Goal: Task Accomplishment & Management: Manage account settings

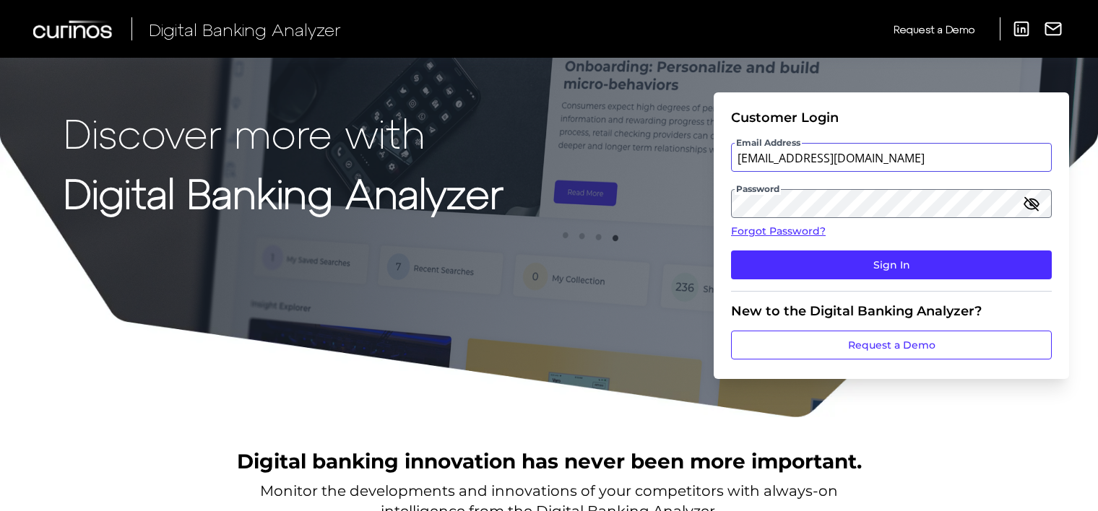
drag, startPoint x: 878, startPoint y: 159, endPoint x: 708, endPoint y: 156, distance: 170.5
click at [708, 156] on div "Discover more with Digital Banking Analyzer Customer Login Email Address client…" at bounding box center [549, 209] width 1098 height 419
click at [531, 257] on div "Discover more with Digital Banking Analyzer Customer Login Email Address client…" at bounding box center [549, 209] width 1098 height 419
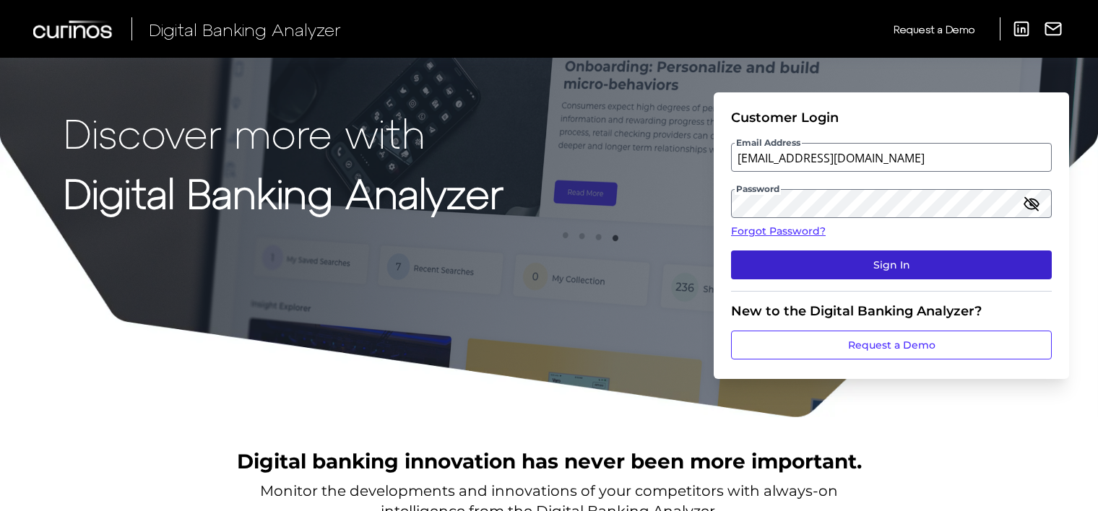
click at [765, 259] on button "Sign In" at bounding box center [891, 265] width 321 height 29
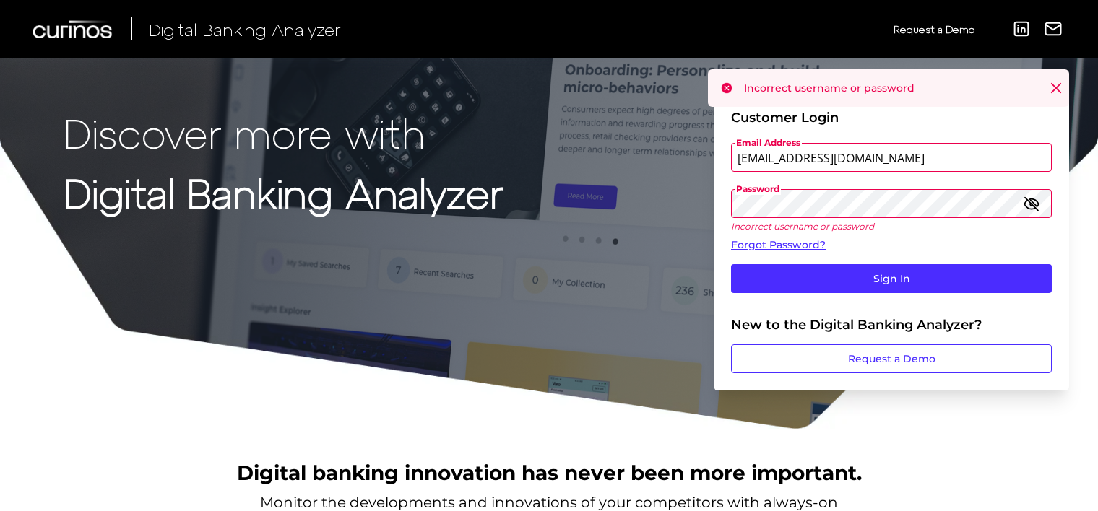
drag, startPoint x: 884, startPoint y: 157, endPoint x: 710, endPoint y: 160, distance: 174.1
click at [710, 160] on div "Discover more with Digital Banking Analyzer Customer Login Email Address client…" at bounding box center [549, 215] width 1098 height 431
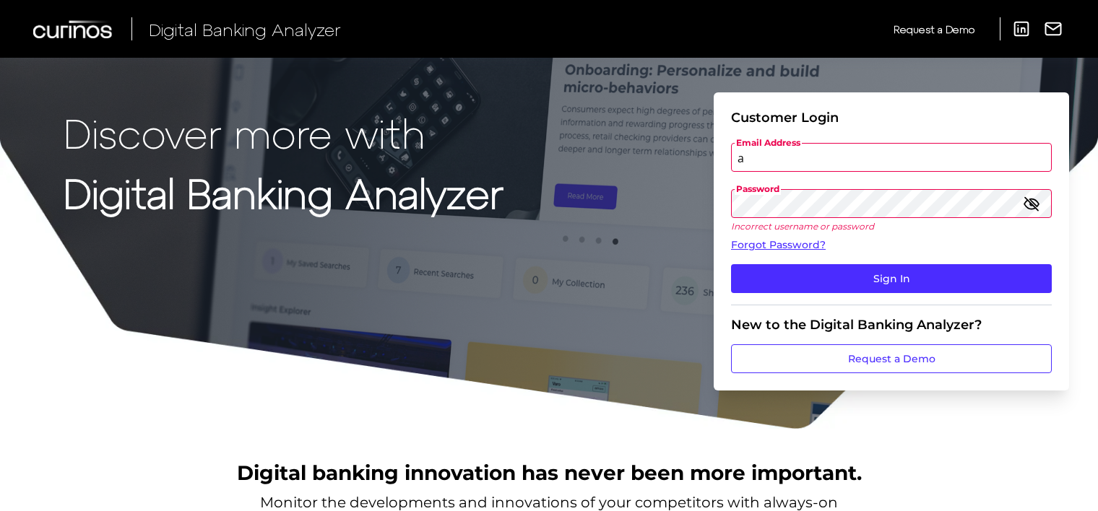
type input "auditor.test5124@meta.ua"
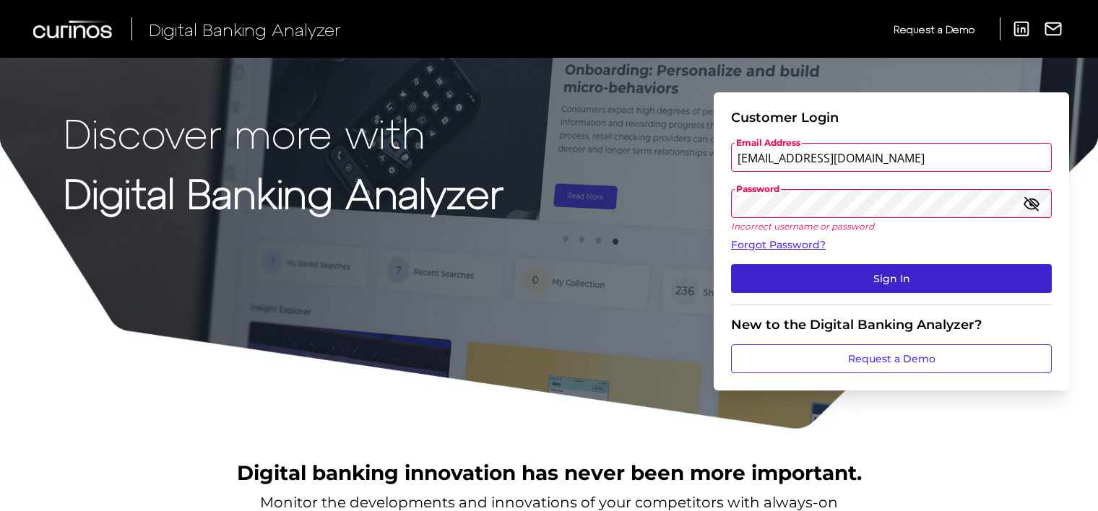
click at [756, 273] on button "Sign In" at bounding box center [891, 278] width 321 height 29
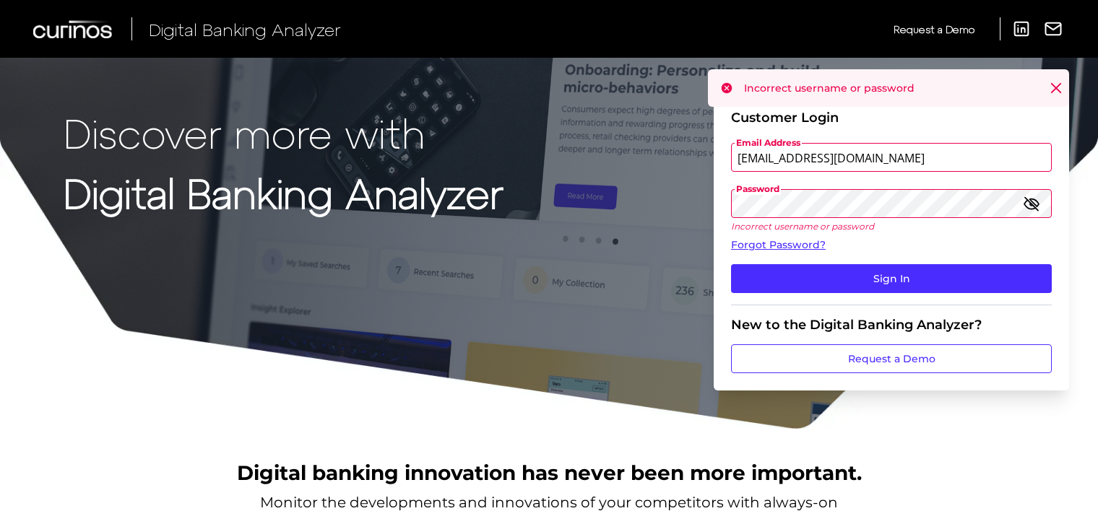
click at [1032, 207] on icon "button" at bounding box center [1031, 203] width 17 height 17
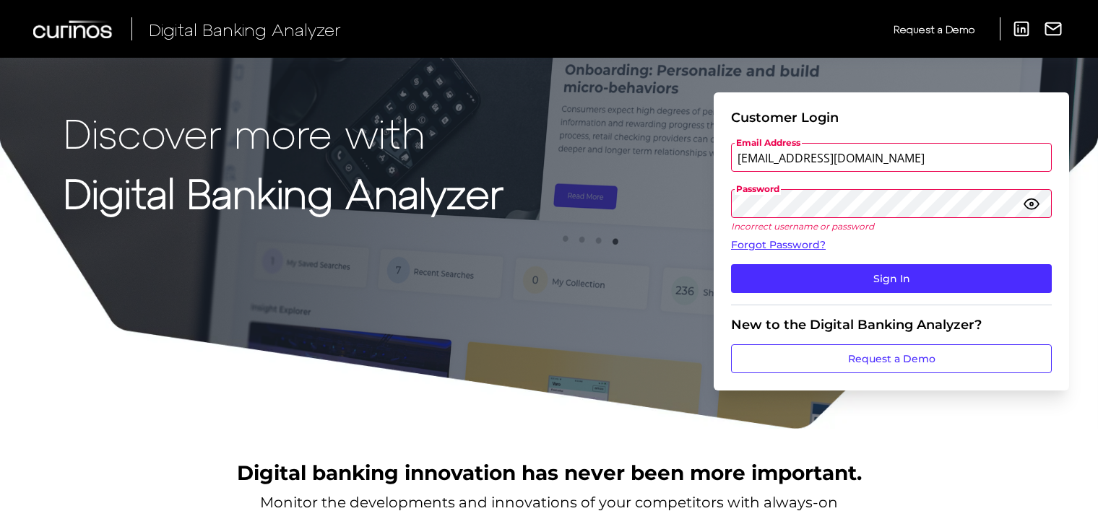
click at [574, 217] on div "Discover more with Digital Banking Analyzer Customer Login Email Address audito…" at bounding box center [549, 215] width 1098 height 431
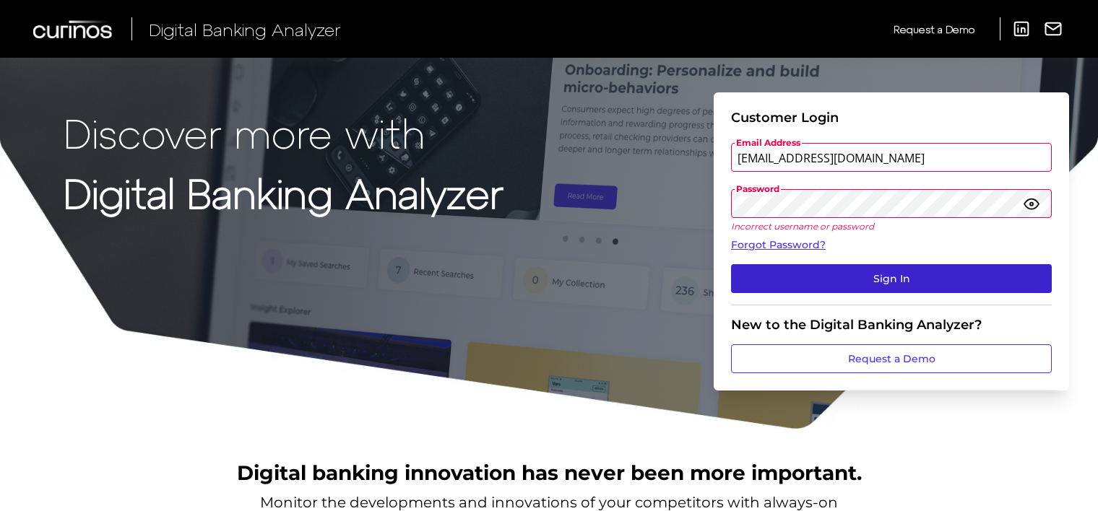
click at [814, 283] on button "Sign In" at bounding box center [891, 278] width 321 height 29
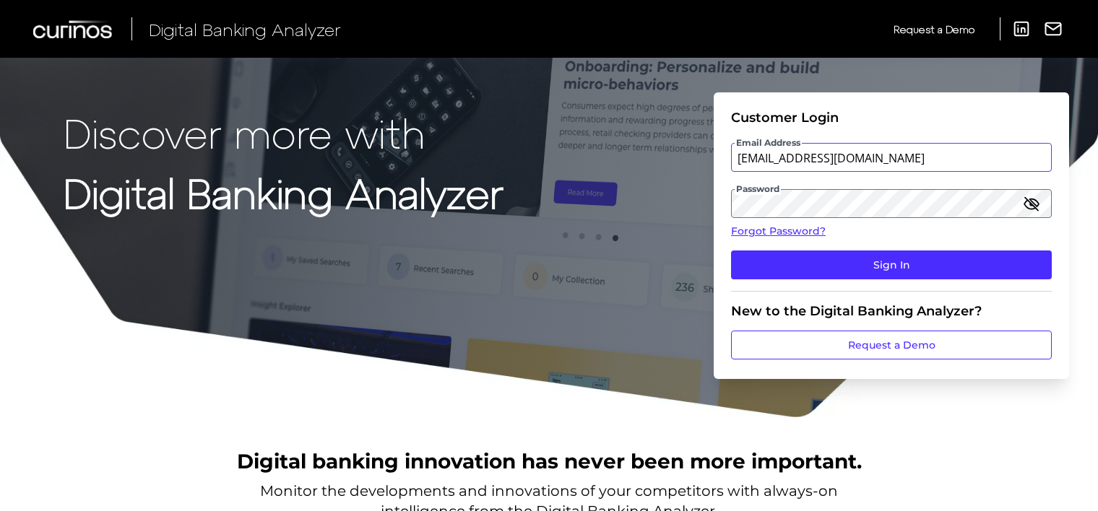
drag, startPoint x: 881, startPoint y: 157, endPoint x: 716, endPoint y: 159, distance: 165.4
click at [716, 159] on form "Customer Login Email Address [EMAIL_ADDRESS][DOMAIN_NAME] Password Forgot Passw…" at bounding box center [891, 235] width 355 height 287
click at [1029, 205] on icon "button" at bounding box center [1031, 203] width 17 height 17
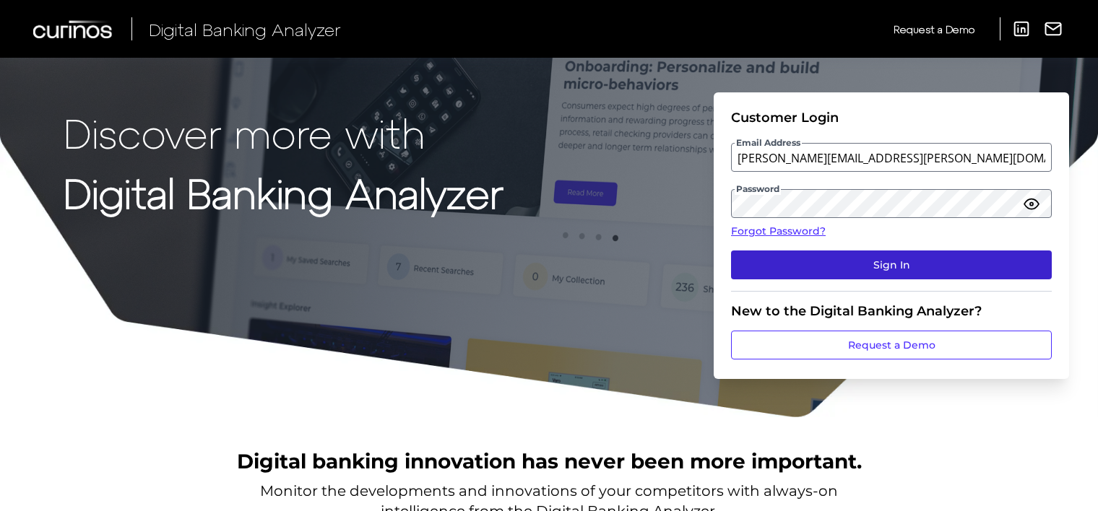
click at [886, 266] on button "Sign In" at bounding box center [891, 265] width 321 height 29
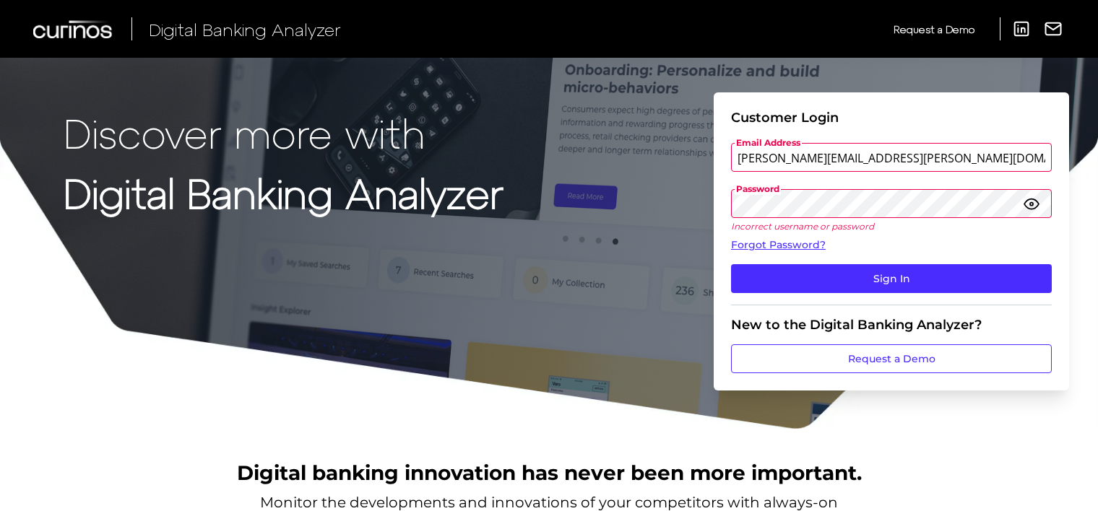
click at [720, 200] on form "Customer Login Email Address [PERSON_NAME][EMAIL_ADDRESS][PERSON_NAME][DOMAIN_N…" at bounding box center [891, 241] width 355 height 298
click at [604, 144] on div "Discover more with Digital Banking Analyzer Customer Login Email Address [PERSO…" at bounding box center [549, 215] width 1098 height 431
drag, startPoint x: 909, startPoint y: 158, endPoint x: 707, endPoint y: 146, distance: 201.9
click at [707, 146] on div "Discover more with Digital Banking Analyzer Customer Login Email Address [PERSO…" at bounding box center [549, 215] width 1098 height 431
type input "[EMAIL_ADDRESS][DOMAIN_NAME]"
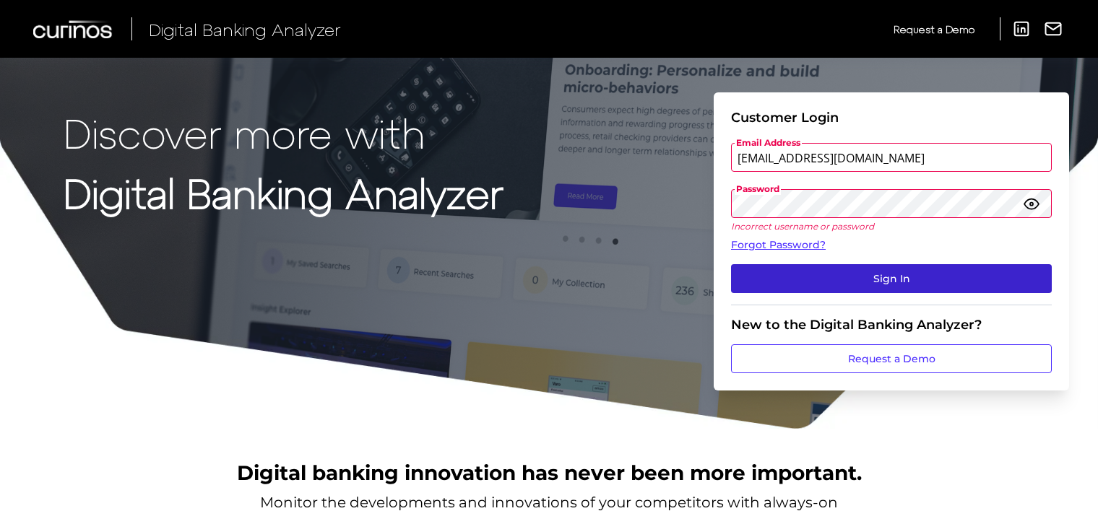
click at [845, 277] on button "Sign In" at bounding box center [891, 278] width 321 height 29
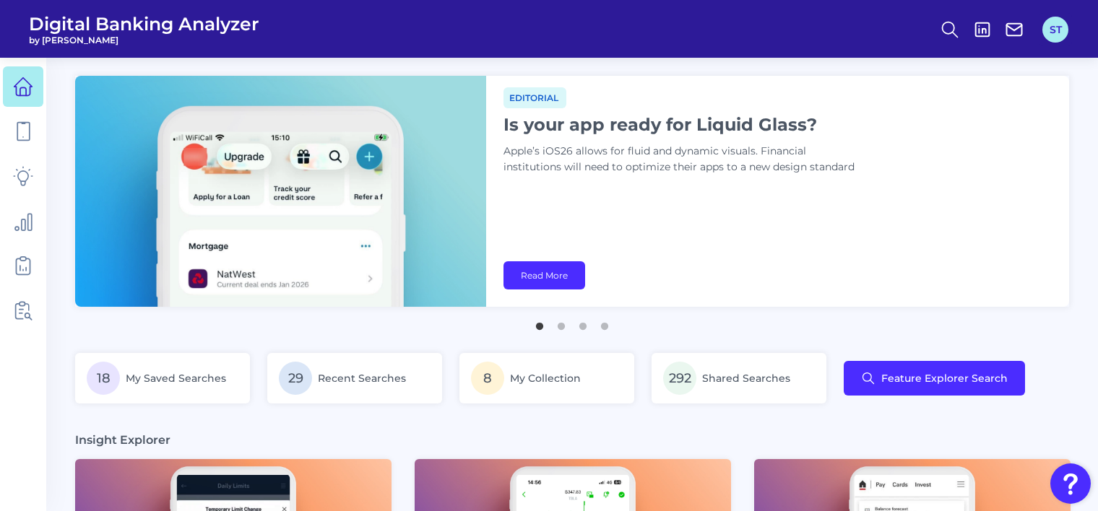
click at [1057, 32] on button "ST" at bounding box center [1055, 30] width 26 height 26
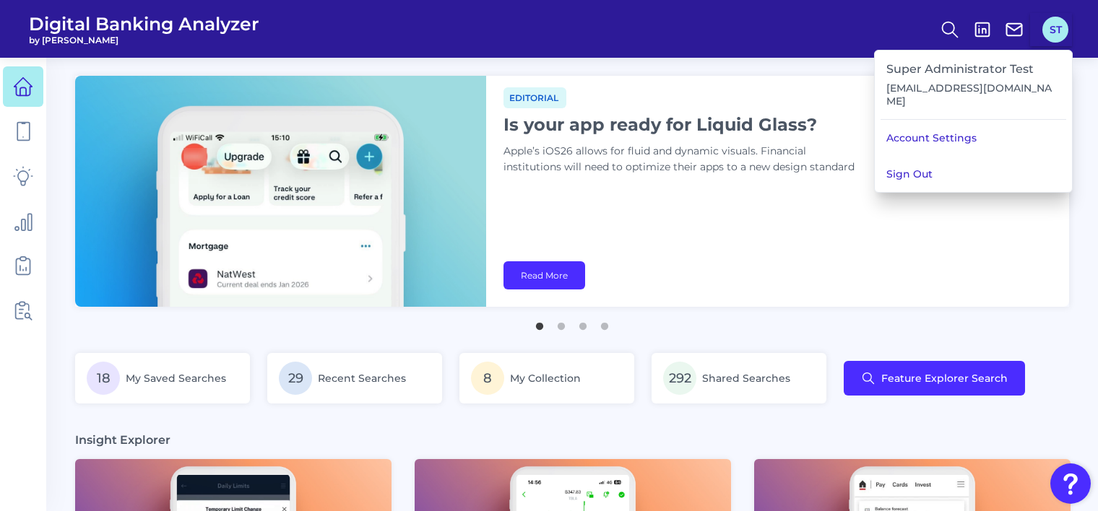
click at [1057, 32] on button "ST" at bounding box center [1055, 30] width 26 height 26
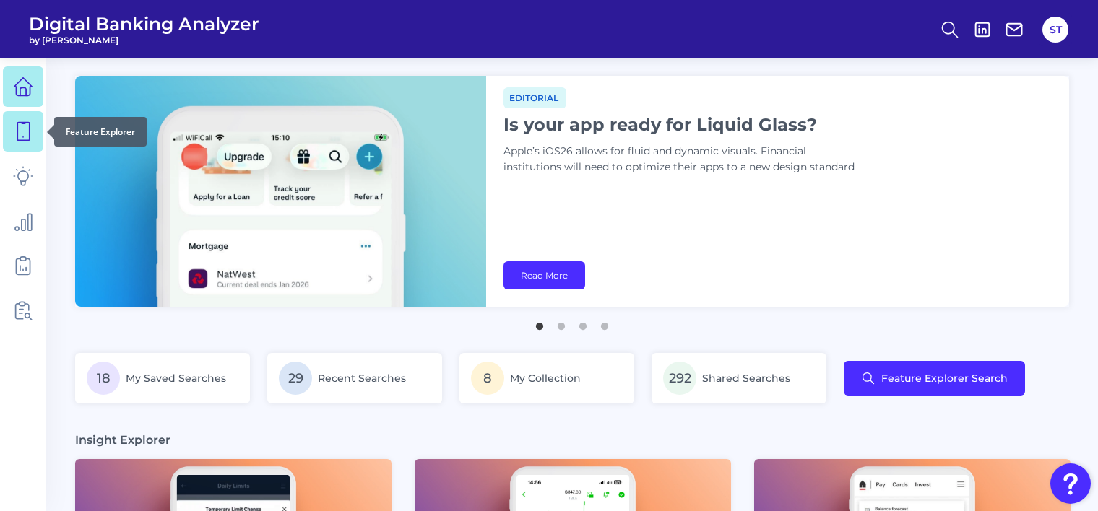
click at [22, 125] on icon at bounding box center [23, 131] width 20 height 20
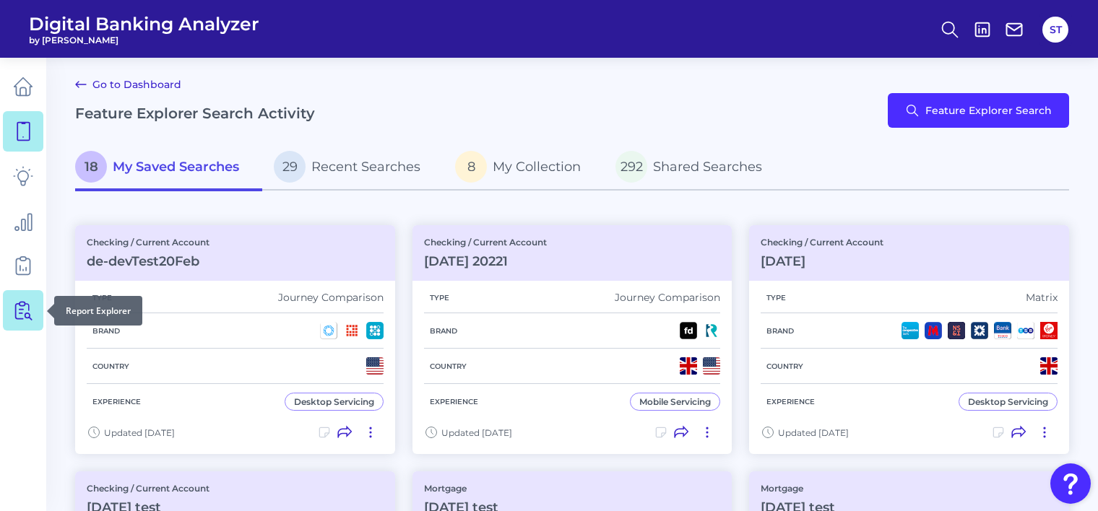
click at [25, 310] on icon at bounding box center [23, 311] width 20 height 20
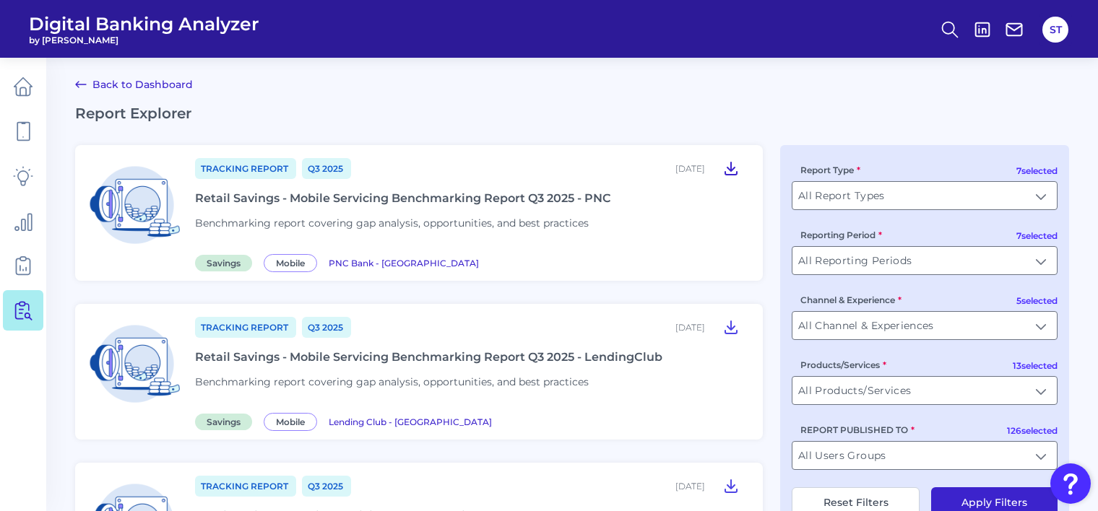
click at [728, 170] on icon at bounding box center [730, 168] width 17 height 17
click at [728, 329] on icon at bounding box center [730, 327] width 17 height 17
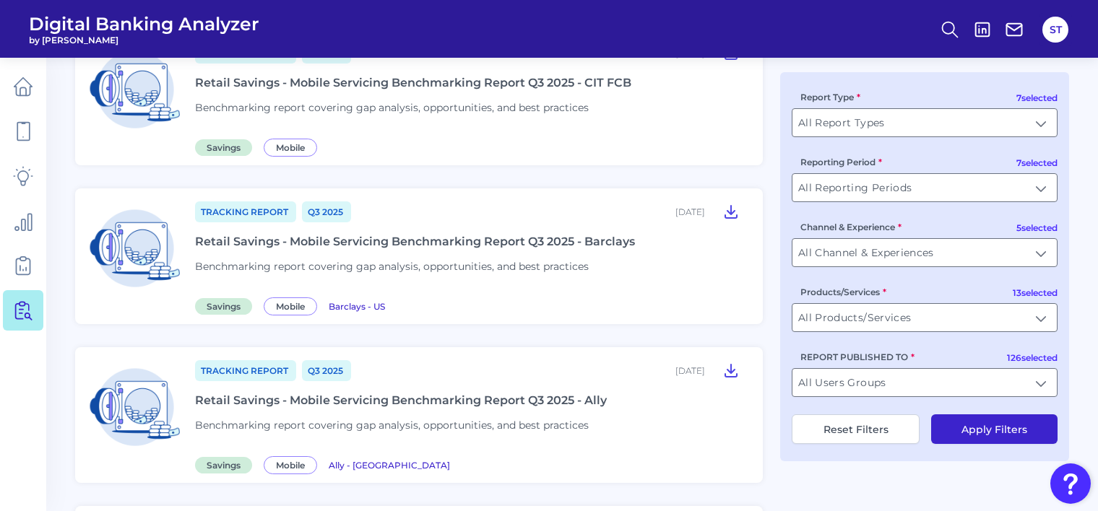
scroll to position [578, 0]
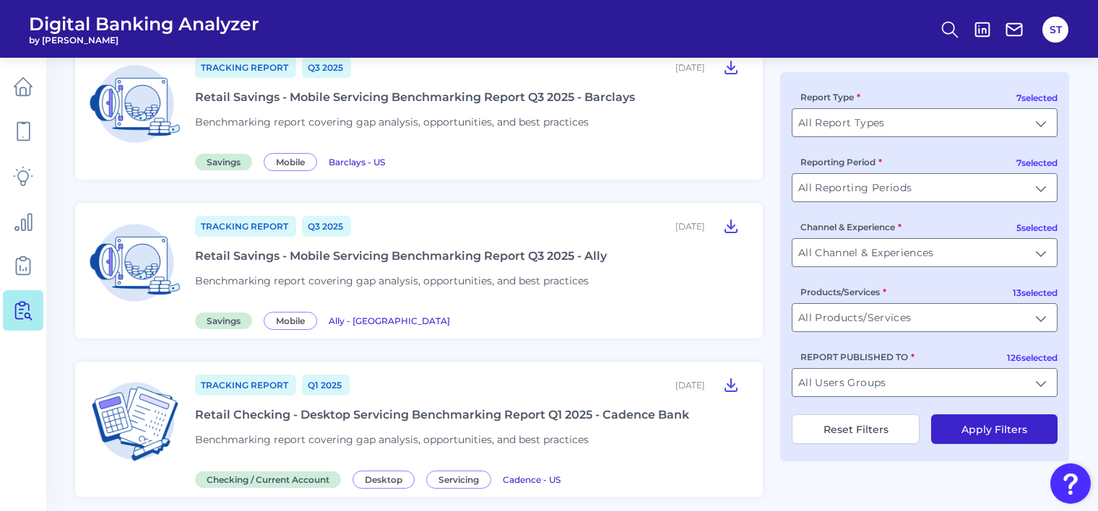
click at [630, 284] on div "Tracking Report Q3 2025 September 23, 2025 Retail Savings - Mobile Servicing Be…" at bounding box center [470, 271] width 550 height 113
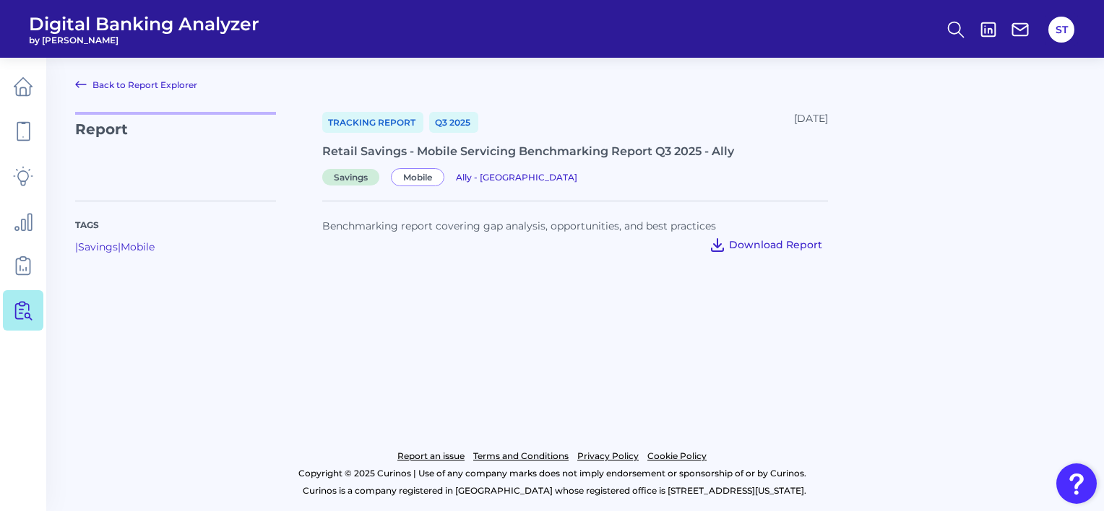
click at [724, 249] on icon at bounding box center [717, 244] width 17 height 17
click at [719, 248] on icon at bounding box center [718, 245] width 12 height 12
click at [129, 86] on link "Back to Report Explorer" at bounding box center [136, 84] width 122 height 17
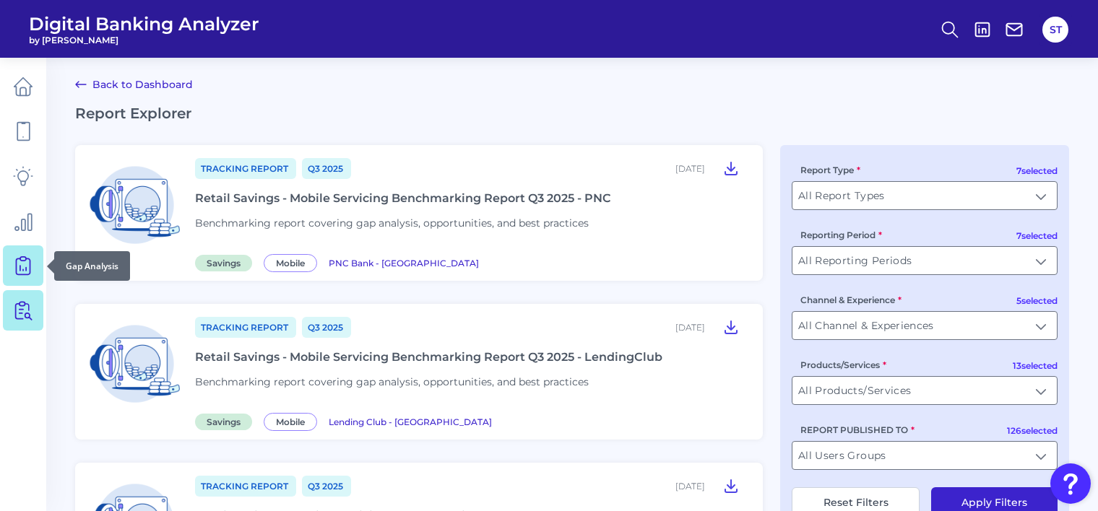
click at [23, 269] on icon at bounding box center [23, 264] width 6 height 14
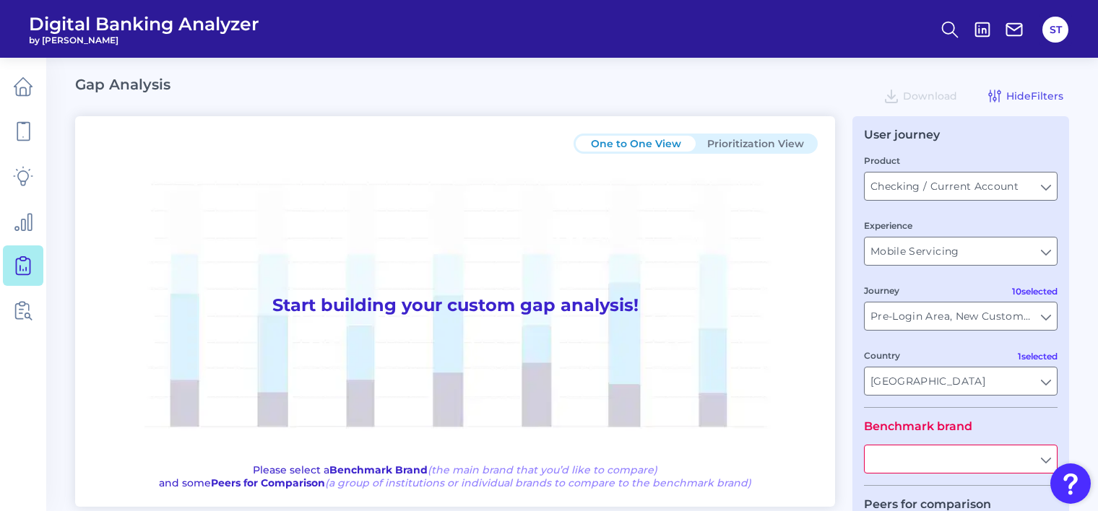
type input "All Journeys"
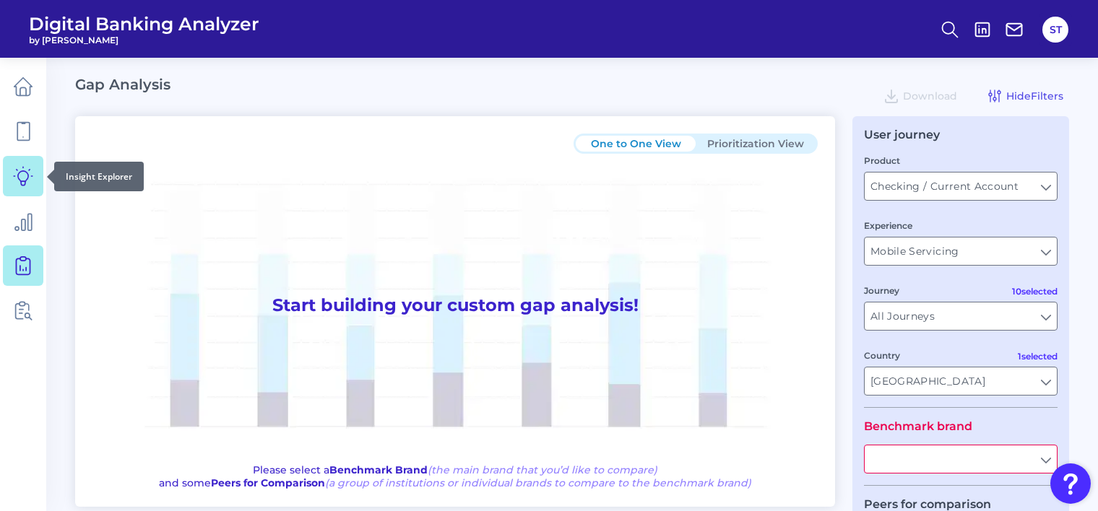
click at [28, 179] on icon at bounding box center [23, 176] width 20 height 20
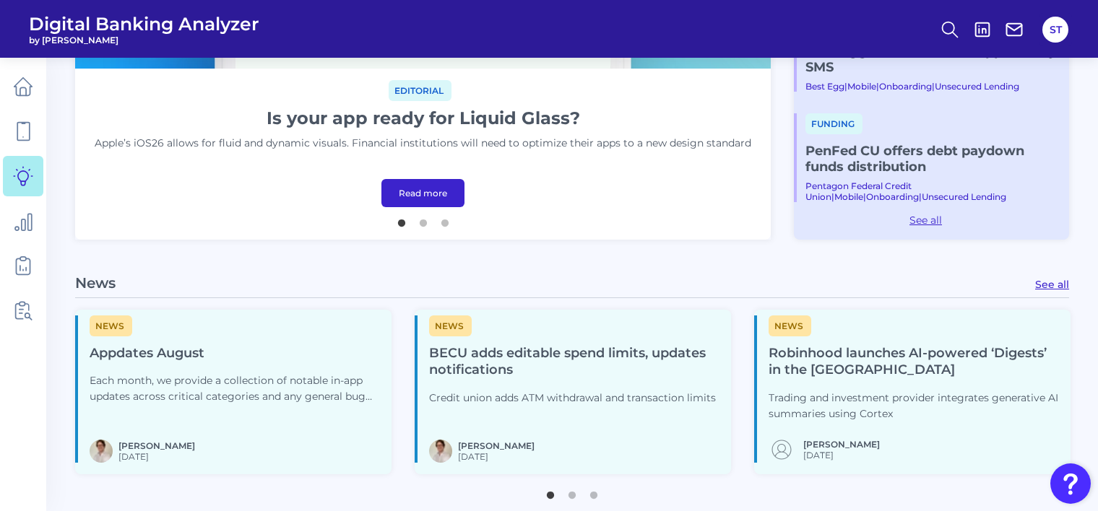
scroll to position [289, 0]
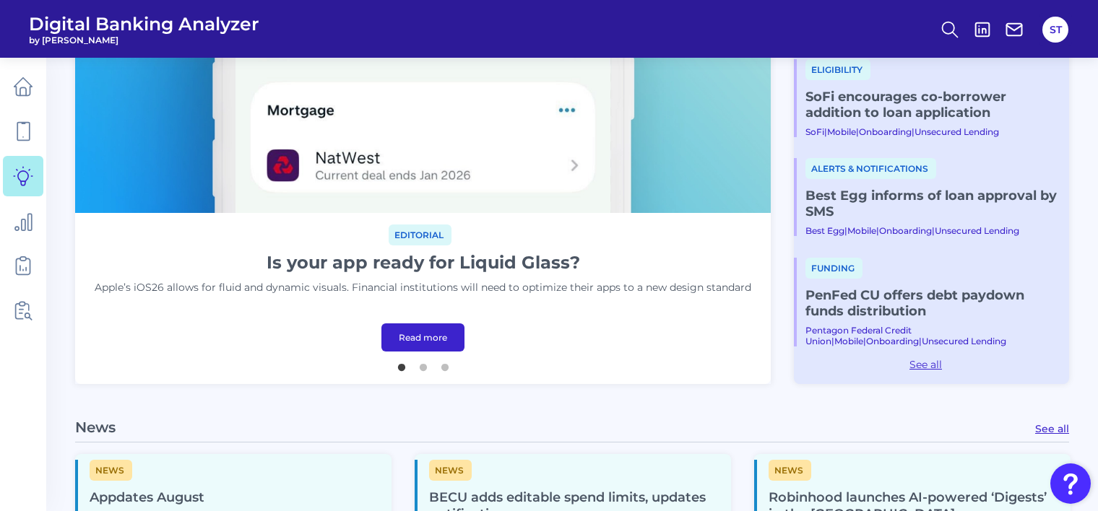
click at [389, 173] on img at bounding box center [423, 18] width 696 height 392
click at [431, 334] on link "Read more" at bounding box center [422, 338] width 83 height 28
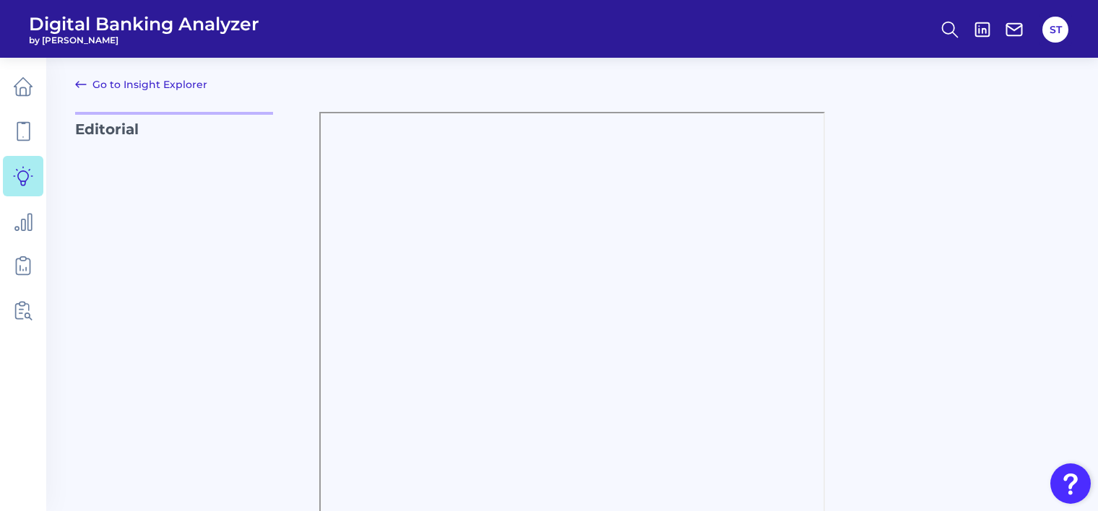
click at [155, 82] on link "Go to Insight Explorer" at bounding box center [141, 84] width 132 height 17
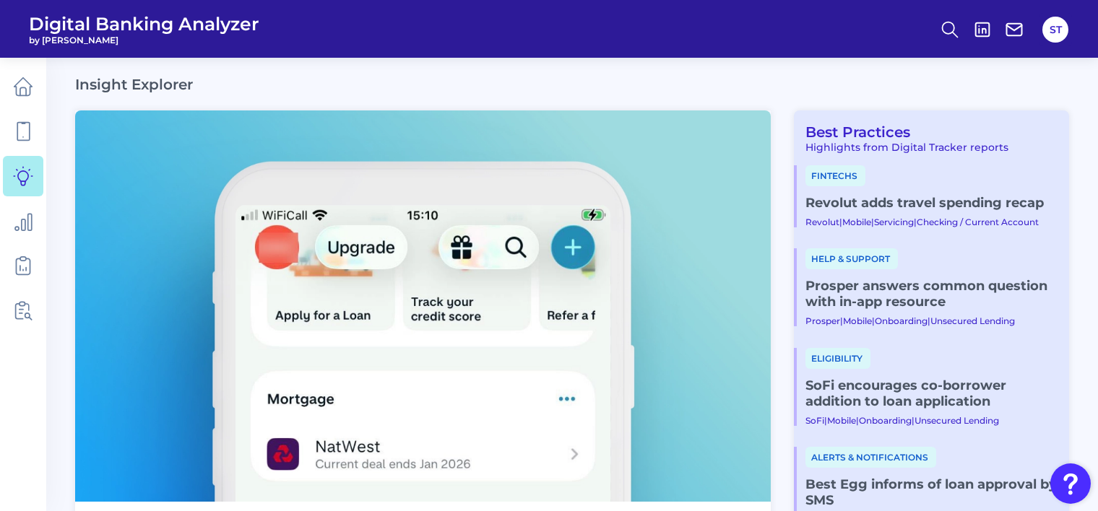
scroll to position [217, 0]
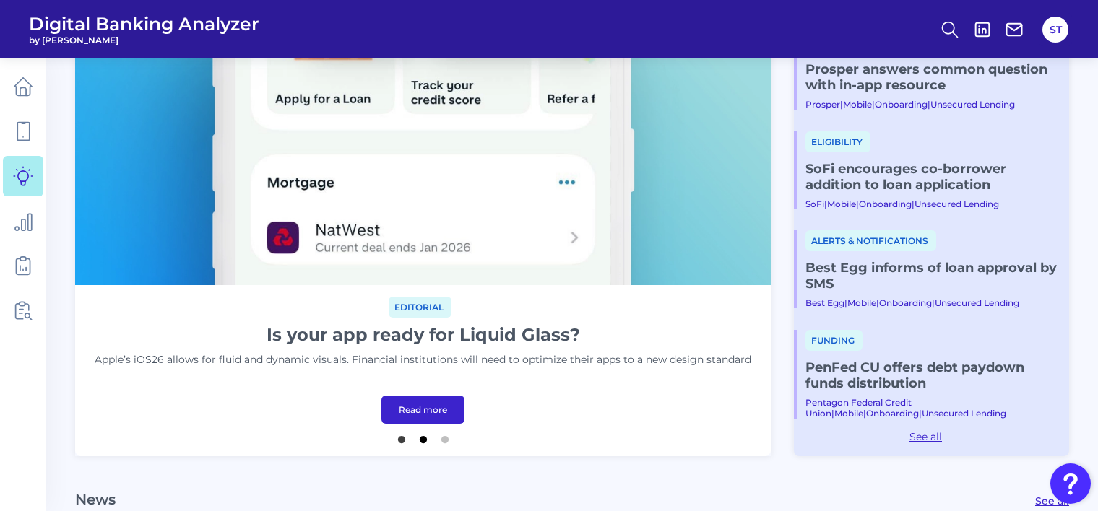
click at [420, 437] on button "2" at bounding box center [423, 436] width 14 height 14
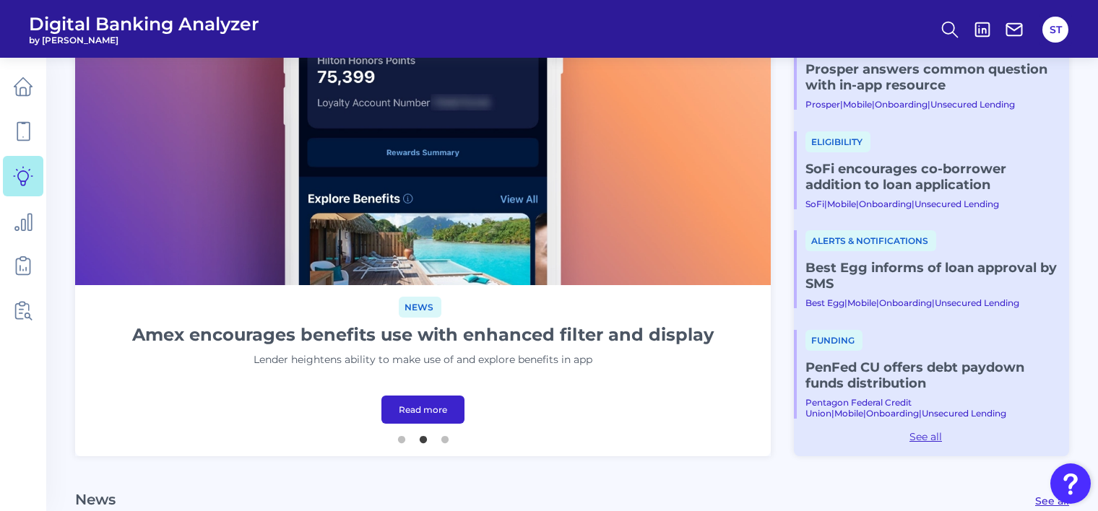
click at [431, 409] on link "Read more" at bounding box center [422, 410] width 83 height 28
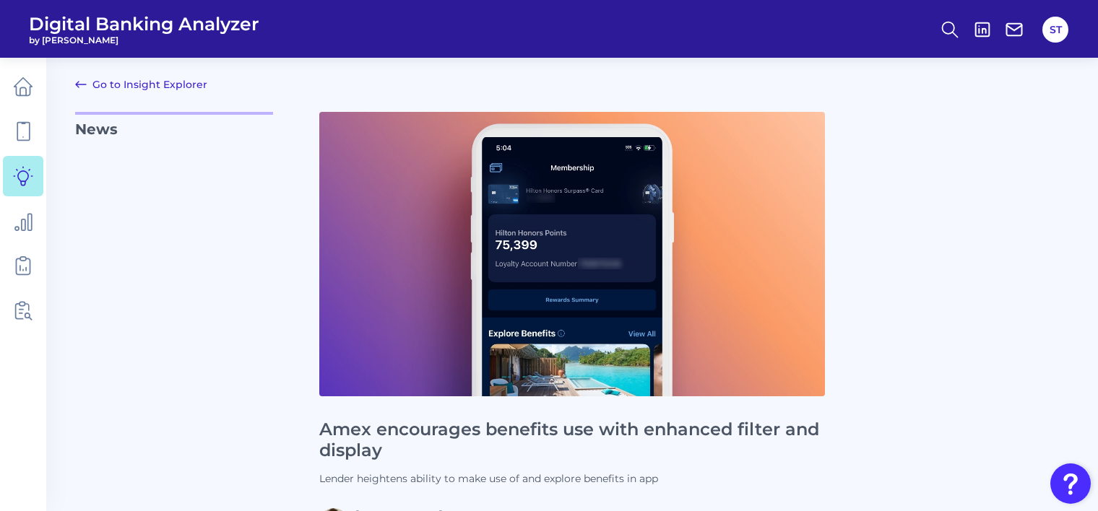
click at [163, 87] on link "Go to Insight Explorer" at bounding box center [141, 84] width 132 height 17
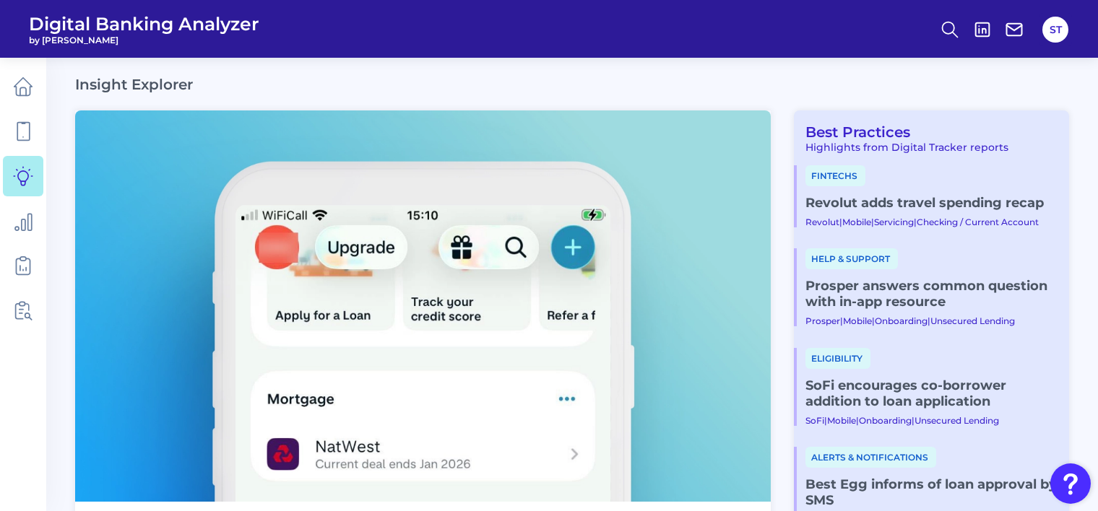
scroll to position [289, 0]
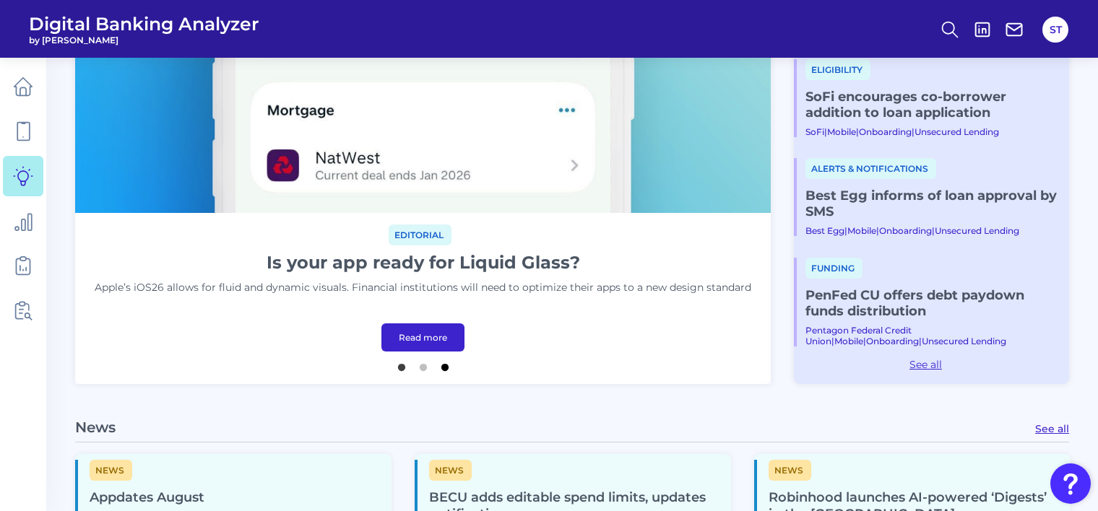
click at [444, 367] on button "3" at bounding box center [445, 364] width 14 height 14
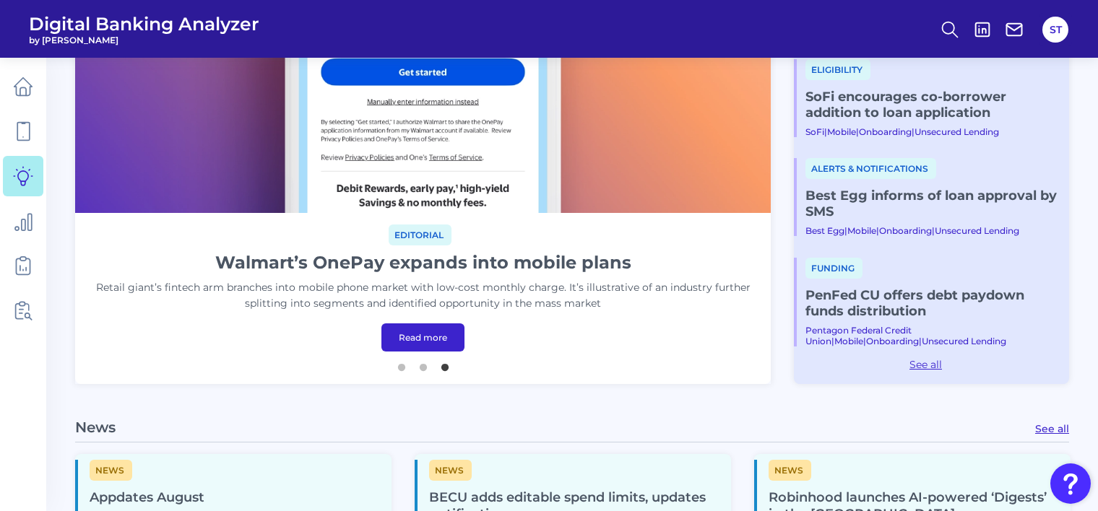
click at [429, 327] on link "Read more" at bounding box center [422, 338] width 83 height 28
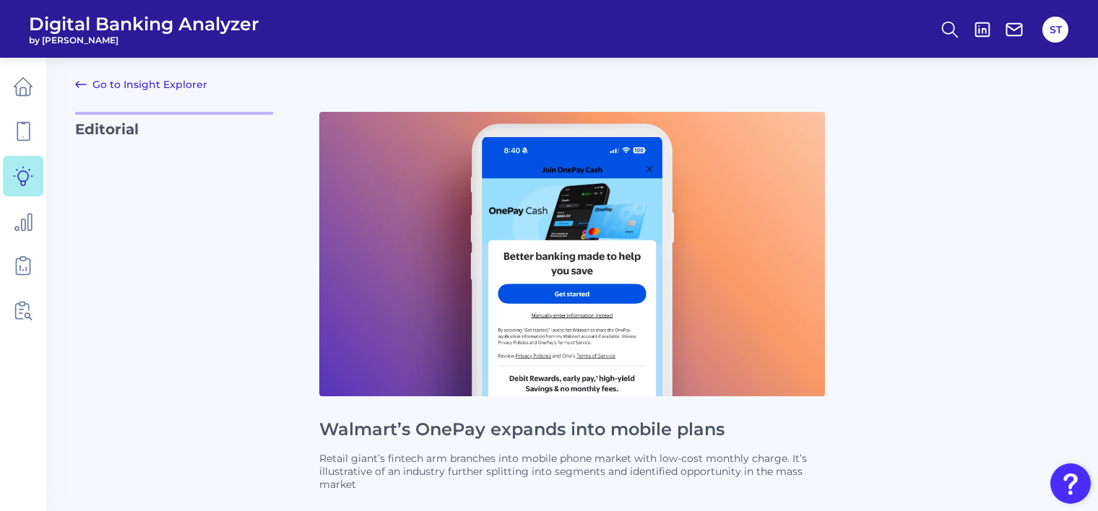
click at [152, 80] on link "Go to Insight Explorer" at bounding box center [141, 84] width 132 height 17
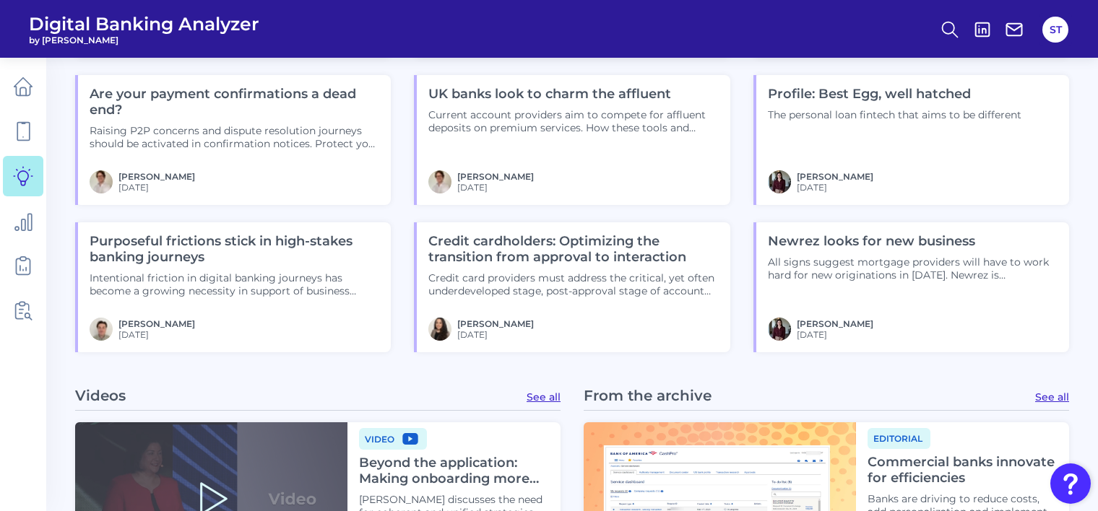
scroll to position [1445, 0]
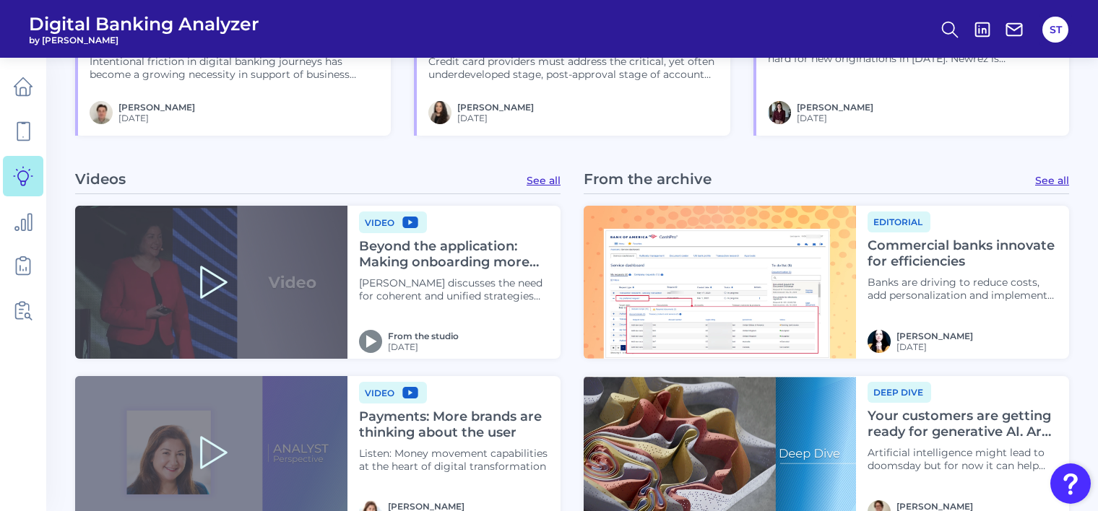
click at [549, 179] on link "See all" at bounding box center [544, 180] width 34 height 13
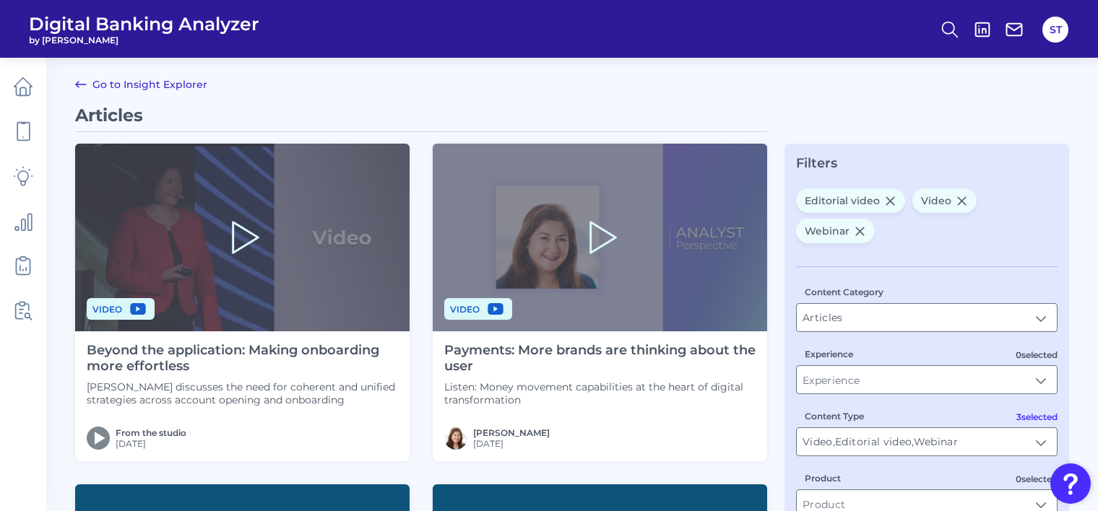
click at [165, 85] on link "Go to Insight Explorer" at bounding box center [141, 84] width 132 height 17
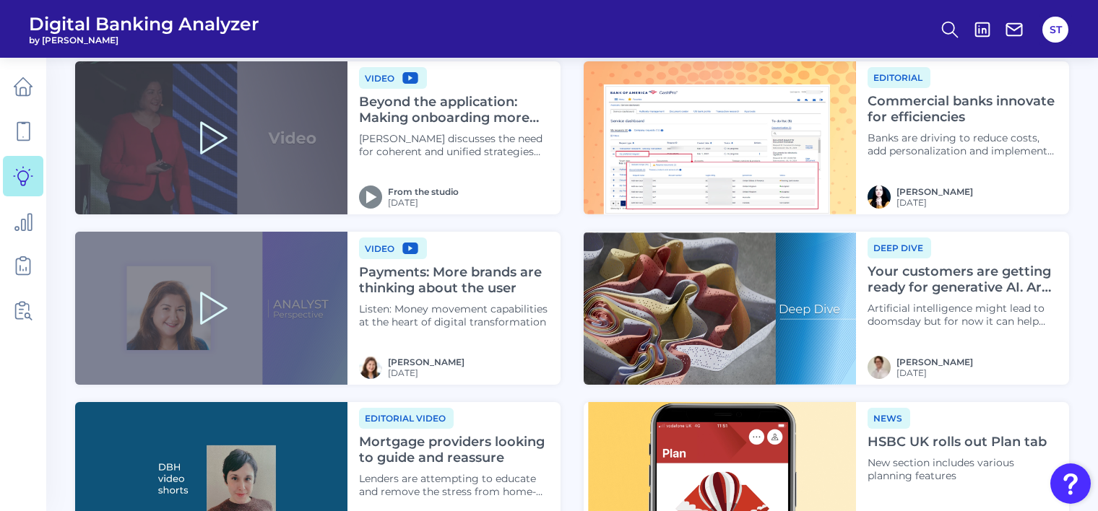
scroll to position [1769, 0]
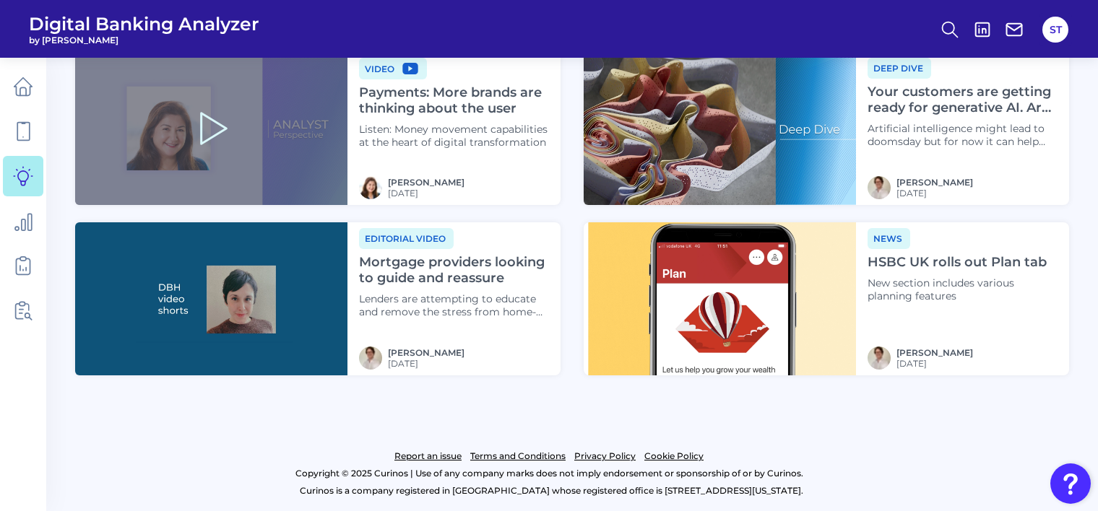
click at [420, 457] on link "Report an issue" at bounding box center [427, 456] width 67 height 17
click at [436, 457] on link "Report an issue" at bounding box center [427, 456] width 67 height 17
click at [586, 454] on link "Privacy Policy" at bounding box center [604, 456] width 61 height 17
click at [605, 457] on link "Privacy Policy" at bounding box center [604, 456] width 61 height 17
click at [672, 457] on link "Cookie Policy" at bounding box center [673, 456] width 59 height 17
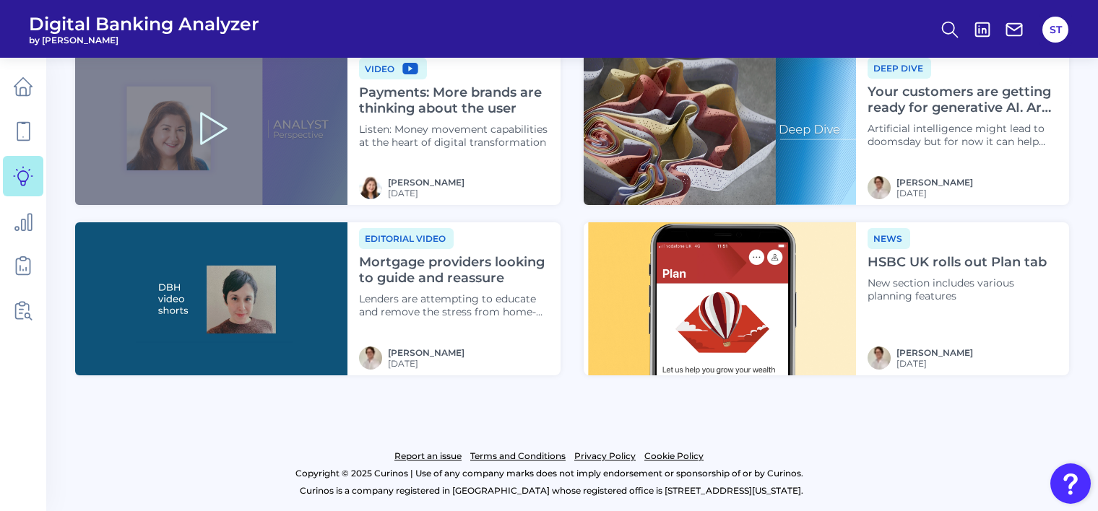
click at [512, 454] on link "Terms and Conditions" at bounding box center [517, 456] width 95 height 17
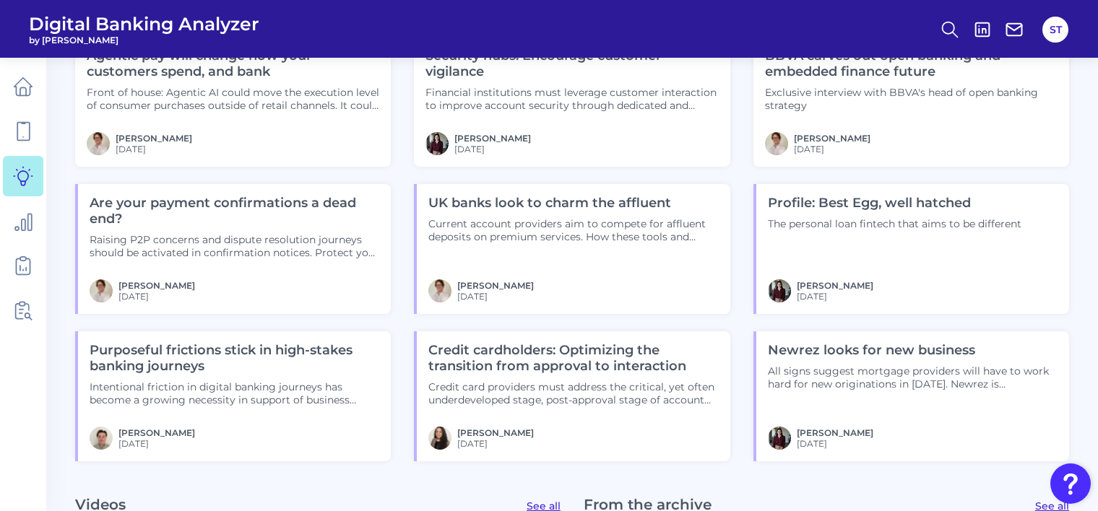
scroll to position [830, 0]
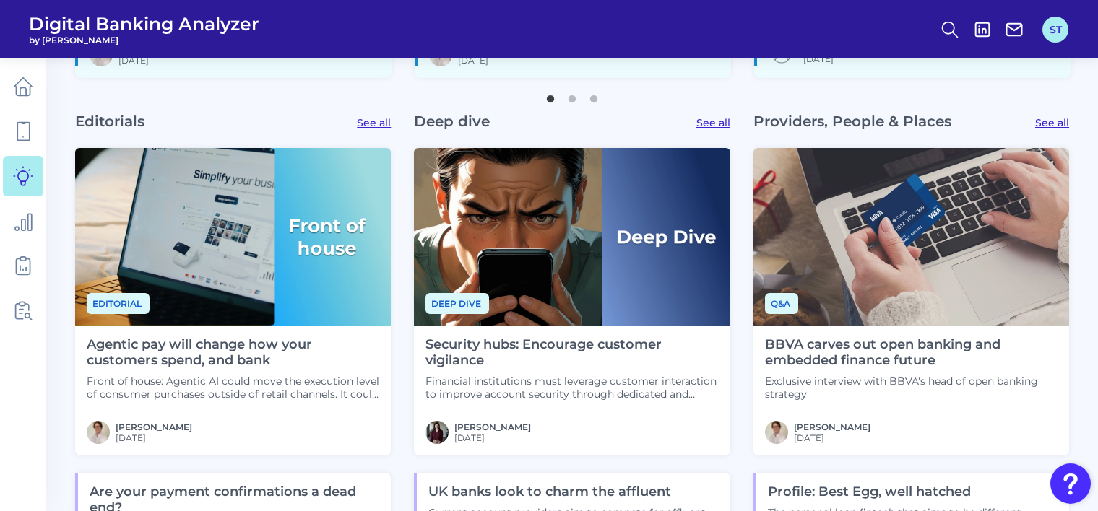
click at [1058, 33] on button "ST" at bounding box center [1055, 30] width 26 height 26
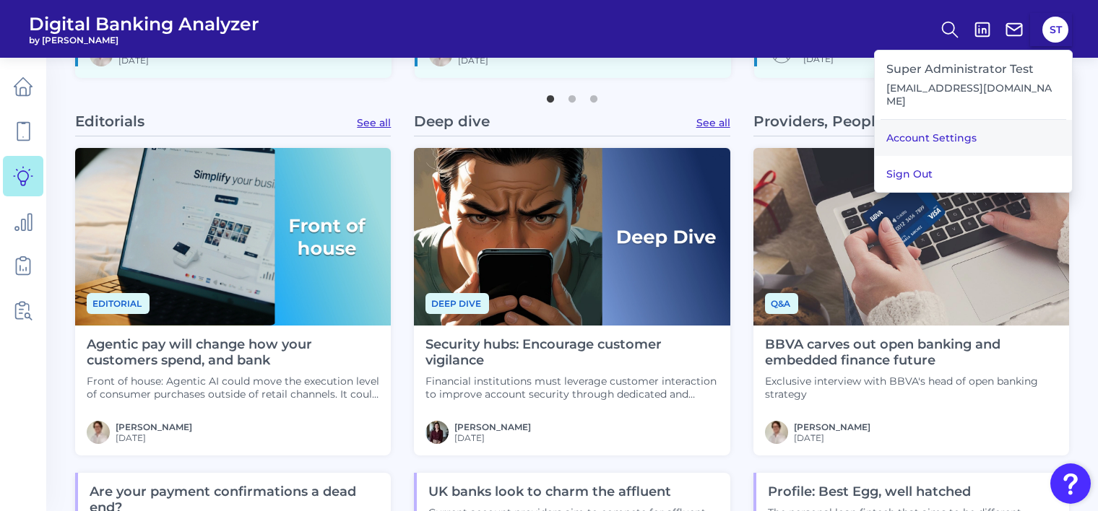
click at [940, 121] on link "Account Settings" at bounding box center [973, 138] width 197 height 36
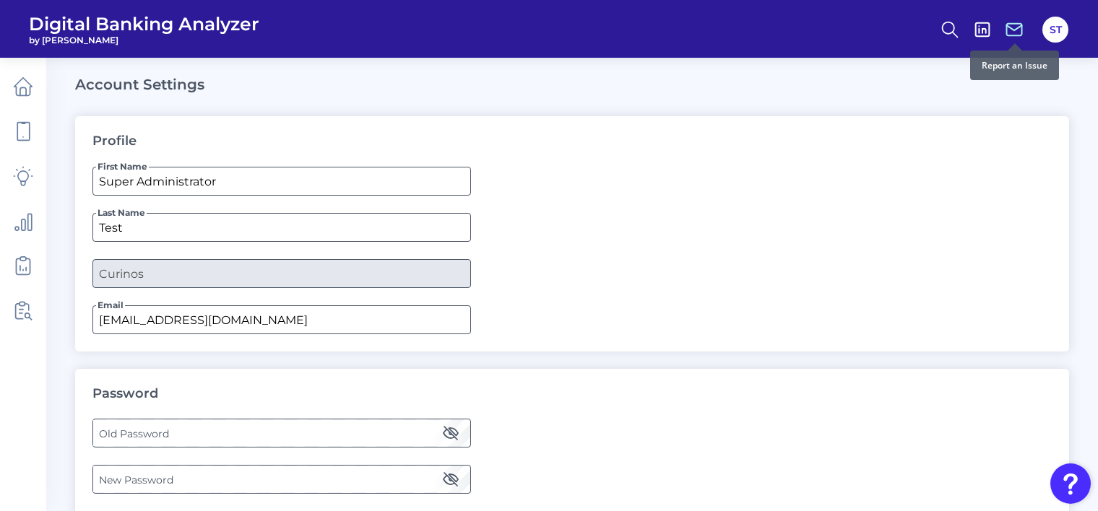
click at [1012, 27] on icon at bounding box center [1014, 30] width 20 height 20
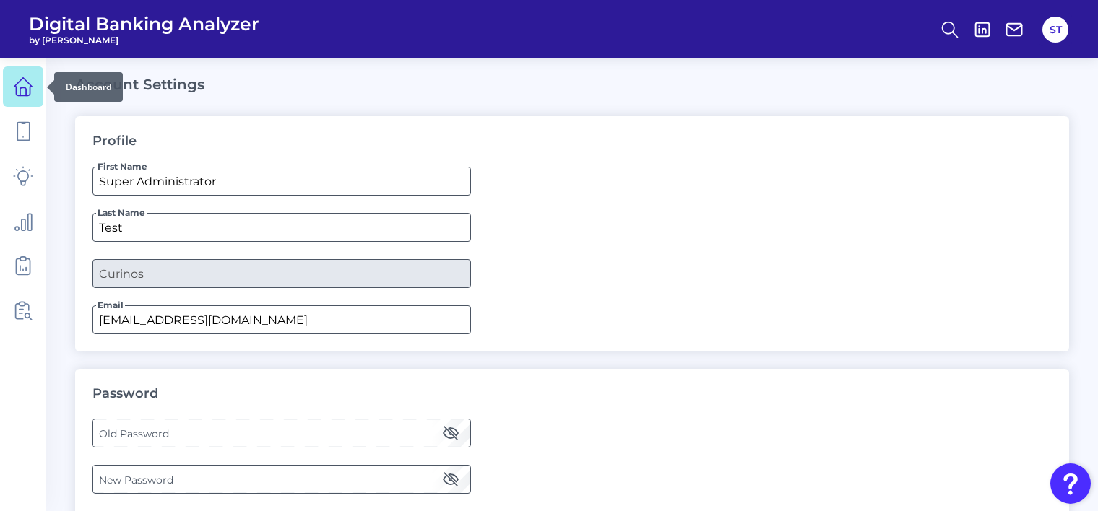
click at [23, 92] on icon at bounding box center [23, 87] width 20 height 20
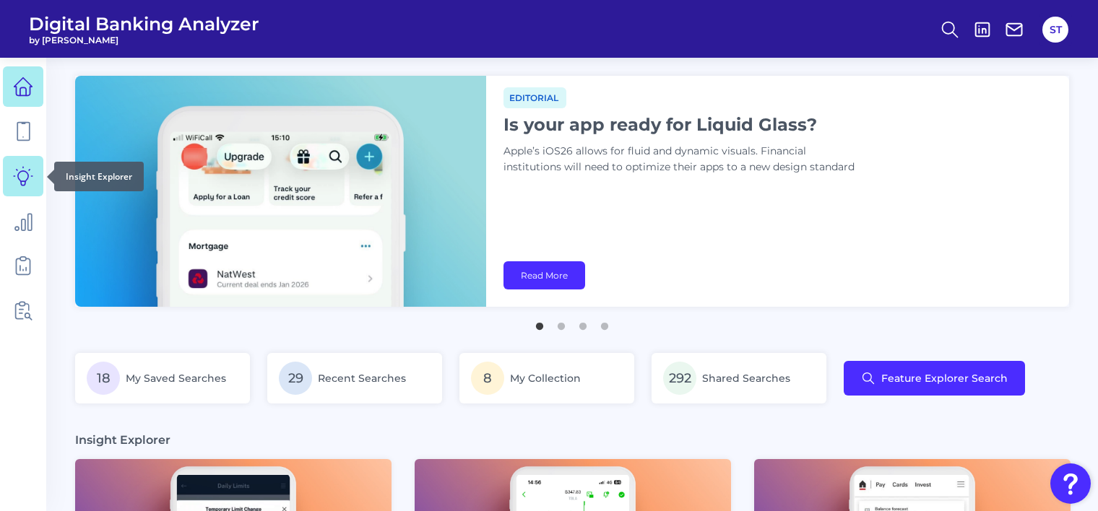
click at [22, 180] on icon at bounding box center [23, 176] width 20 height 20
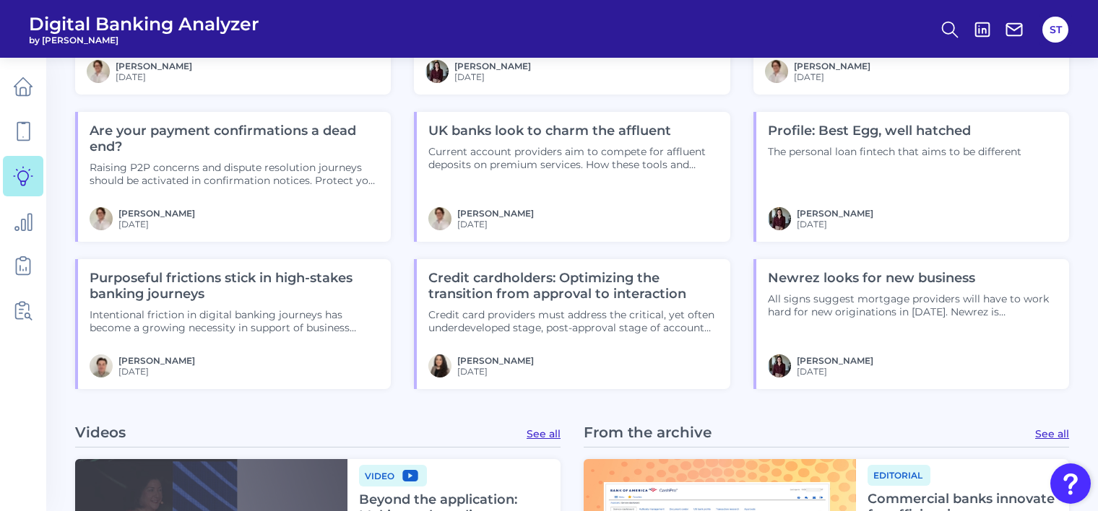
scroll to position [1336, 0]
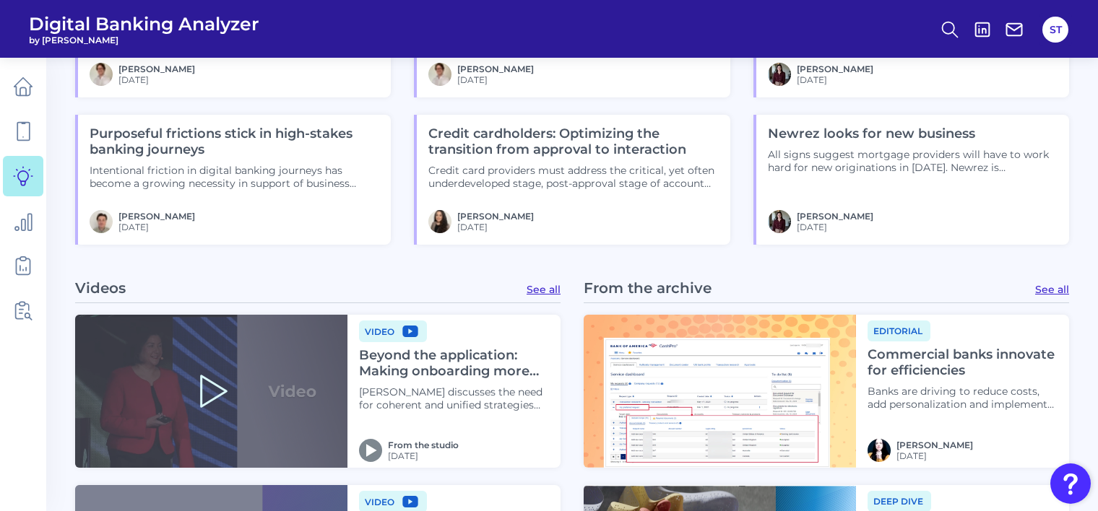
click at [551, 290] on link "See all" at bounding box center [544, 289] width 34 height 13
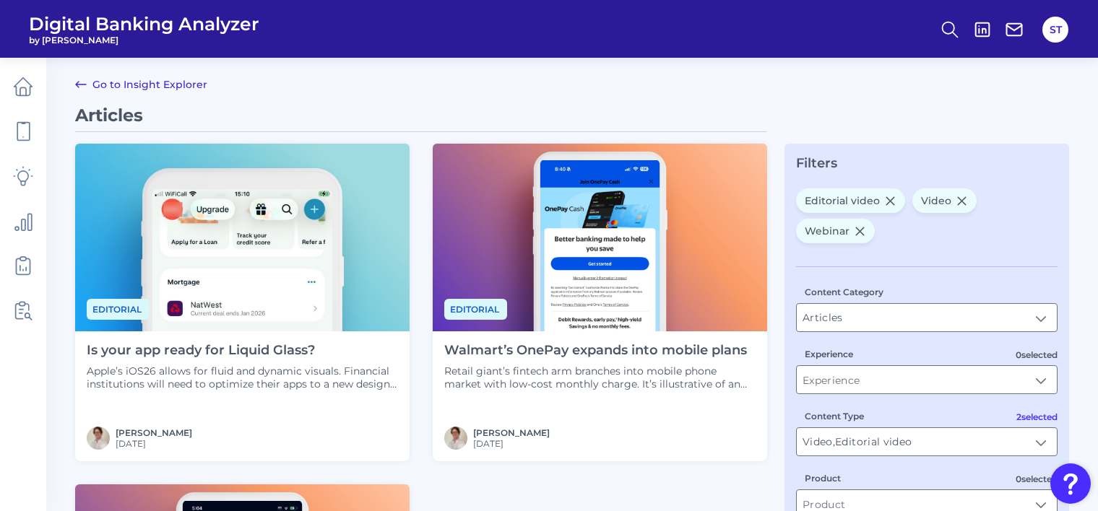
type input "Video, Editorial video, Webinar"
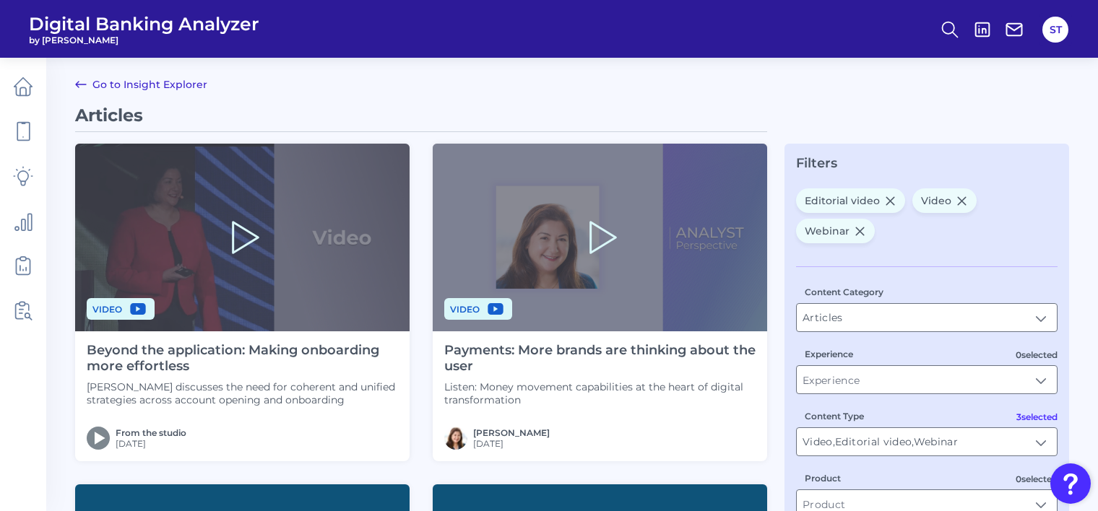
click at [157, 85] on link "Go to Insight Explorer" at bounding box center [141, 84] width 132 height 17
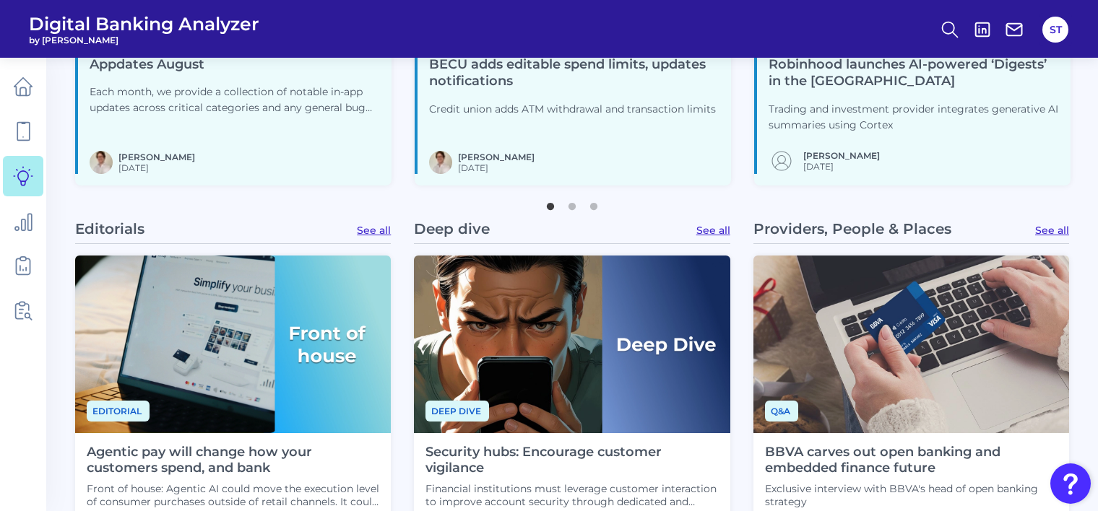
scroll to position [939, 0]
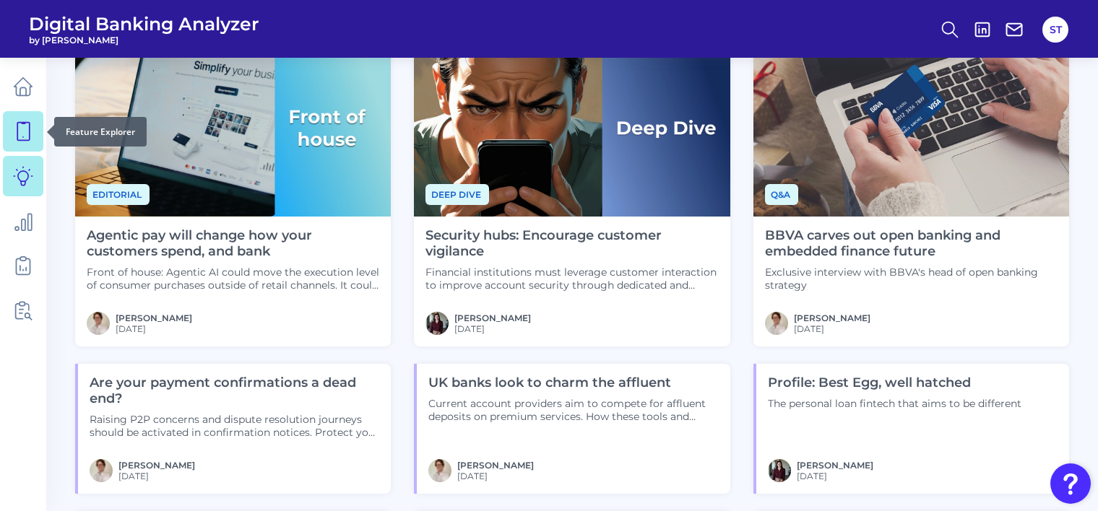
click at [25, 137] on icon at bounding box center [23, 131] width 20 height 20
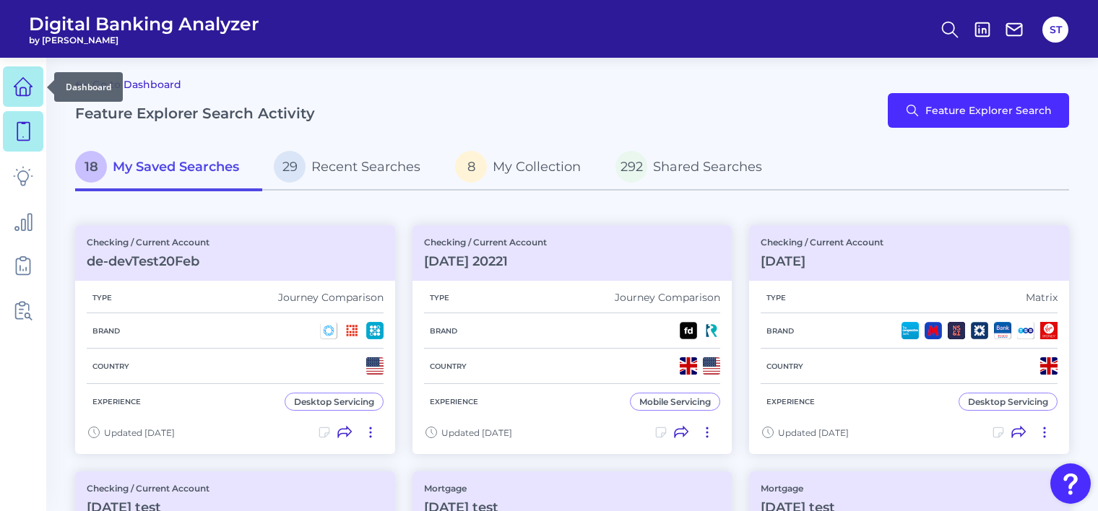
click at [18, 88] on icon at bounding box center [23, 87] width 20 height 20
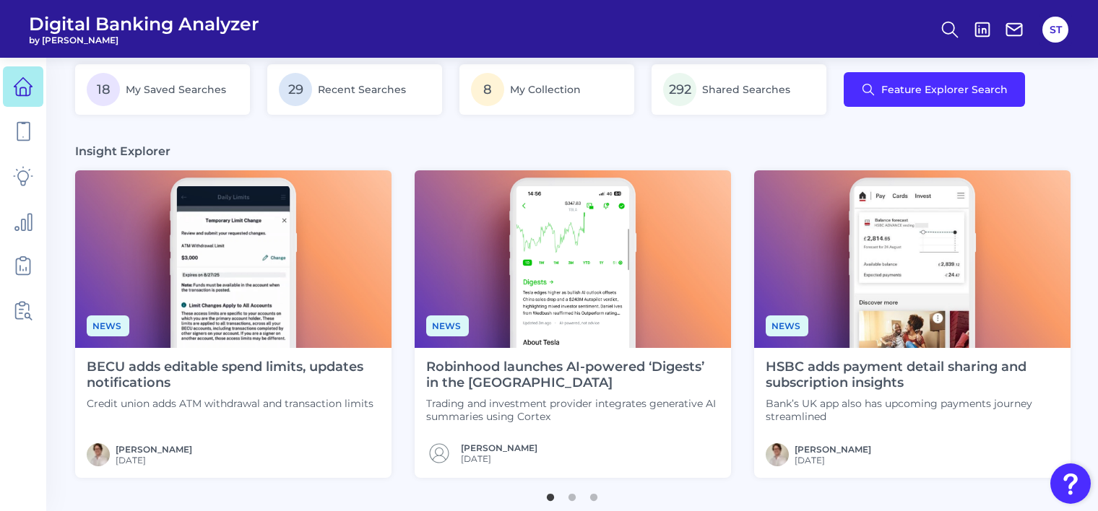
scroll to position [578, 0]
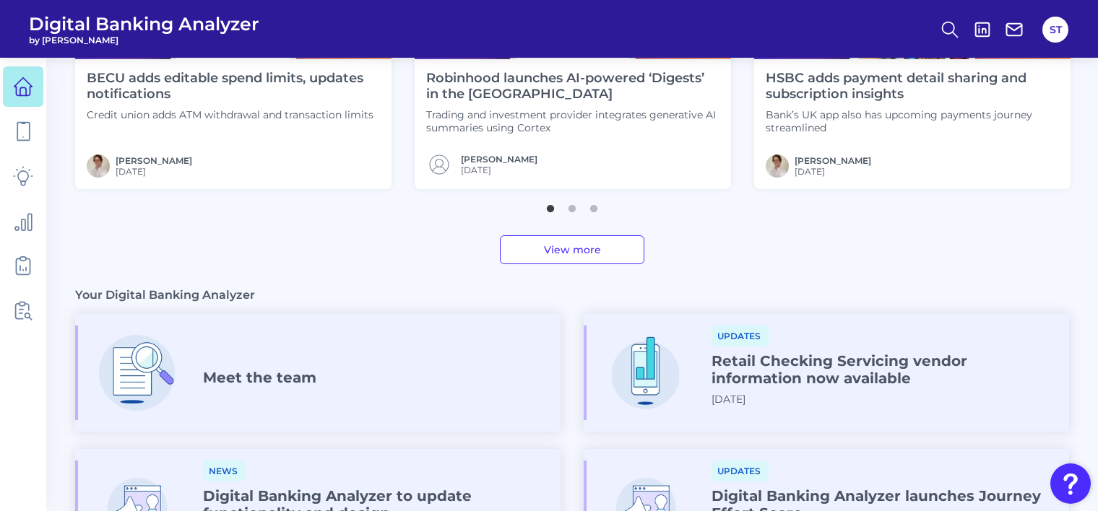
click at [561, 246] on link "View more" at bounding box center [572, 250] width 144 height 29
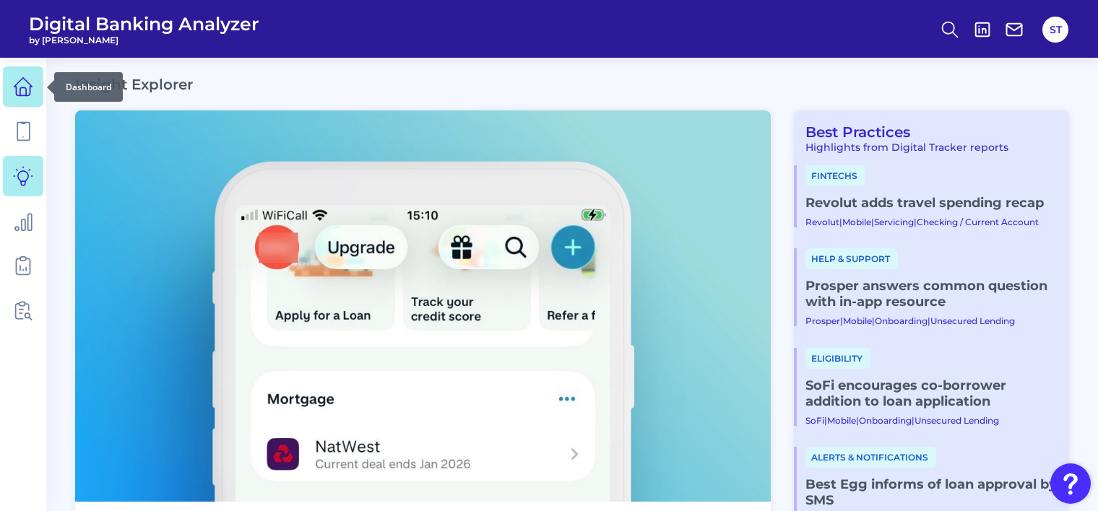
click at [25, 92] on icon at bounding box center [23, 87] width 20 height 20
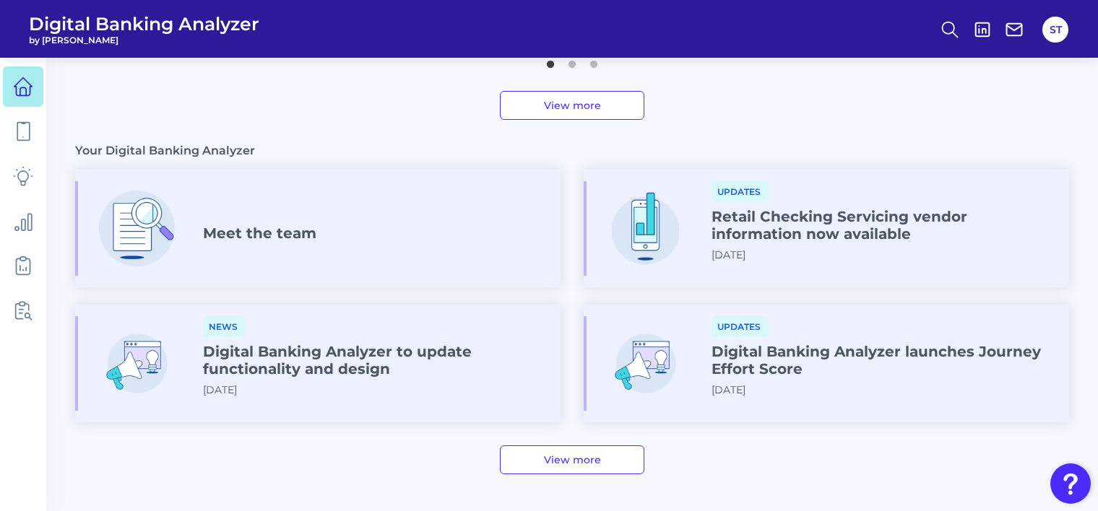
scroll to position [795, 0]
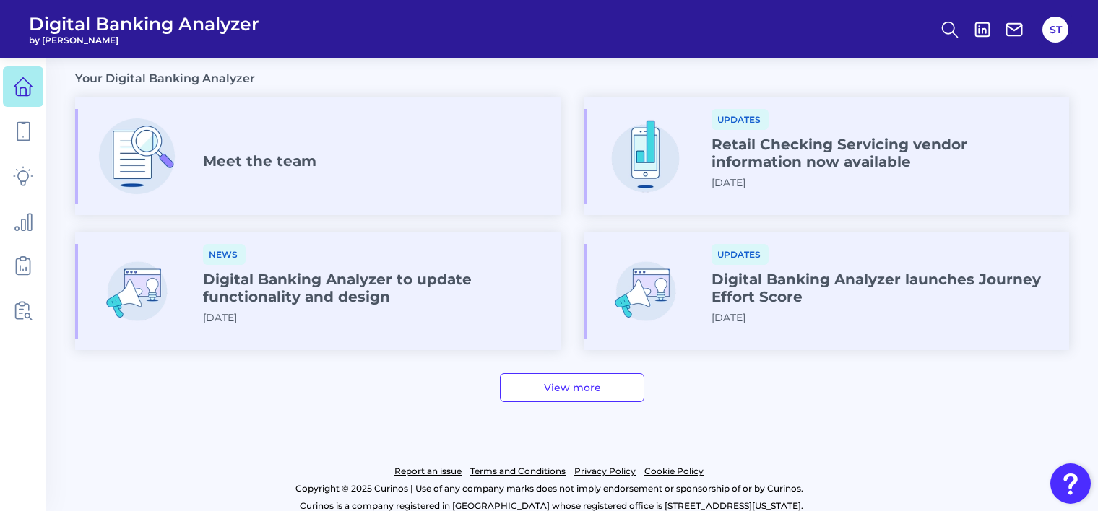
click at [570, 387] on link "View more" at bounding box center [572, 387] width 144 height 29
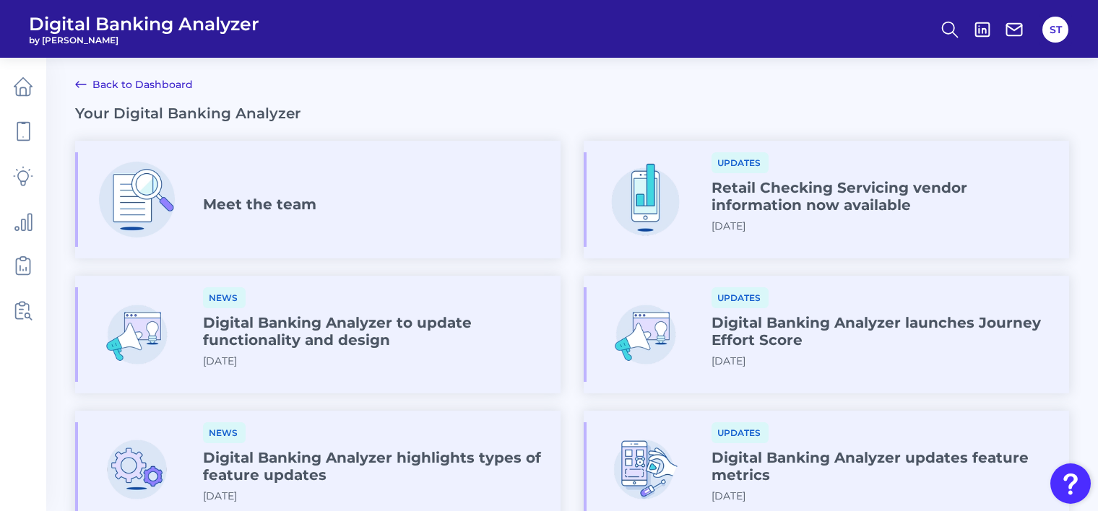
click at [136, 77] on link "Back to Dashboard" at bounding box center [134, 84] width 118 height 17
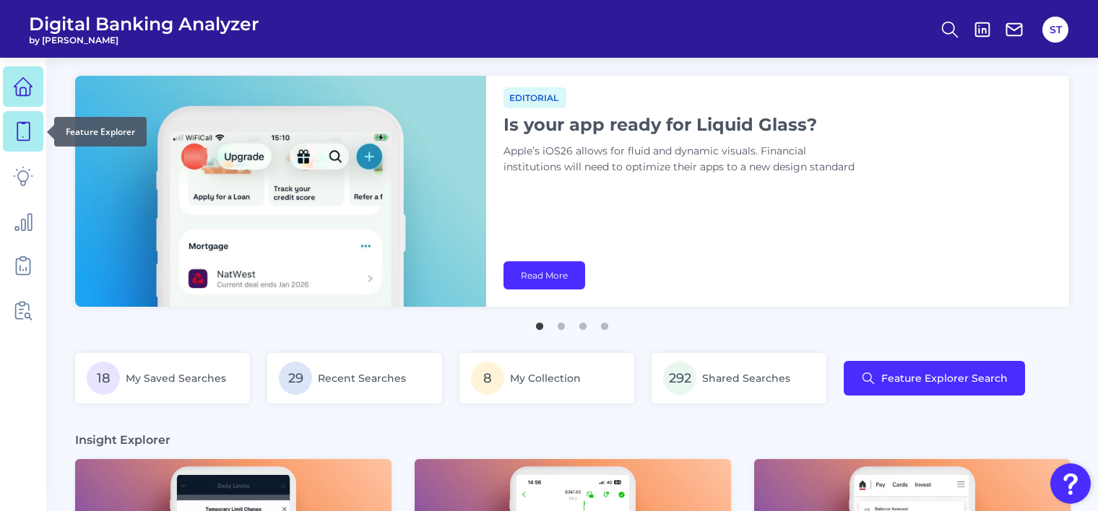
click at [23, 127] on icon at bounding box center [23, 131] width 20 height 20
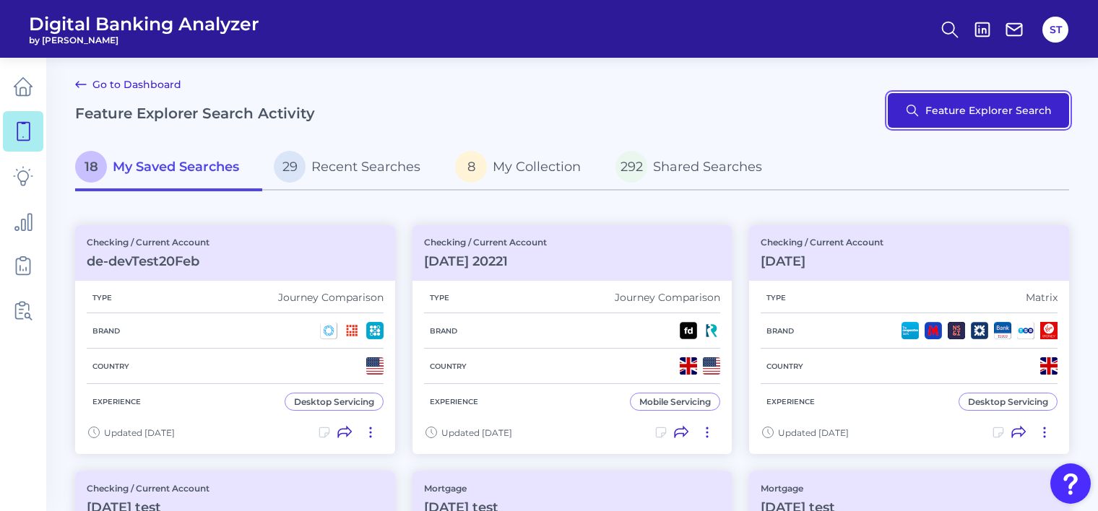
click at [921, 108] on button "Feature Explorer Search" at bounding box center [978, 110] width 181 height 35
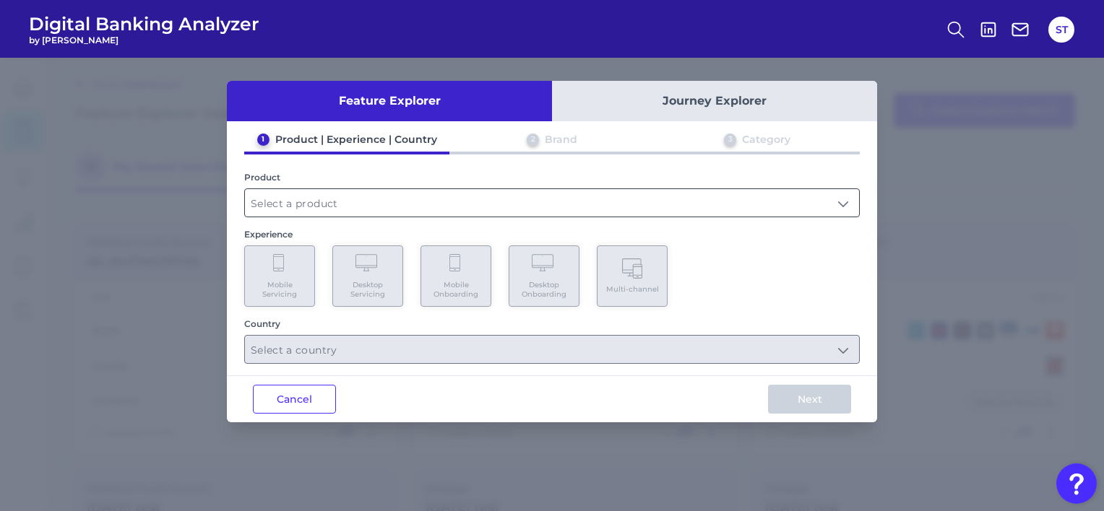
click at [390, 212] on input "text" at bounding box center [552, 202] width 614 height 27
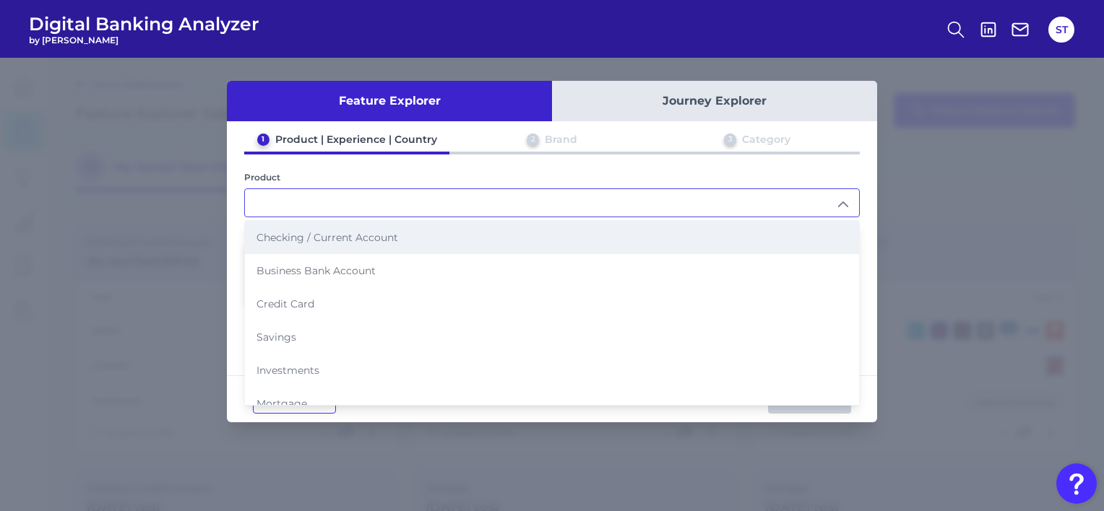
click at [367, 238] on span "Checking / Current Account" at bounding box center [327, 237] width 142 height 13
type input "Checking / Current Account"
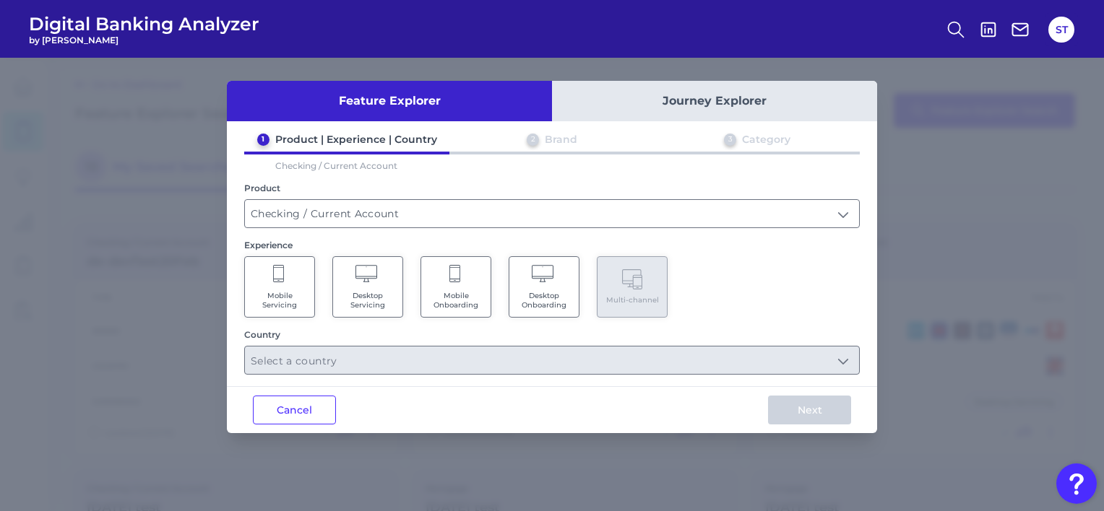
click at [475, 288] on Onboarding "Mobile Onboarding" at bounding box center [455, 286] width 71 height 61
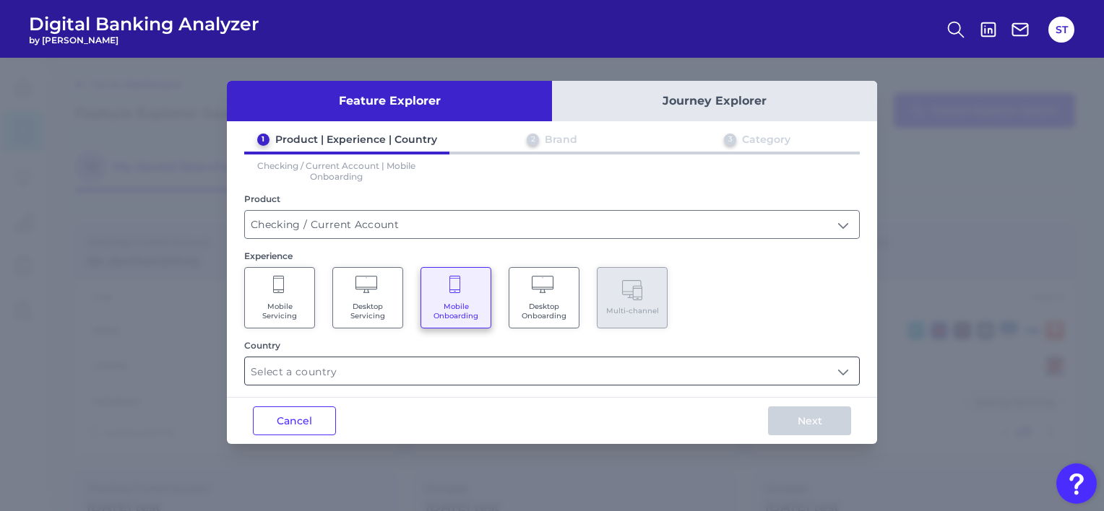
click at [460, 374] on input "text" at bounding box center [552, 371] width 614 height 27
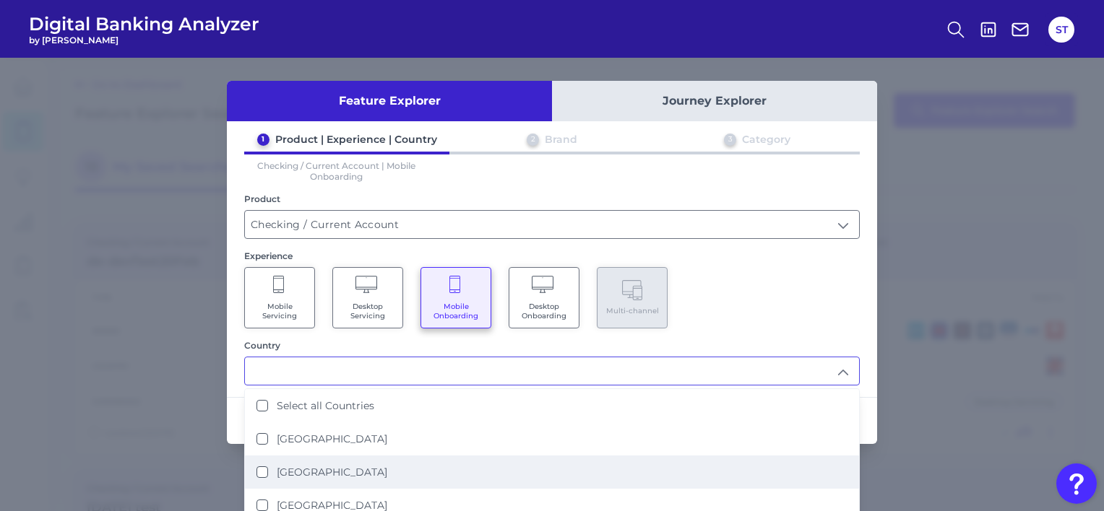
click at [321, 474] on label "United States" at bounding box center [332, 472] width 111 height 13
type input "United States"
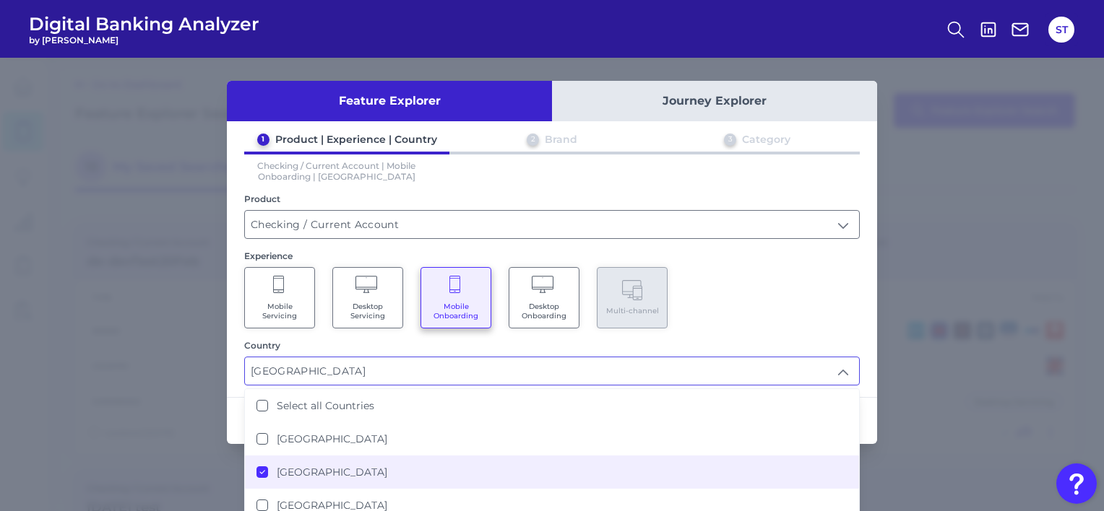
click at [735, 306] on div "Mobile Servicing Desktop Servicing Mobile Onboarding Desktop Onboarding Multi-c…" at bounding box center [551, 297] width 615 height 61
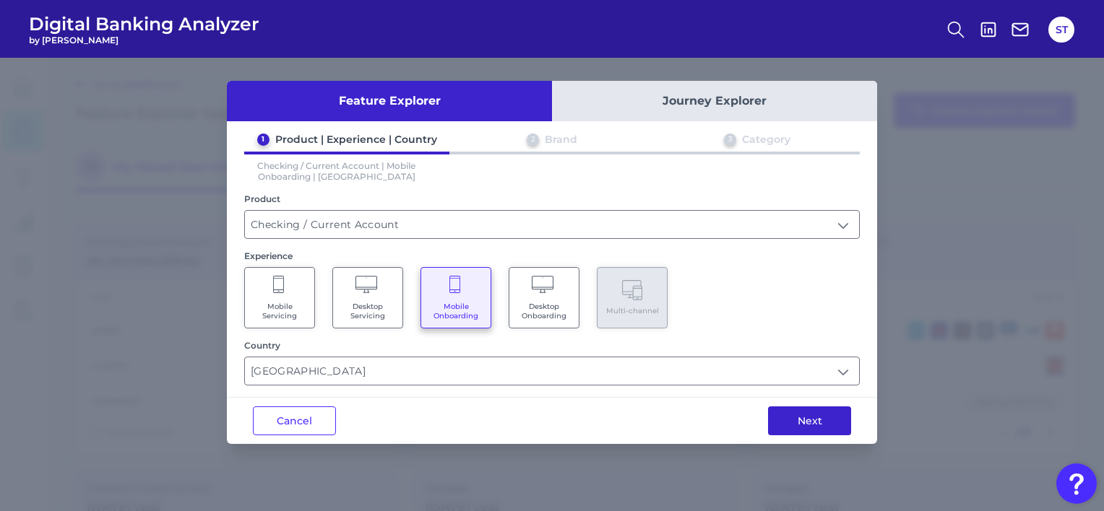
click at [789, 415] on button "Next" at bounding box center [809, 421] width 83 height 29
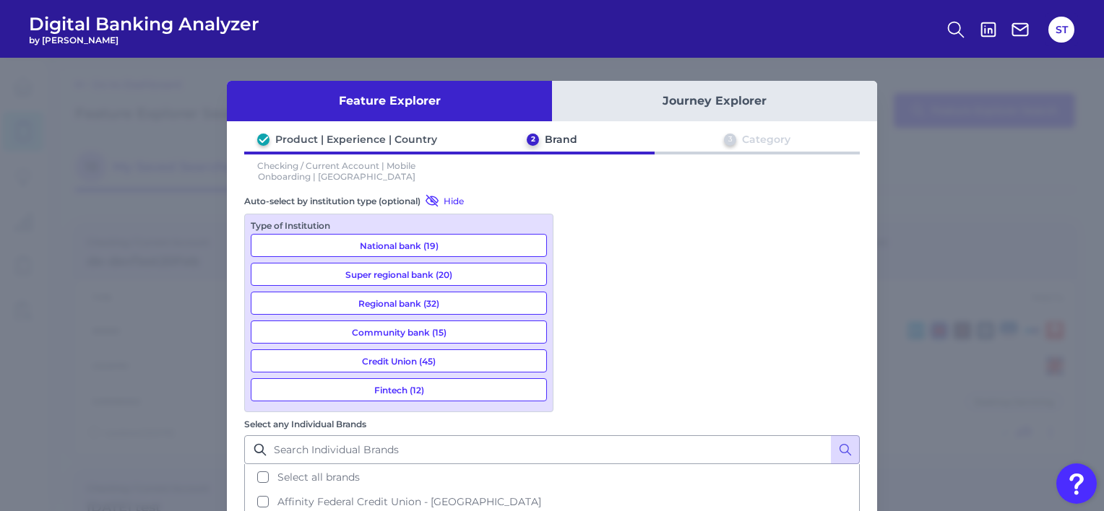
click at [439, 384] on button "Fintech (12)" at bounding box center [399, 390] width 296 height 23
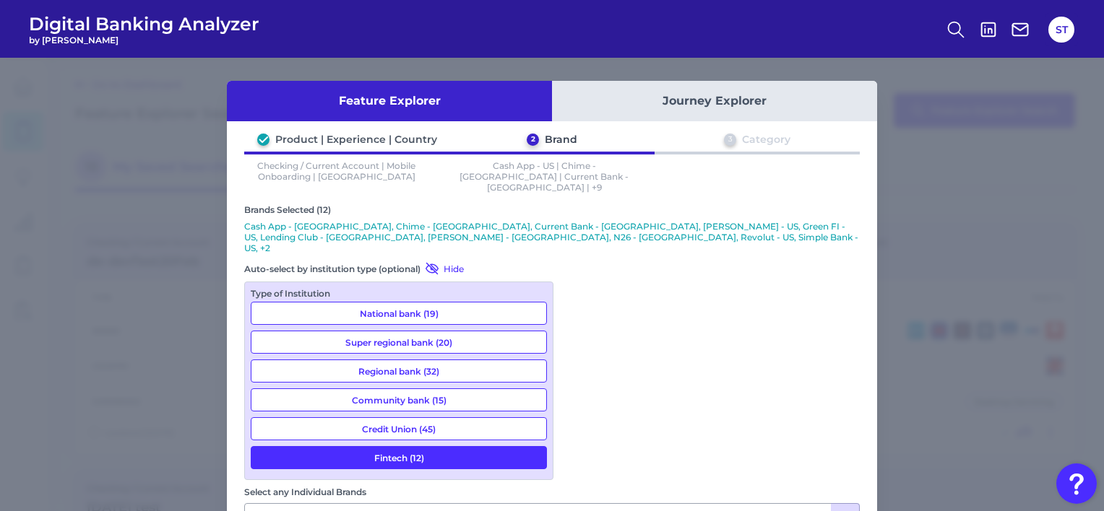
scroll to position [59, 0]
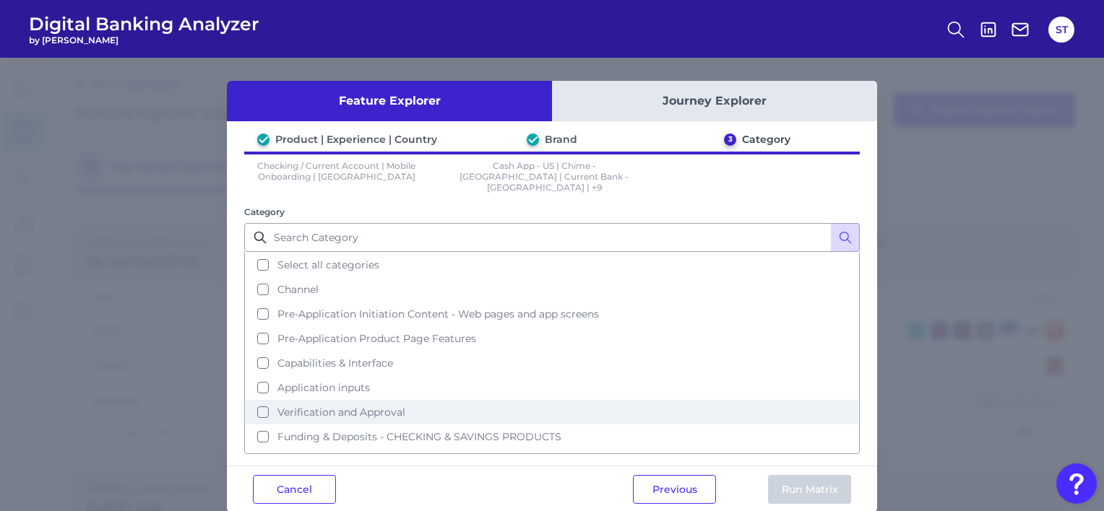
click at [398, 400] on button "Verification and Approval" at bounding box center [552, 412] width 613 height 25
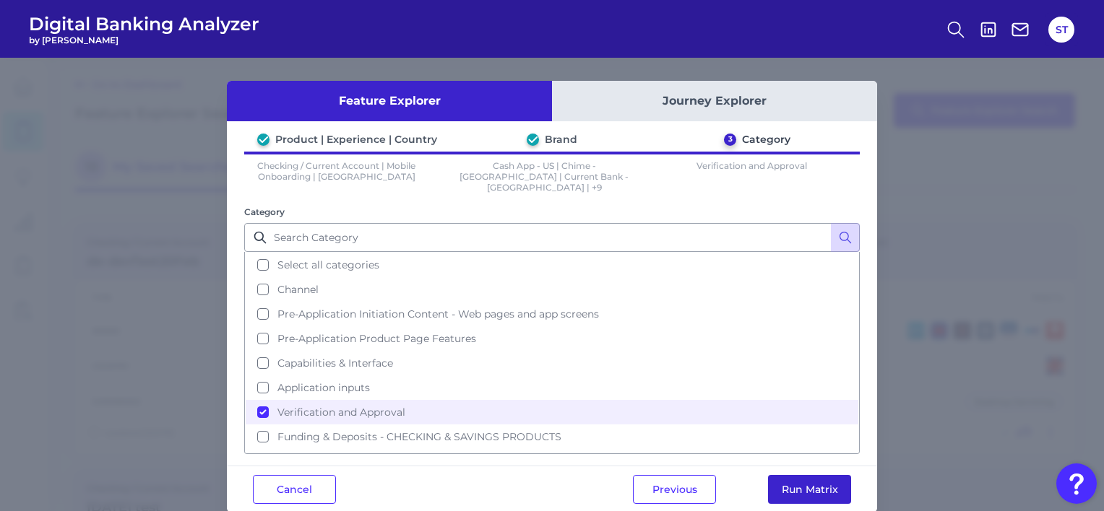
click at [825, 483] on button "Run Matrix" at bounding box center [809, 489] width 83 height 29
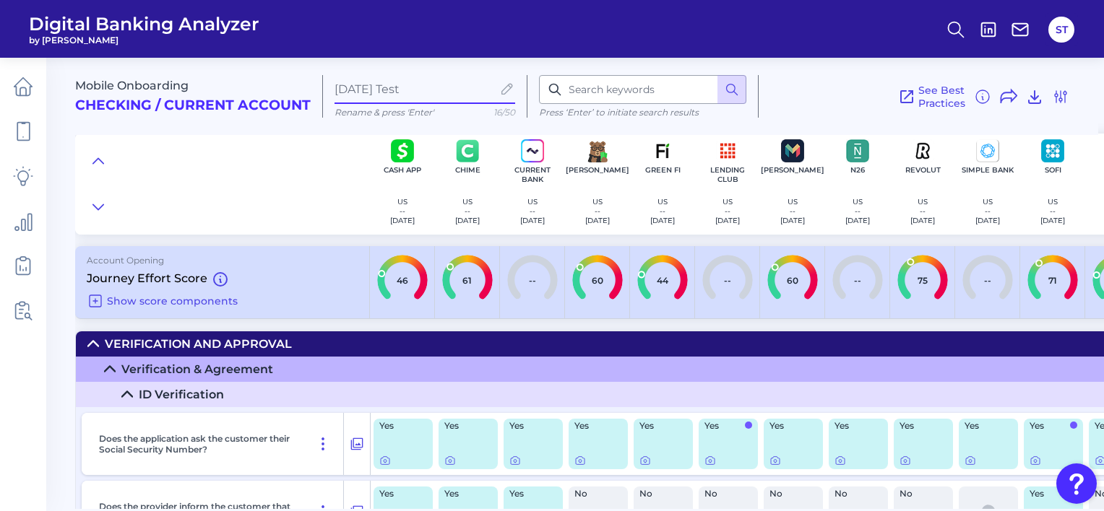
type input "Sep 24 2025 Test"
click at [1029, 97] on icon at bounding box center [1034, 96] width 17 height 17
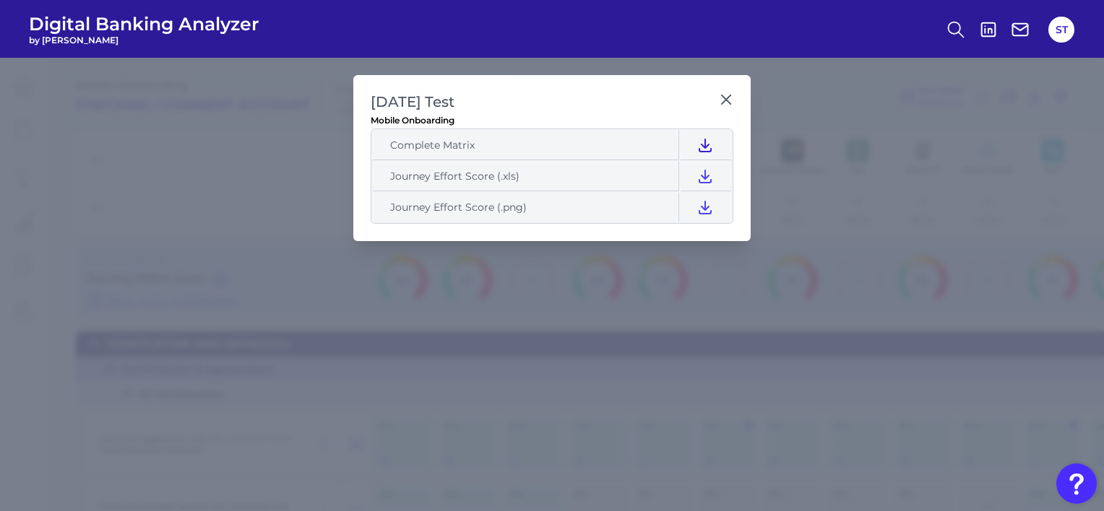
click at [702, 142] on icon at bounding box center [704, 145] width 17 height 17
click at [639, 173] on td "Journey Effort Score (.xls)" at bounding box center [526, 177] width 306 height 30
click at [696, 175] on icon at bounding box center [704, 176] width 17 height 17
click at [621, 170] on td "Journey Effort Score (.xls)" at bounding box center [526, 177] width 306 height 30
click at [703, 207] on icon at bounding box center [705, 208] width 12 height 12
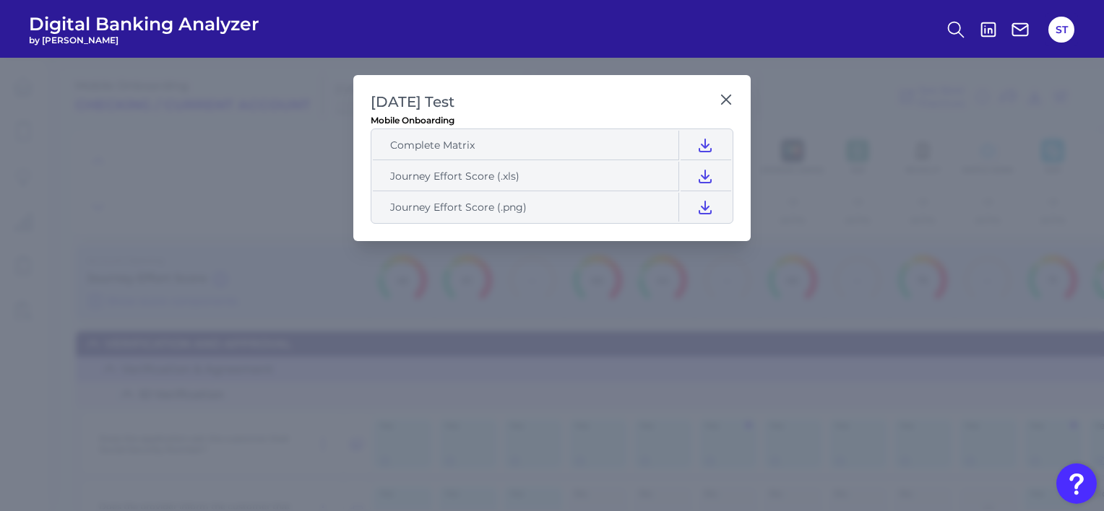
click at [620, 96] on h2 "Sep 24 2025 Test" at bounding box center [542, 102] width 342 height 20
click at [722, 95] on icon at bounding box center [726, 99] width 9 height 9
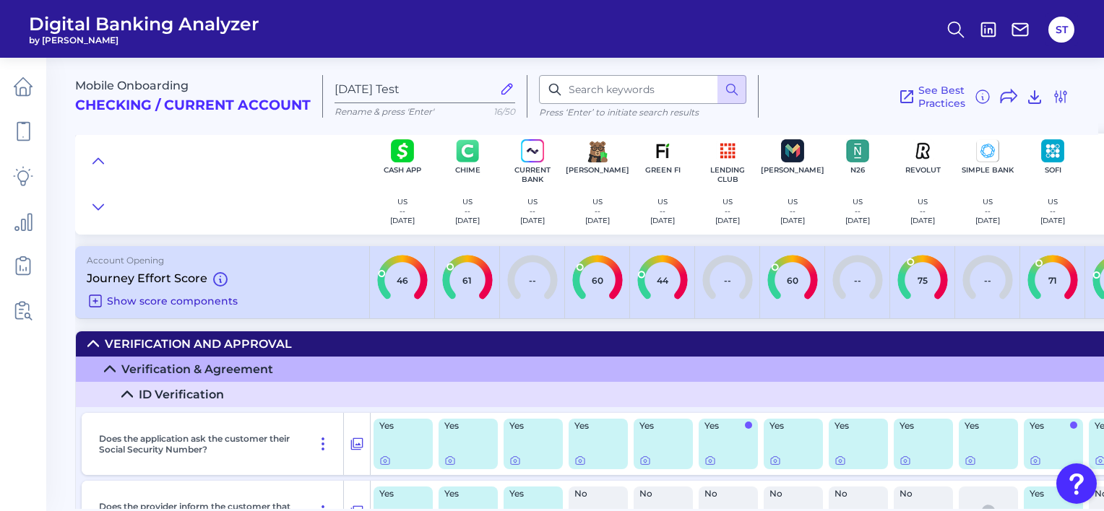
click at [98, 301] on icon at bounding box center [96, 301] width 12 height 12
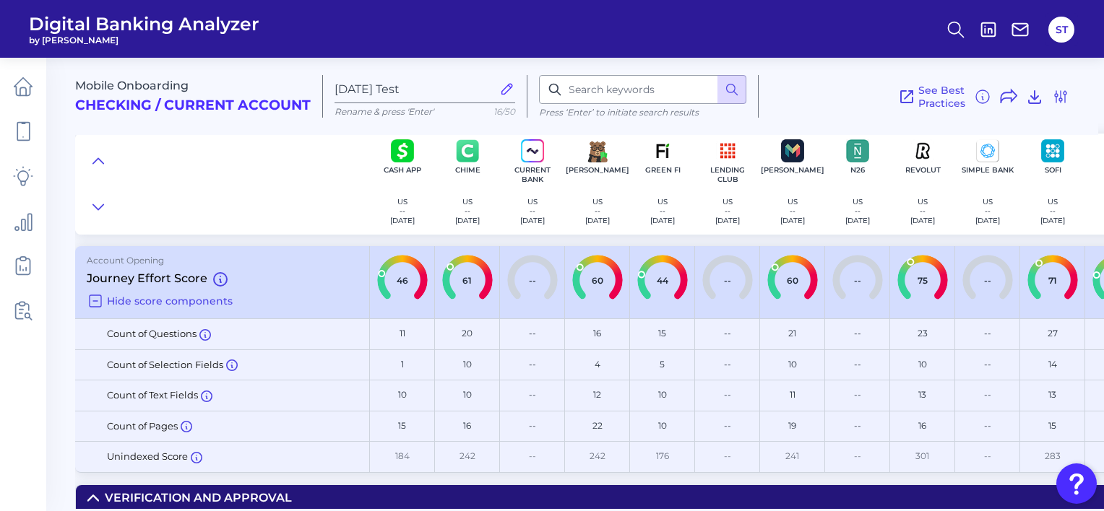
click at [98, 301] on icon at bounding box center [96, 301] width 12 height 12
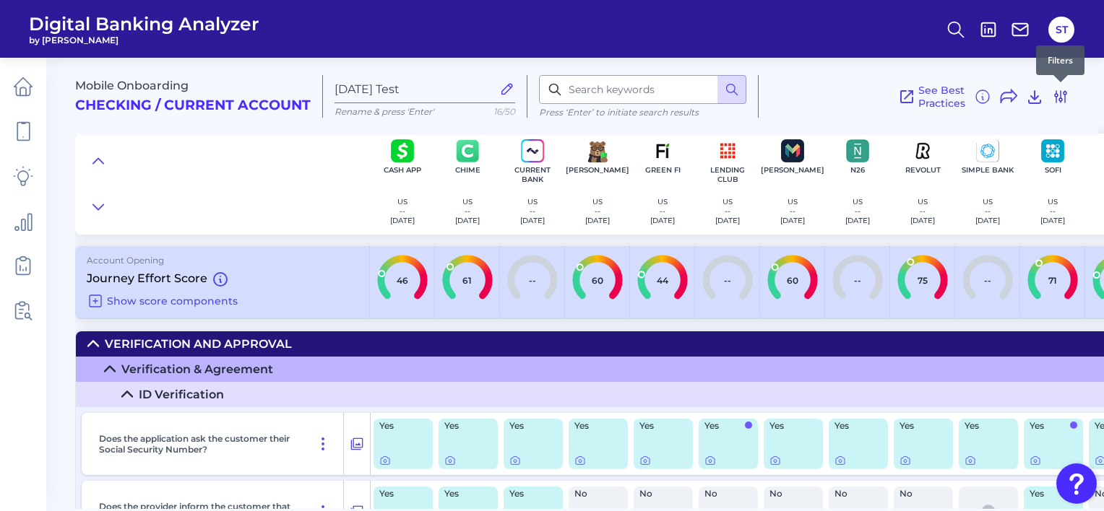
click at [1060, 98] on icon at bounding box center [1061, 97] width 12 height 12
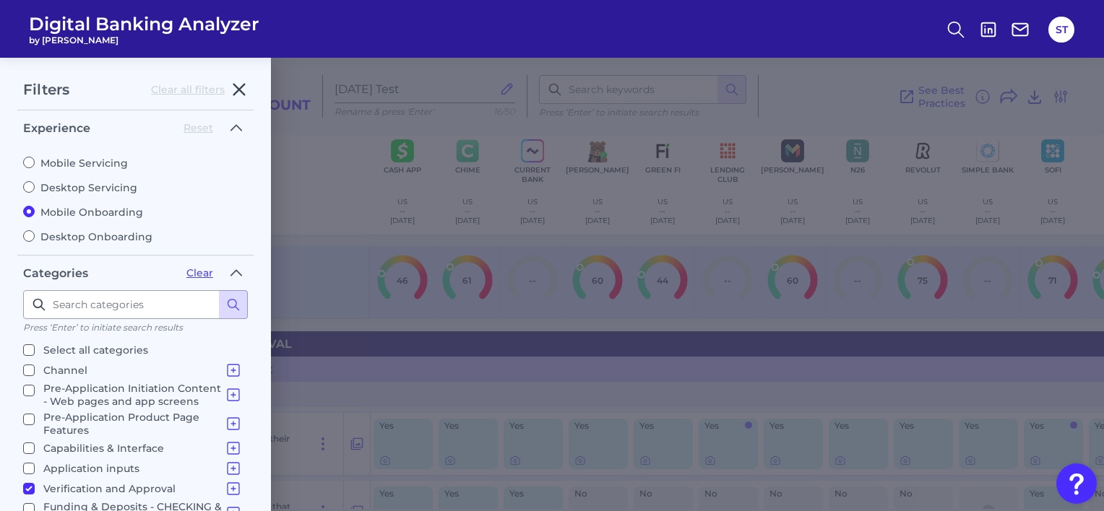
click at [241, 89] on icon "button" at bounding box center [238, 89] width 17 height 17
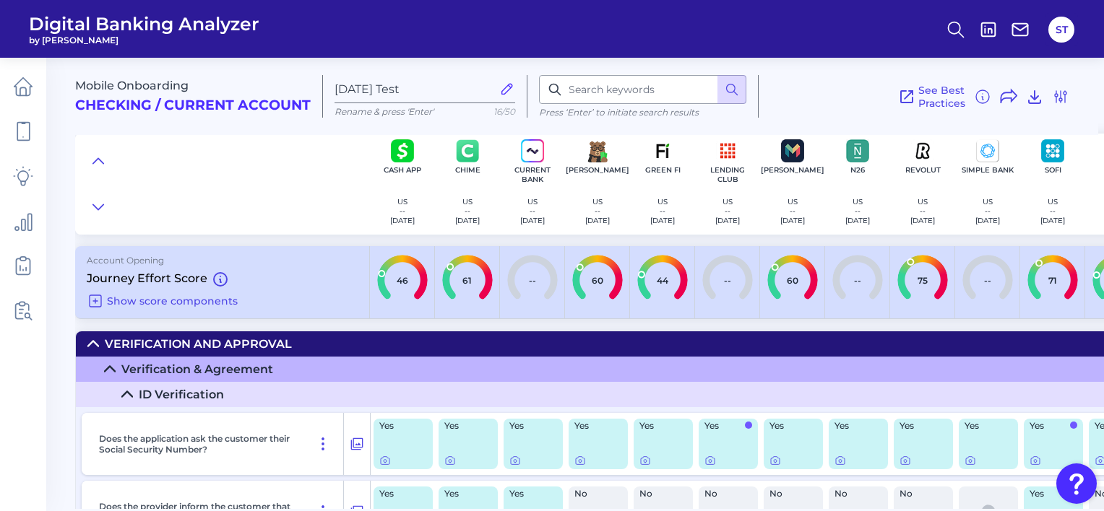
scroll to position [144, 0]
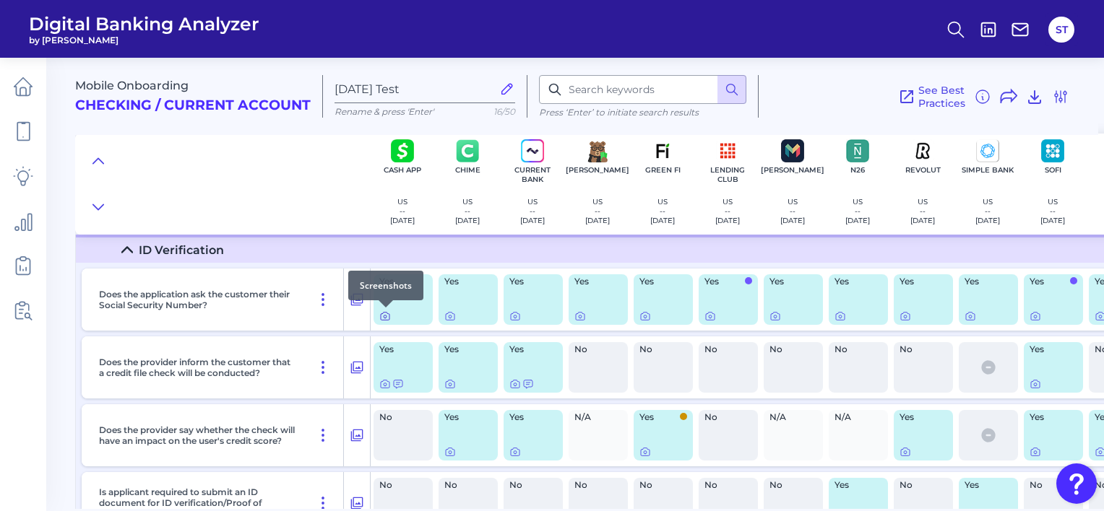
click at [381, 315] on icon at bounding box center [385, 317] width 12 height 12
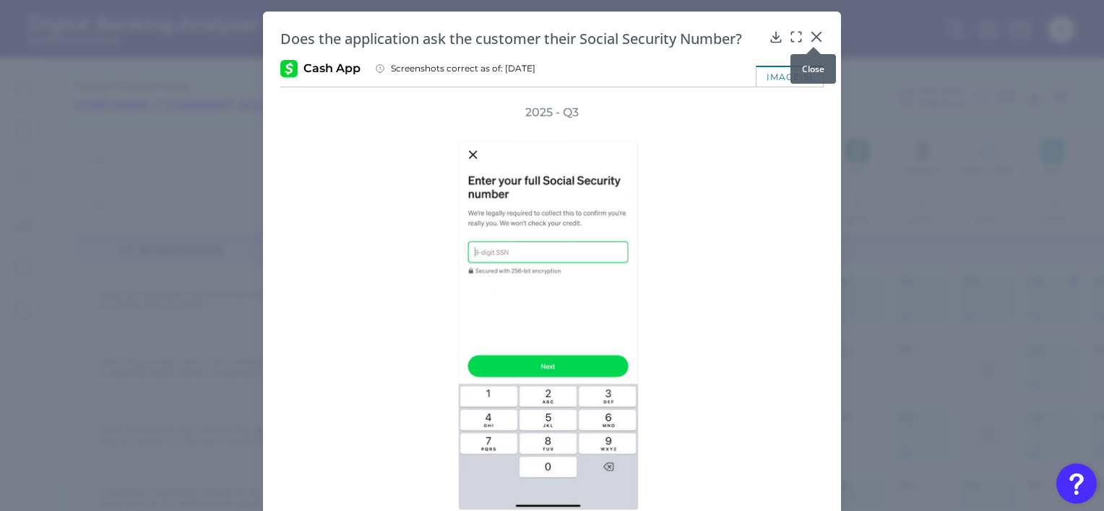
click at [812, 38] on icon at bounding box center [816, 37] width 9 height 9
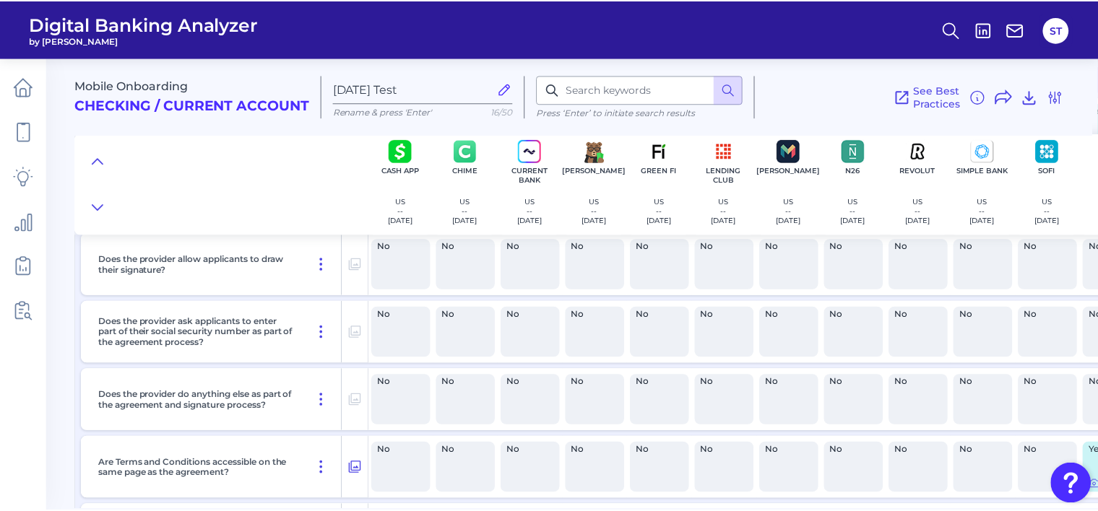
scroll to position [1509, 0]
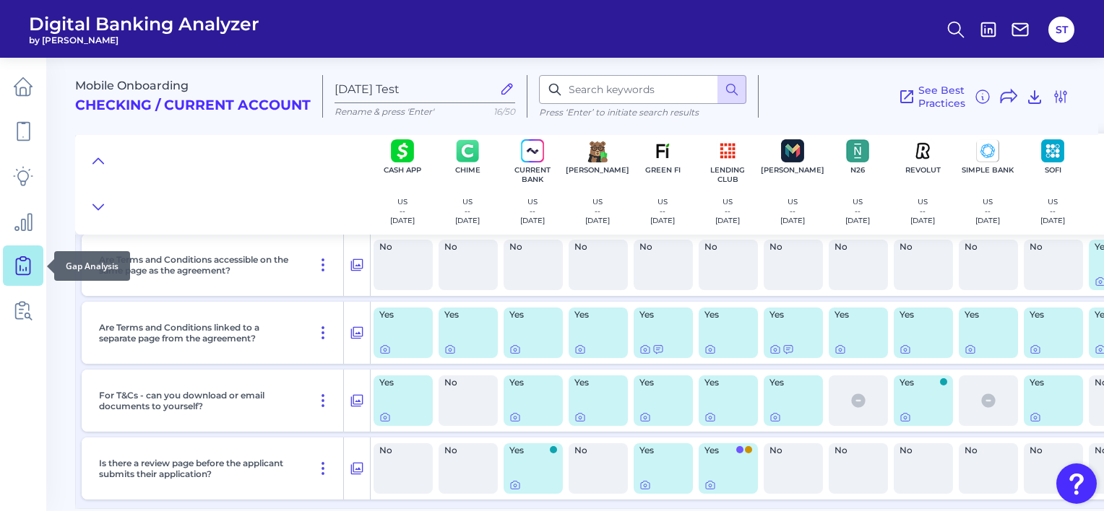
click at [22, 262] on icon at bounding box center [23, 266] width 20 height 20
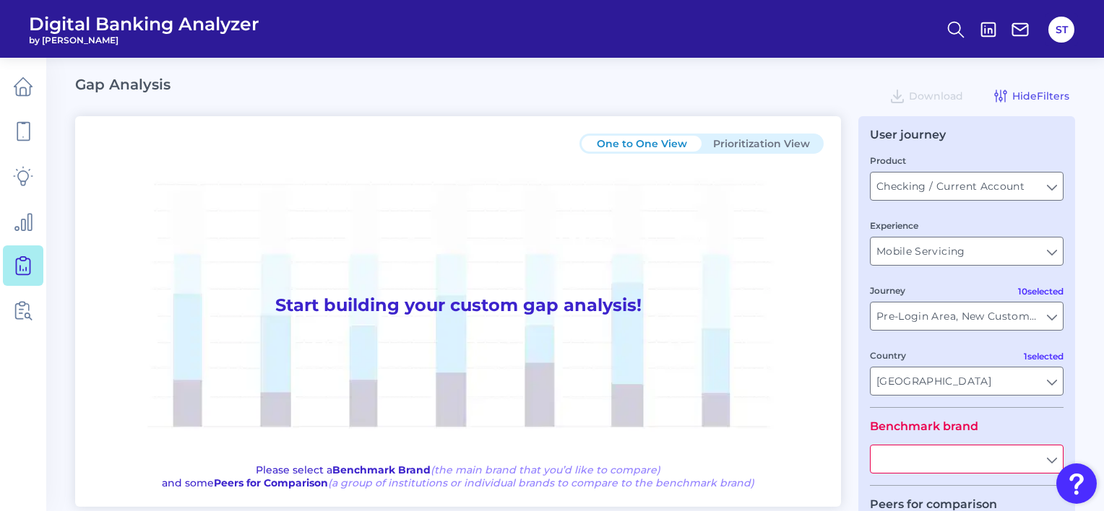
type input "All Journeys"
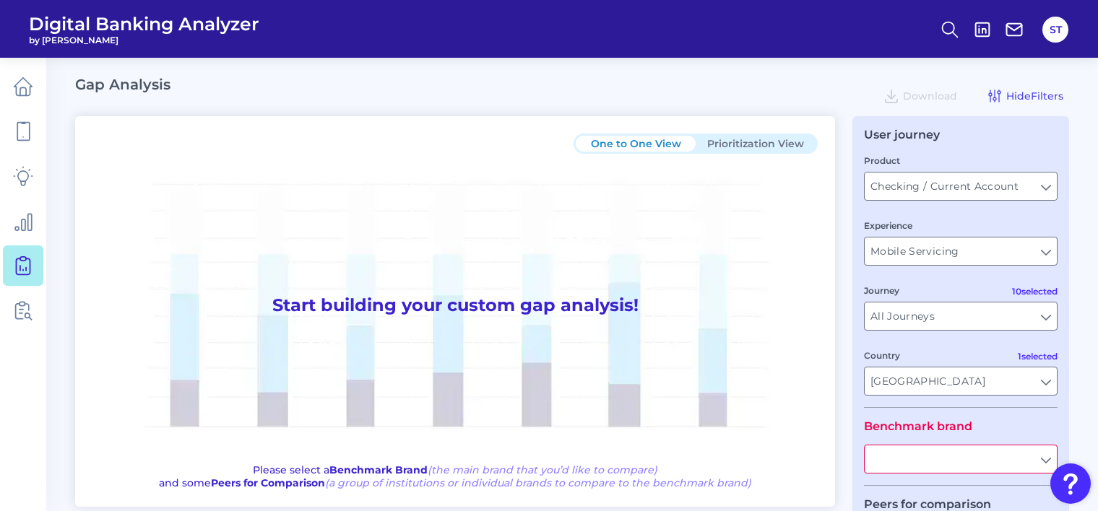
scroll to position [211, 0]
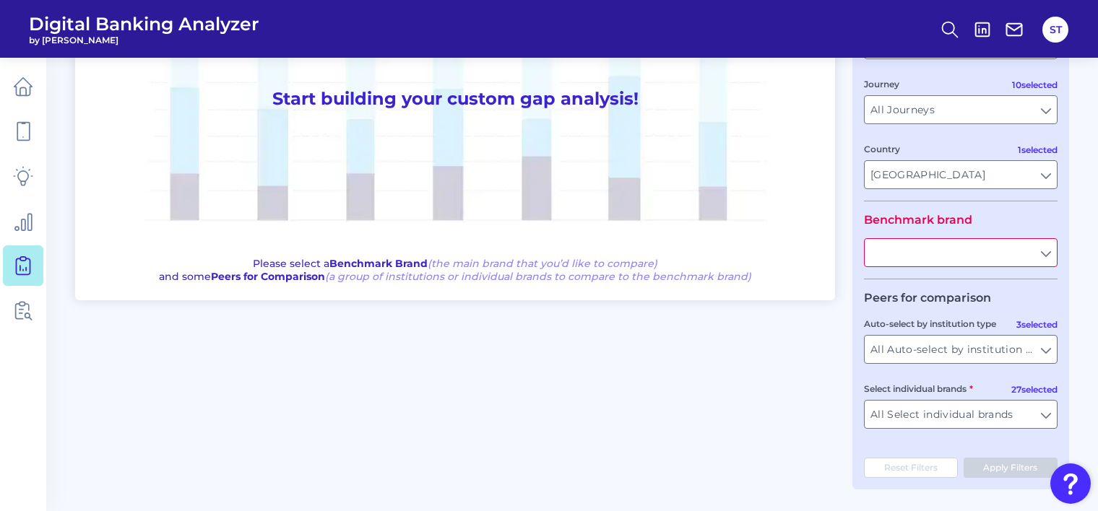
click at [922, 258] on input "text" at bounding box center [961, 252] width 192 height 27
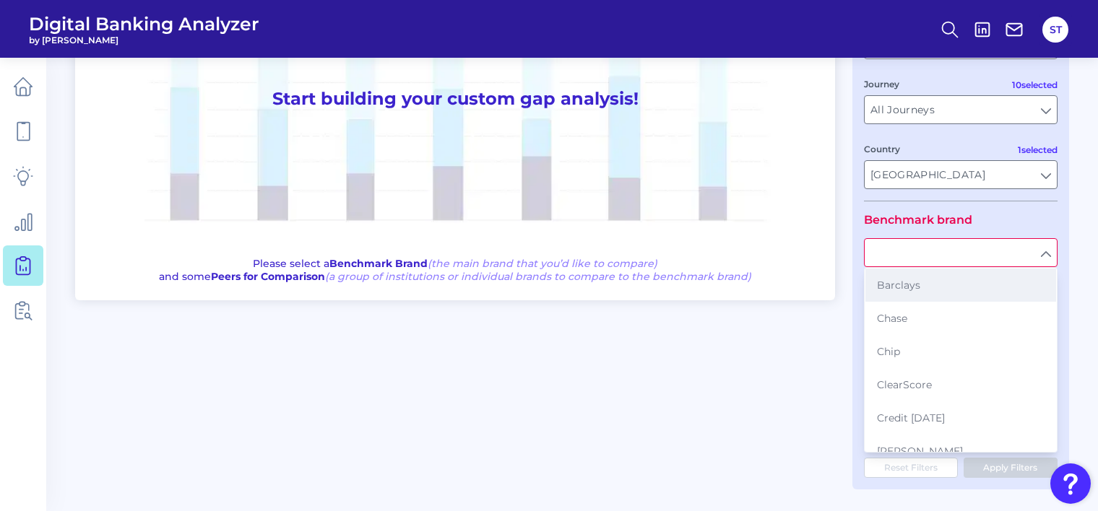
click at [907, 284] on span "Barclays" at bounding box center [898, 285] width 43 height 13
type input "Barclays"
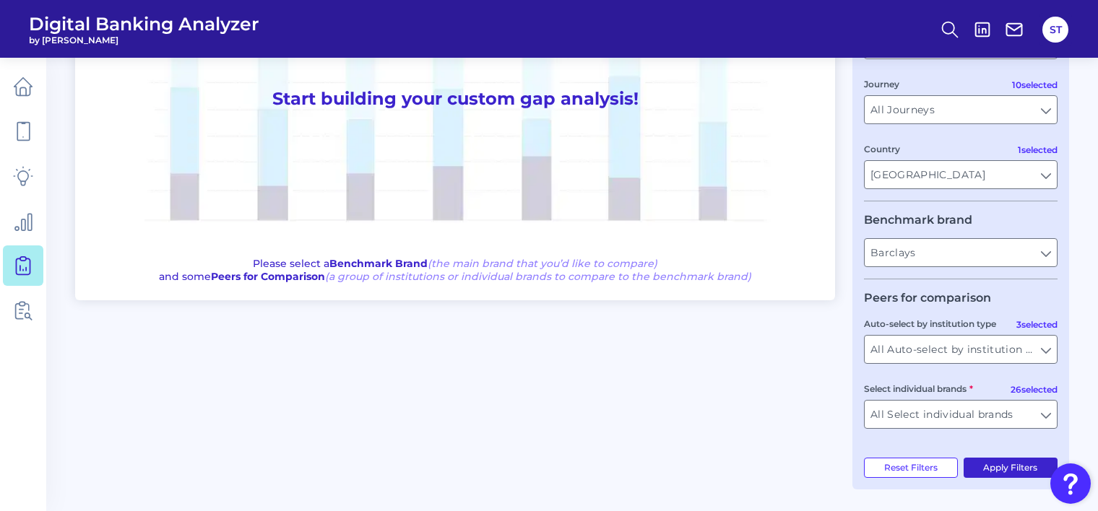
click at [1011, 466] on button "Apply Filters" at bounding box center [1011, 468] width 95 height 20
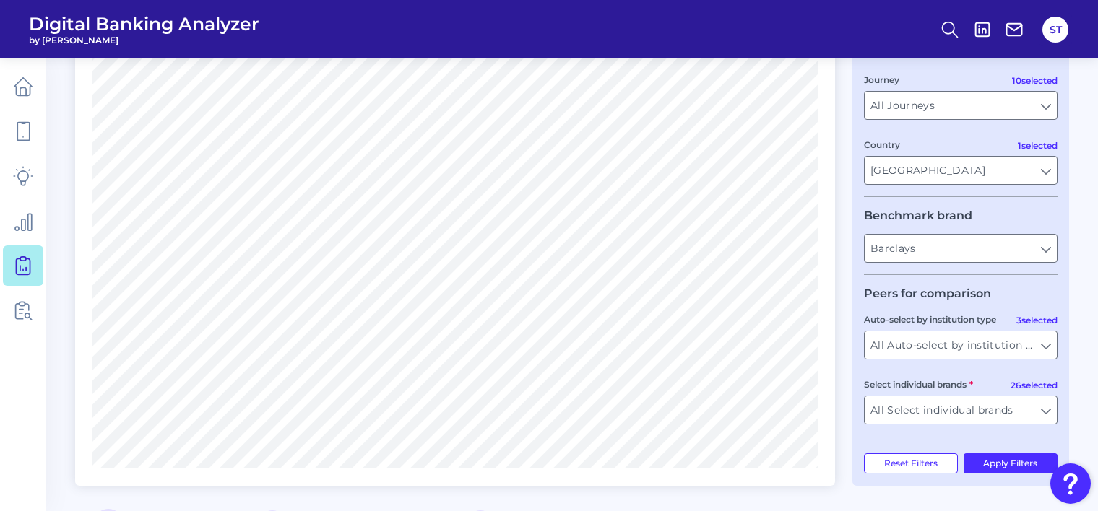
scroll to position [0, 0]
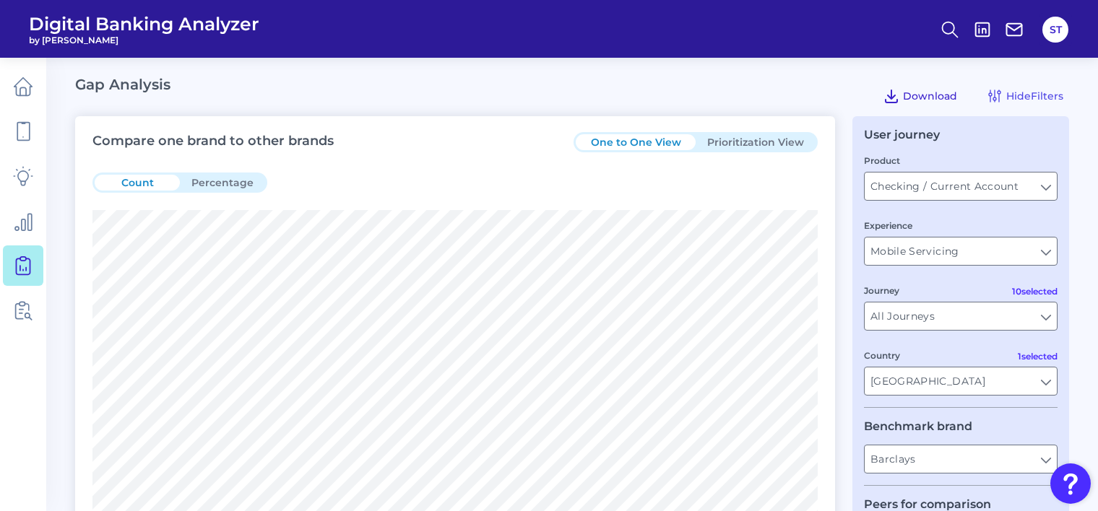
click at [907, 97] on span "Download" at bounding box center [930, 96] width 54 height 13
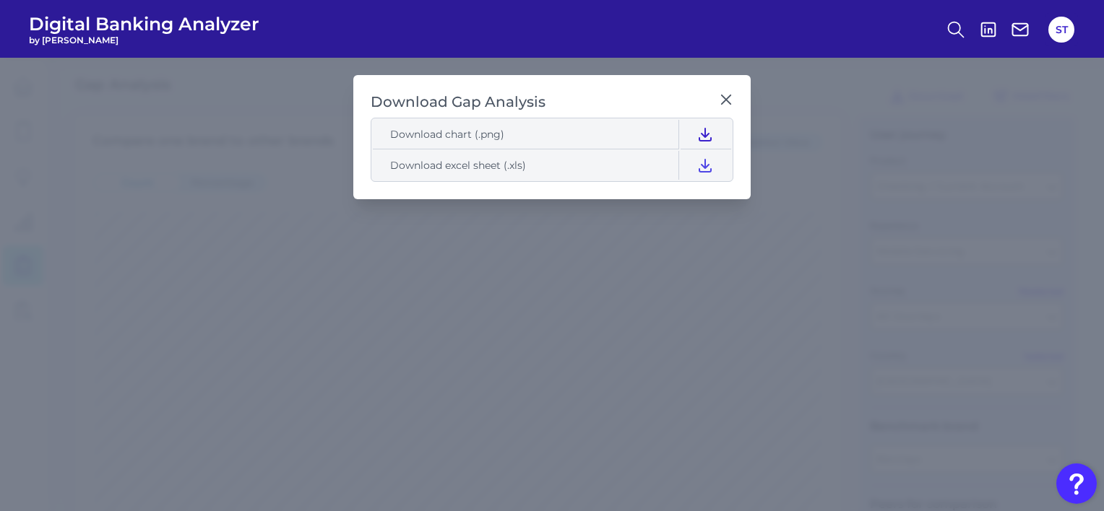
click at [699, 131] on icon at bounding box center [704, 134] width 17 height 17
click at [597, 191] on div "Download Gap Analysis Download chart (.png) Download excel sheet (.xls)" at bounding box center [551, 137] width 397 height 124
click at [707, 163] on icon at bounding box center [704, 165] width 17 height 17
click at [618, 98] on h2 "Download Gap Analysis" at bounding box center [542, 102] width 342 height 20
click at [728, 99] on icon at bounding box center [726, 99] width 14 height 14
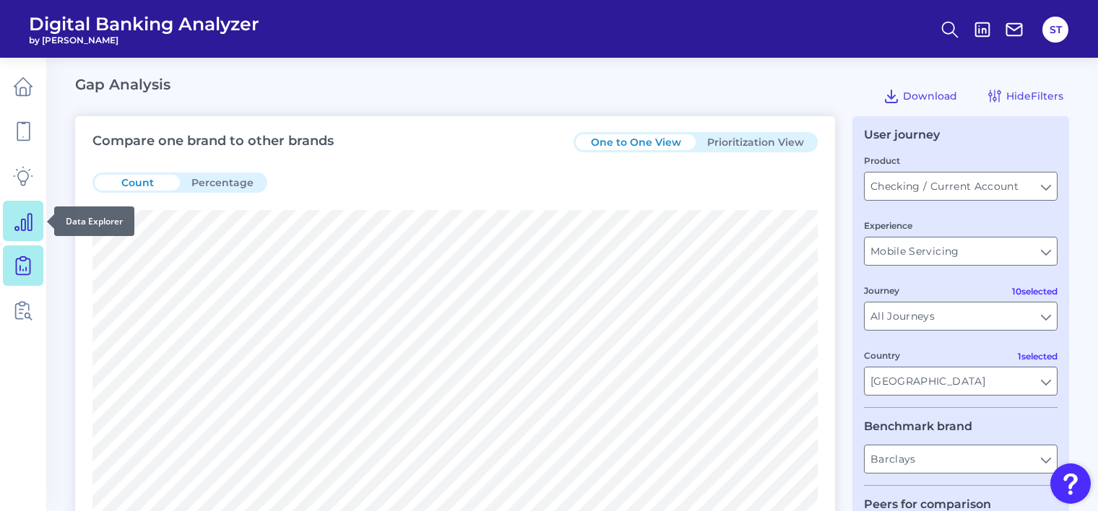
click at [20, 220] on icon at bounding box center [23, 221] width 20 height 20
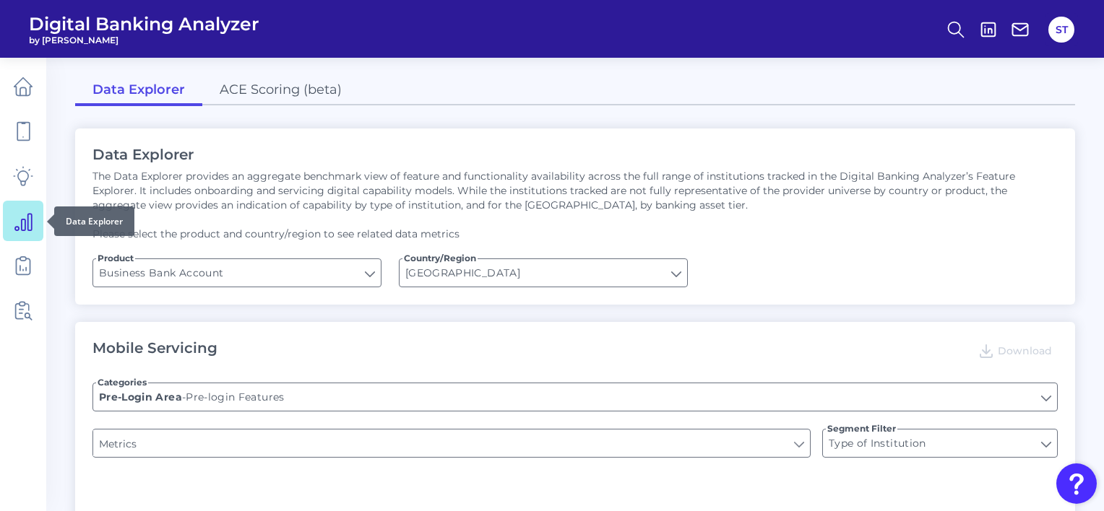
type input "Upon opening the app are users immediately prompted to use Touch/Face ID to log…"
type input "Does it offer third-party single sign on?"
type input "Can you apply for the PRODUCT as a new to brand customer on ANY digital channel?"
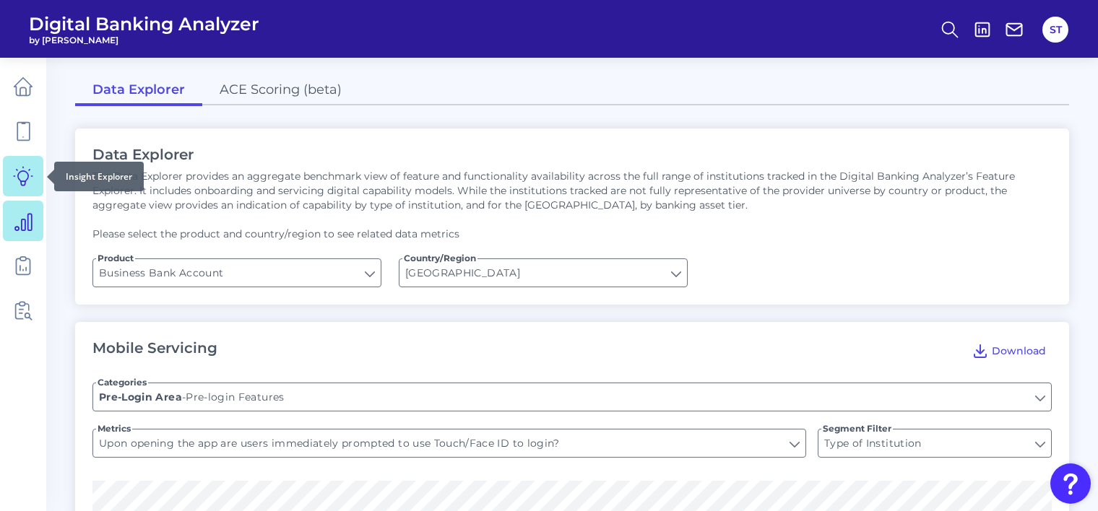
click at [22, 178] on icon at bounding box center [23, 176] width 20 height 20
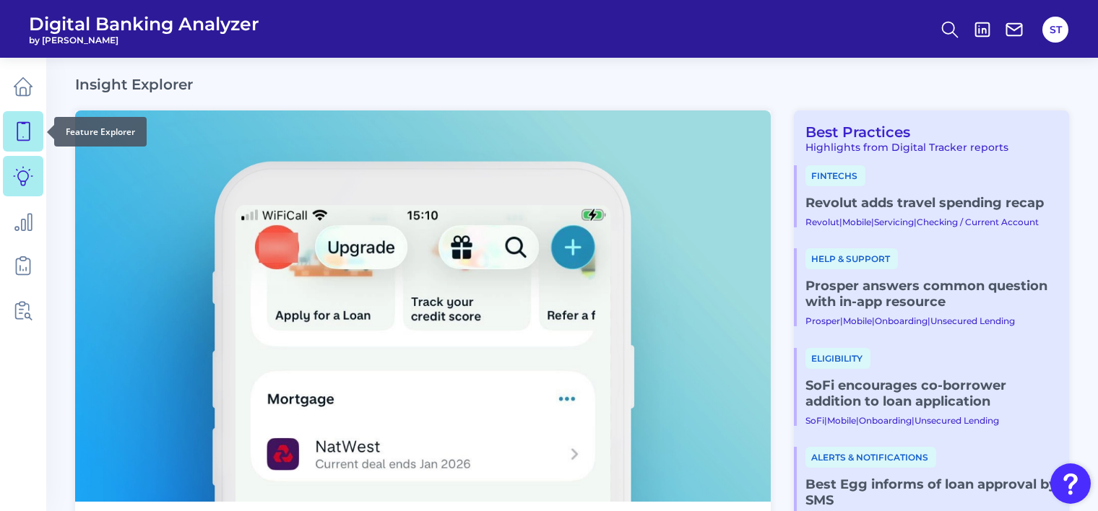
click at [27, 139] on icon at bounding box center [23, 131] width 20 height 20
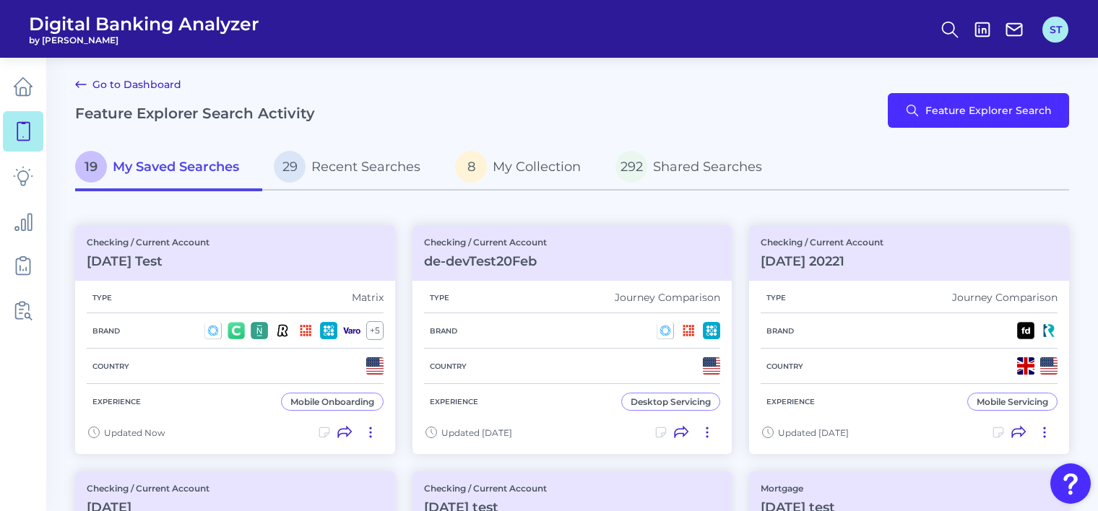
click at [1051, 29] on button "ST" at bounding box center [1055, 30] width 26 height 26
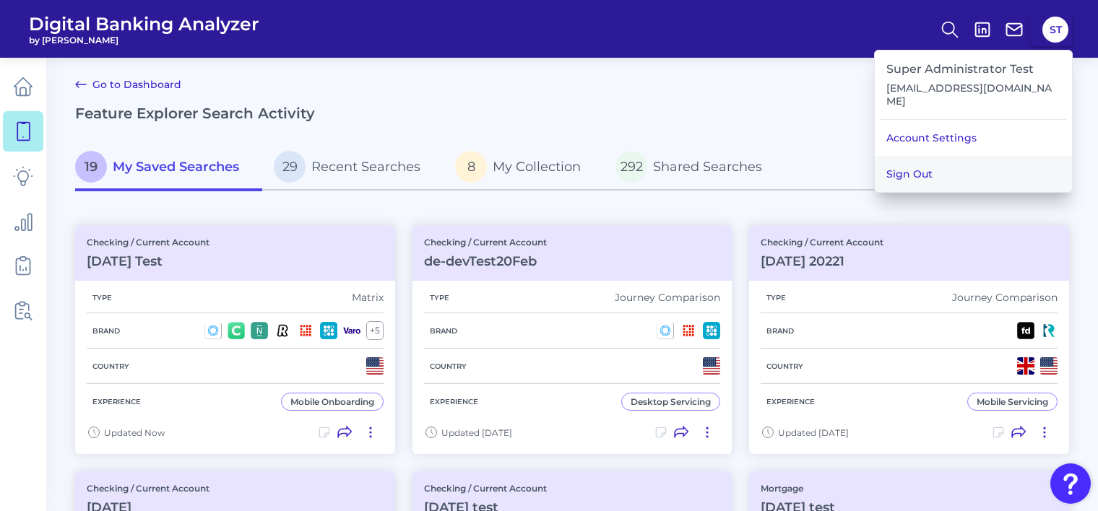
click at [959, 163] on button "Sign Out" at bounding box center [973, 174] width 197 height 36
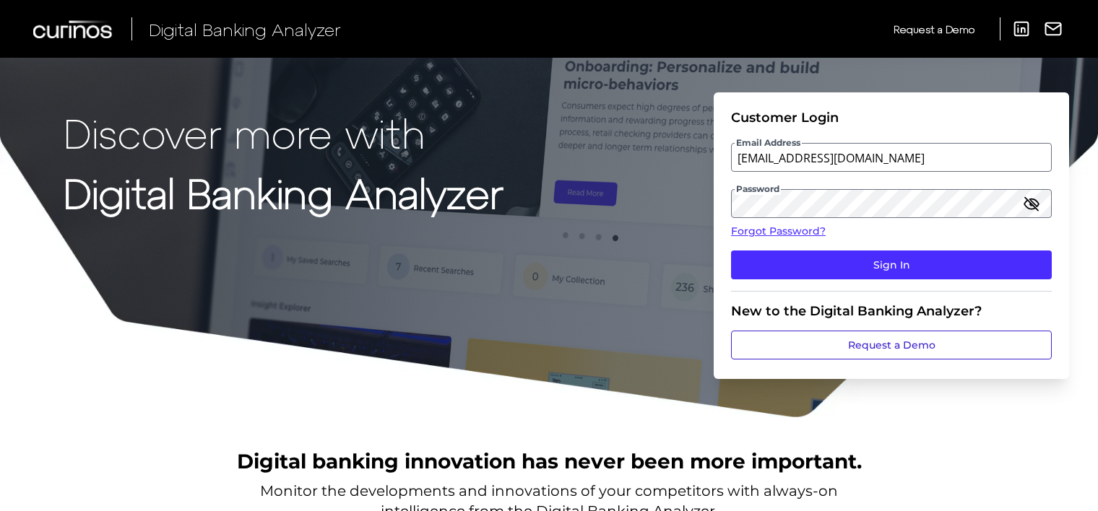
click at [837, 342] on link "Request a Demo" at bounding box center [891, 345] width 321 height 29
click at [933, 26] on span "Request a Demo" at bounding box center [934, 29] width 81 height 12
click at [855, 346] on link "Request a Demo" at bounding box center [891, 345] width 321 height 29
click at [1027, 204] on icon "button" at bounding box center [1031, 203] width 17 height 17
click at [670, 218] on div "Discover more with Digital Banking Analyzer Customer Login Email Address [EMAIL…" at bounding box center [549, 209] width 1098 height 419
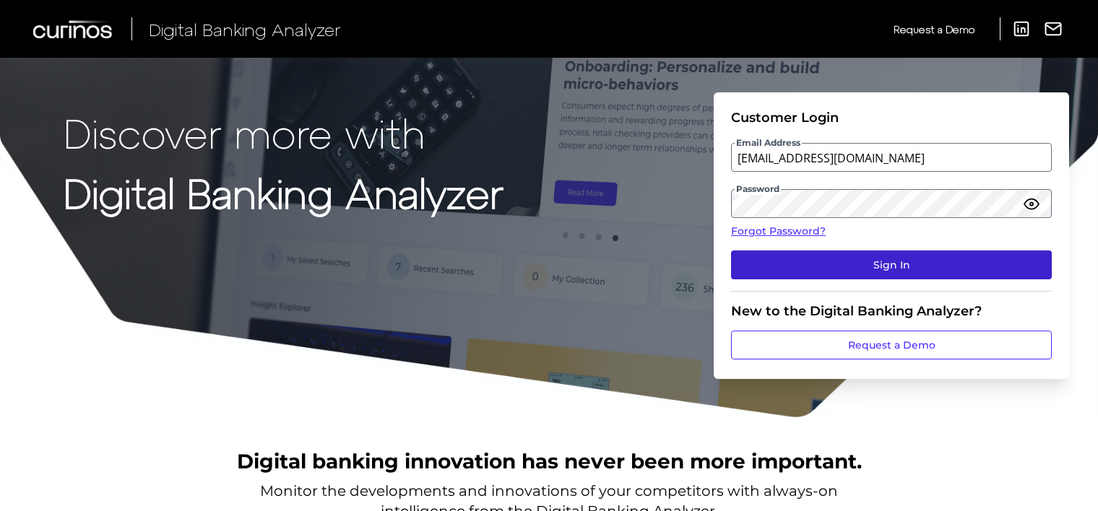
click at [825, 264] on button "Sign In" at bounding box center [891, 265] width 321 height 29
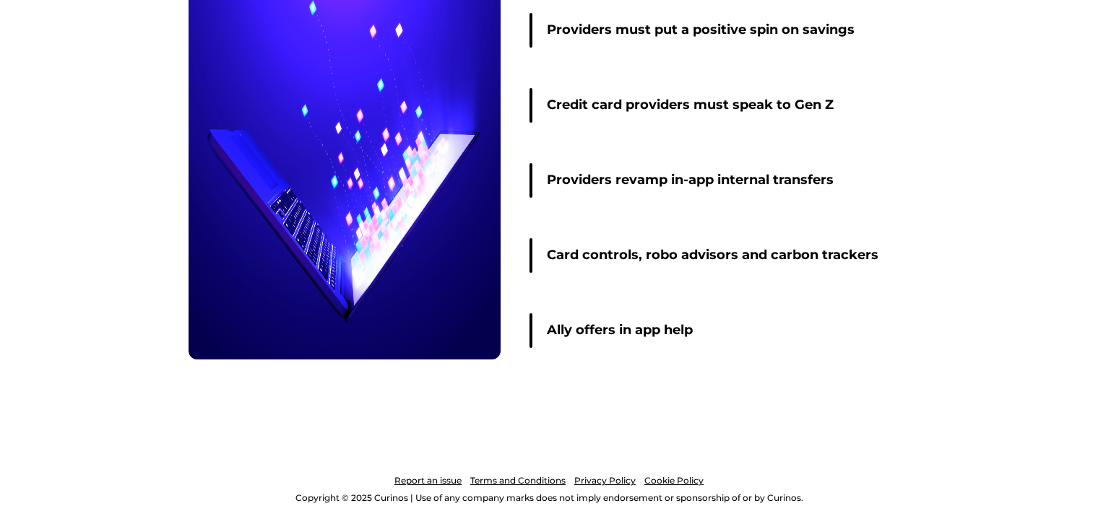
scroll to position [2263, 0]
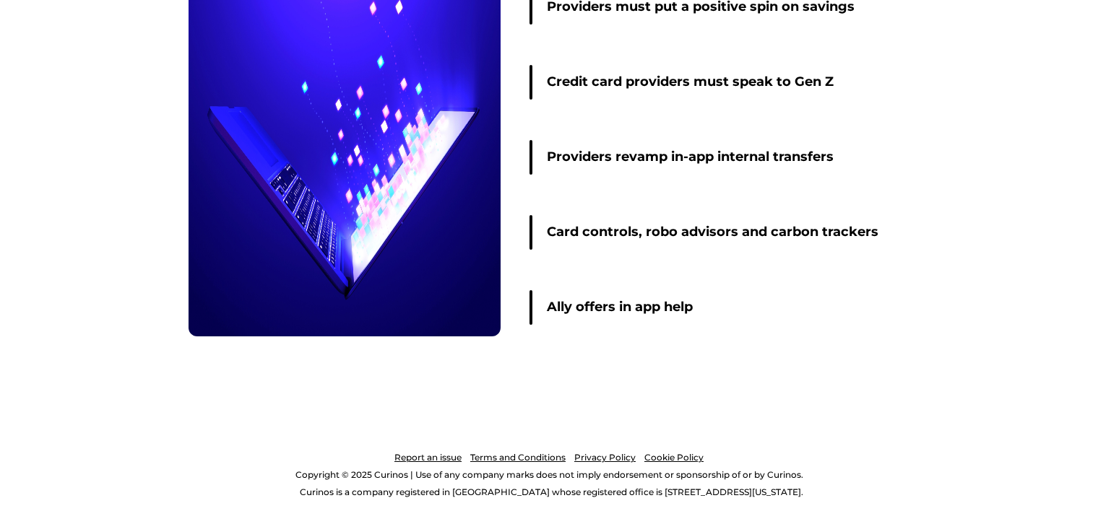
click at [426, 457] on link "Report an issue" at bounding box center [427, 457] width 67 height 17
click at [519, 457] on link "Terms and Conditions" at bounding box center [517, 457] width 95 height 17
click at [602, 456] on link "Privacy Policy" at bounding box center [604, 457] width 61 height 17
click at [668, 455] on link "Cookie Policy" at bounding box center [673, 457] width 59 height 17
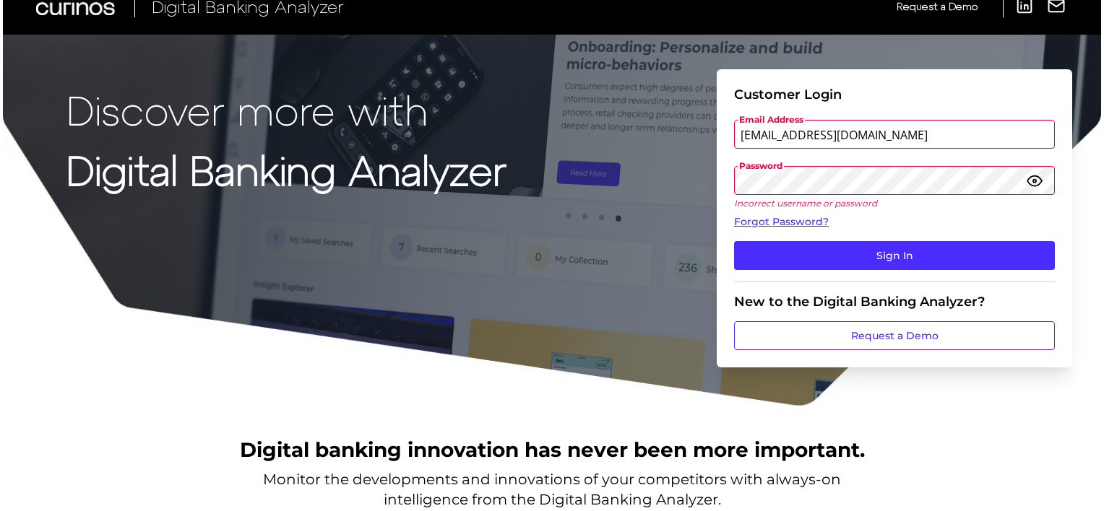
scroll to position [0, 0]
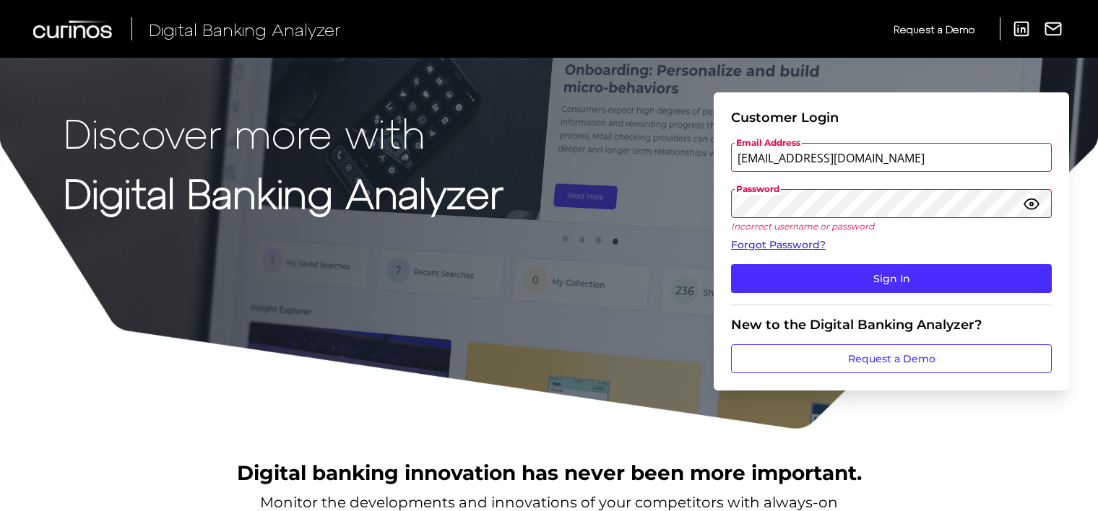
click at [785, 246] on link "Forgot Password?" at bounding box center [891, 245] width 321 height 15
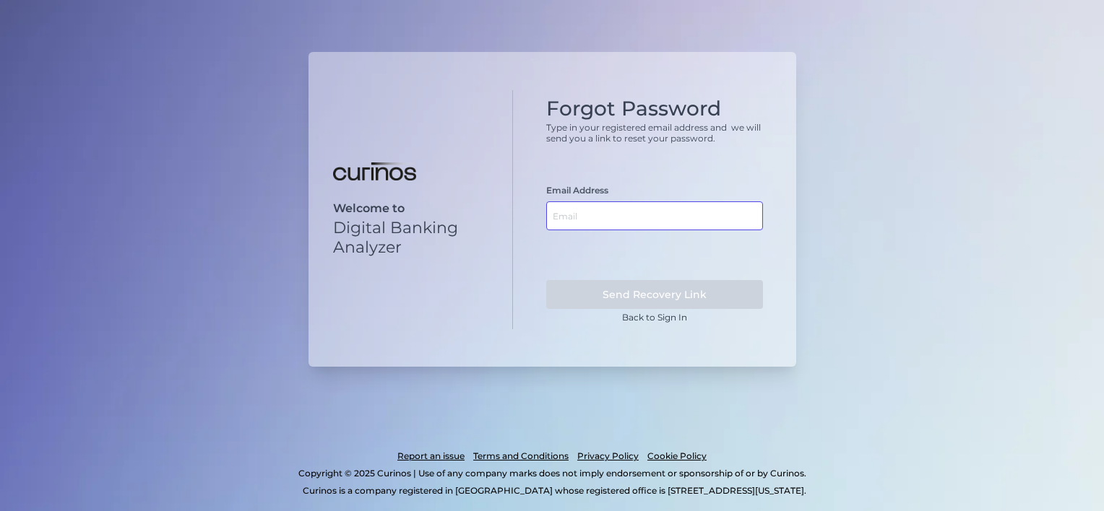
click at [621, 217] on input "text" at bounding box center [654, 216] width 217 height 29
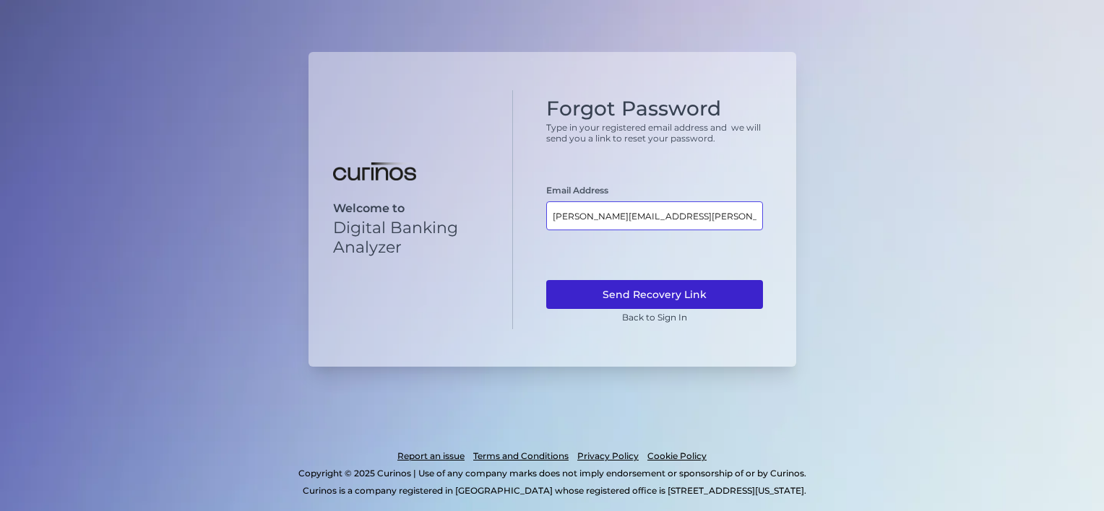
type input "susanta.modak@curinos.com"
click at [647, 295] on button "Send Recovery Link" at bounding box center [654, 294] width 217 height 29
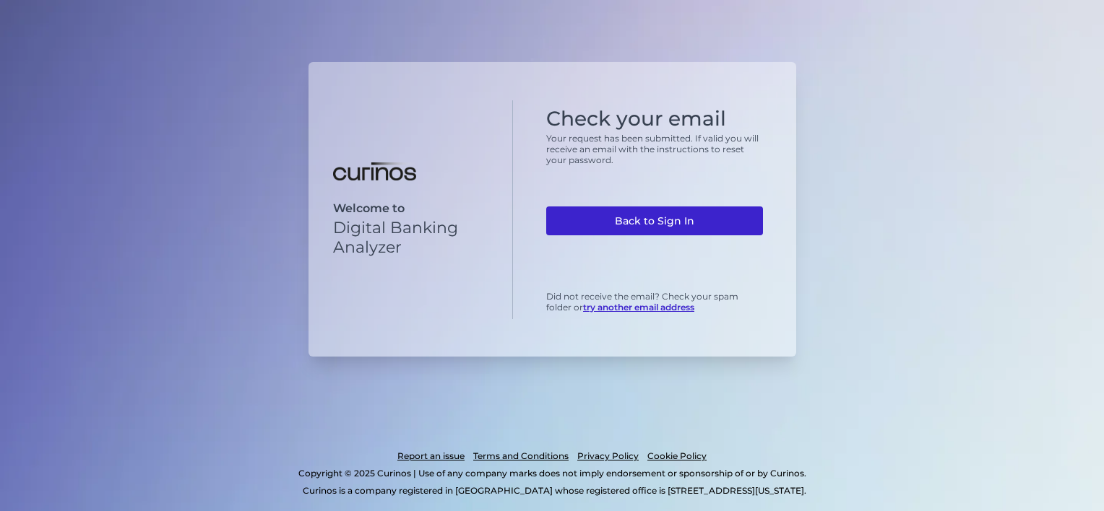
click at [626, 228] on link "Back to Sign In" at bounding box center [654, 221] width 217 height 29
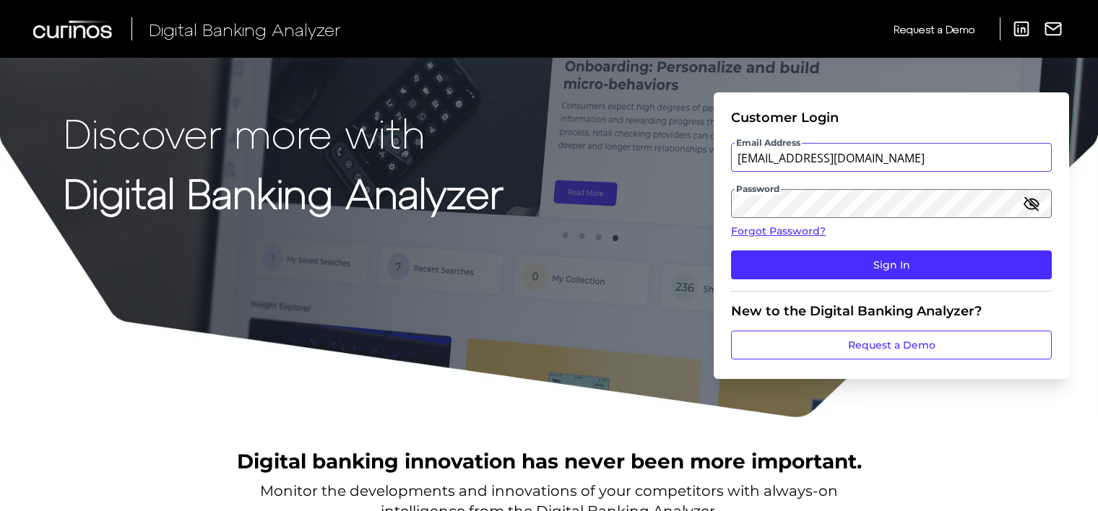
click at [912, 156] on input "[EMAIL_ADDRESS][DOMAIN_NAME]" at bounding box center [891, 157] width 321 height 29
type input "qcer.test5124@meta.ua"
click at [1031, 204] on icon "button" at bounding box center [1031, 203] width 13 height 13
click at [668, 179] on div "Discover more with Digital Banking Analyzer Customer Login Email Address qcer.t…" at bounding box center [549, 209] width 1098 height 419
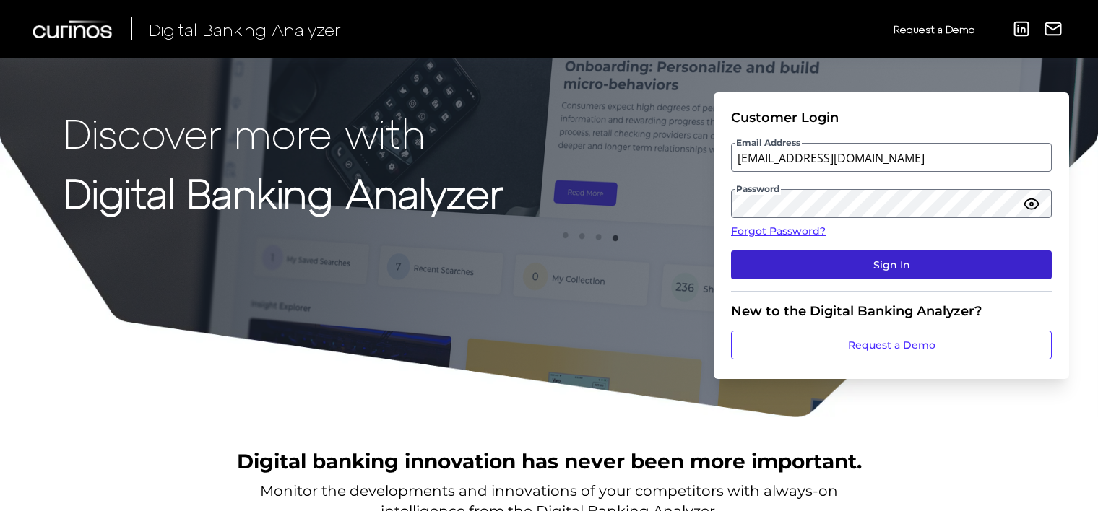
click at [850, 267] on button "Sign In" at bounding box center [891, 265] width 321 height 29
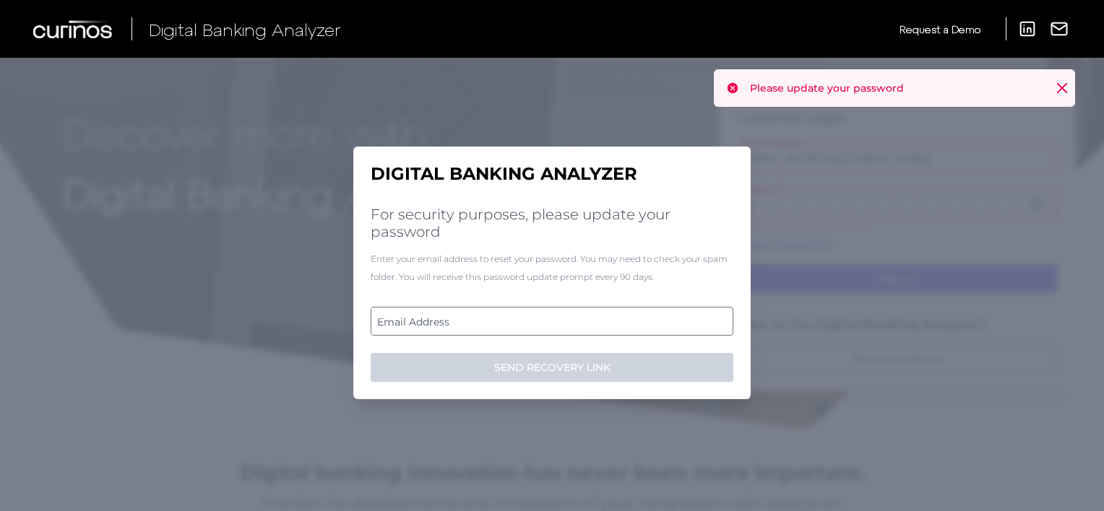
click at [1061, 86] on icon at bounding box center [1062, 88] width 14 height 14
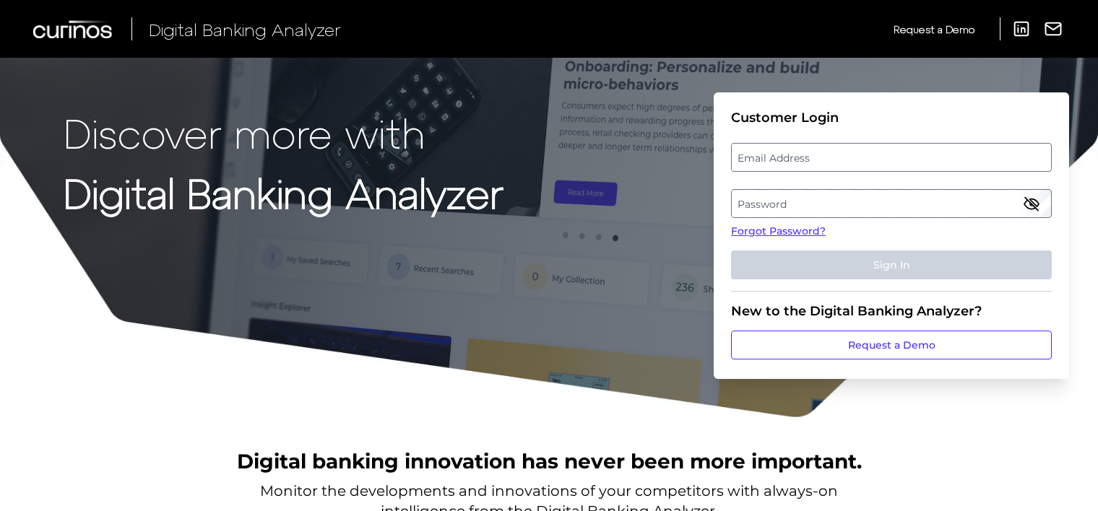
click at [816, 159] on div "Email Address [EMAIL_ADDRESS][DOMAIN_NAME]" at bounding box center [891, 157] width 321 height 29
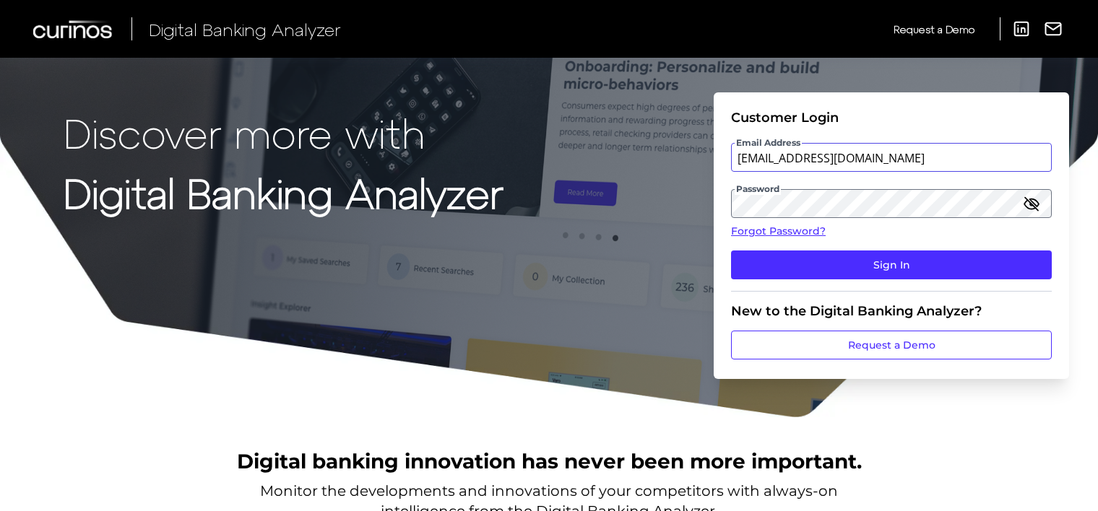
click at [881, 157] on input "[EMAIL_ADDRESS][DOMAIN_NAME]" at bounding box center [891, 157] width 321 height 29
click at [923, 156] on input "[EMAIL_ADDRESS][DOMAIN_NAME]" at bounding box center [891, 157] width 321 height 29
type input "[EMAIL_ADDRESS][DOMAIN_NAME]"
click at [1027, 205] on icon "button" at bounding box center [1031, 203] width 17 height 17
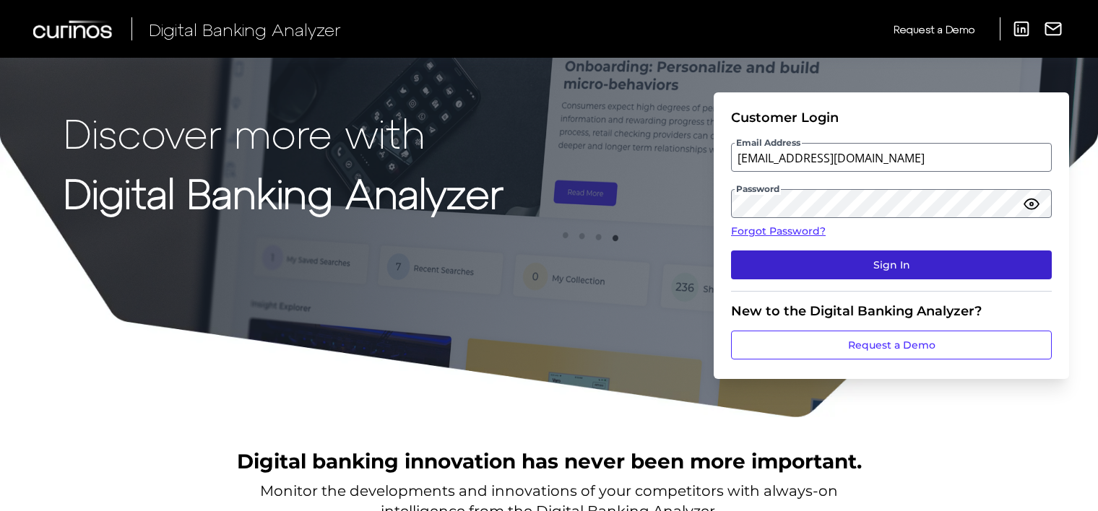
click at [862, 262] on button "Sign In" at bounding box center [891, 265] width 321 height 29
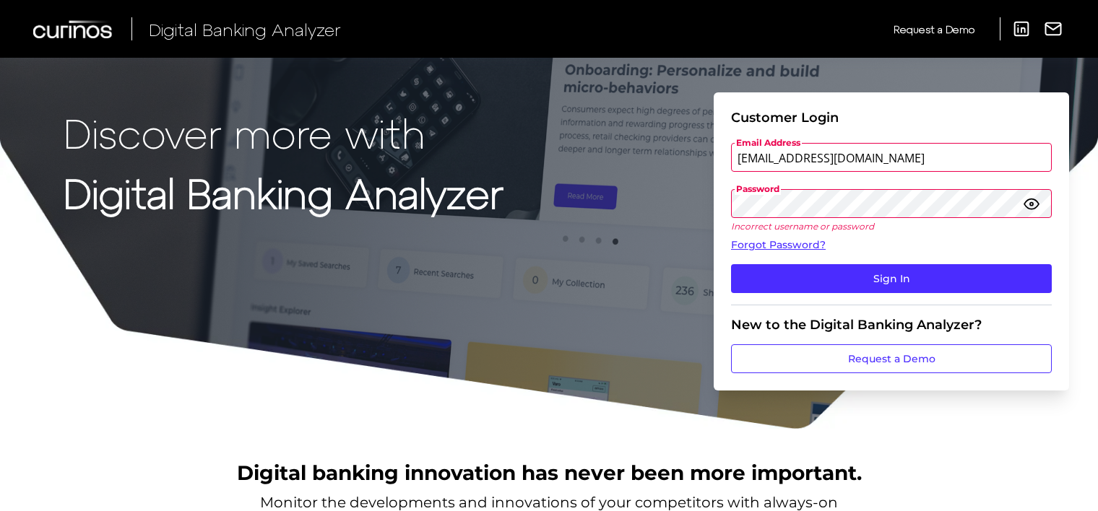
click at [672, 182] on div "Discover more with Digital Banking Analyzer Customer Login Email Address [EMAIL…" at bounding box center [549, 215] width 1098 height 431
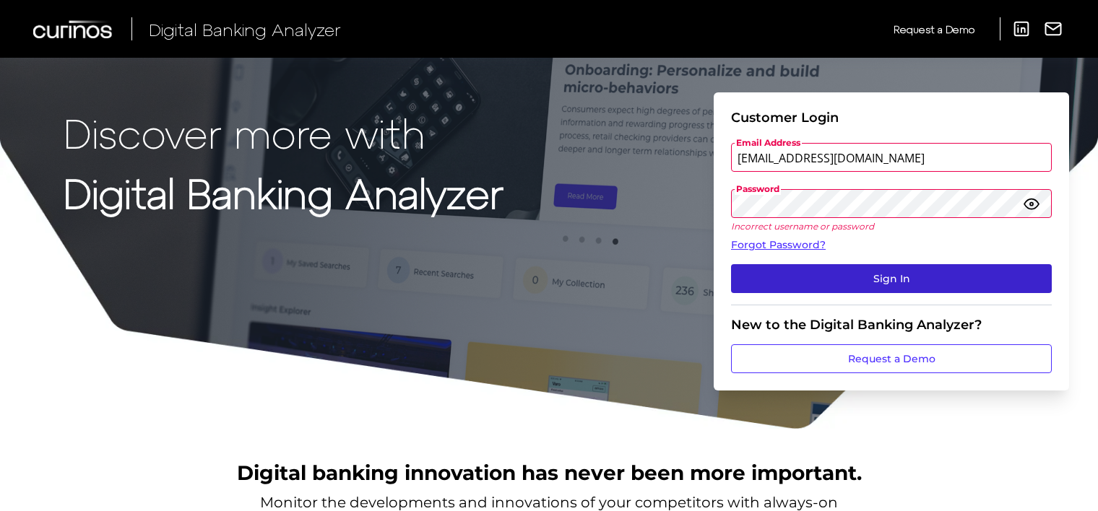
click at [839, 281] on button "Sign In" at bounding box center [891, 278] width 321 height 29
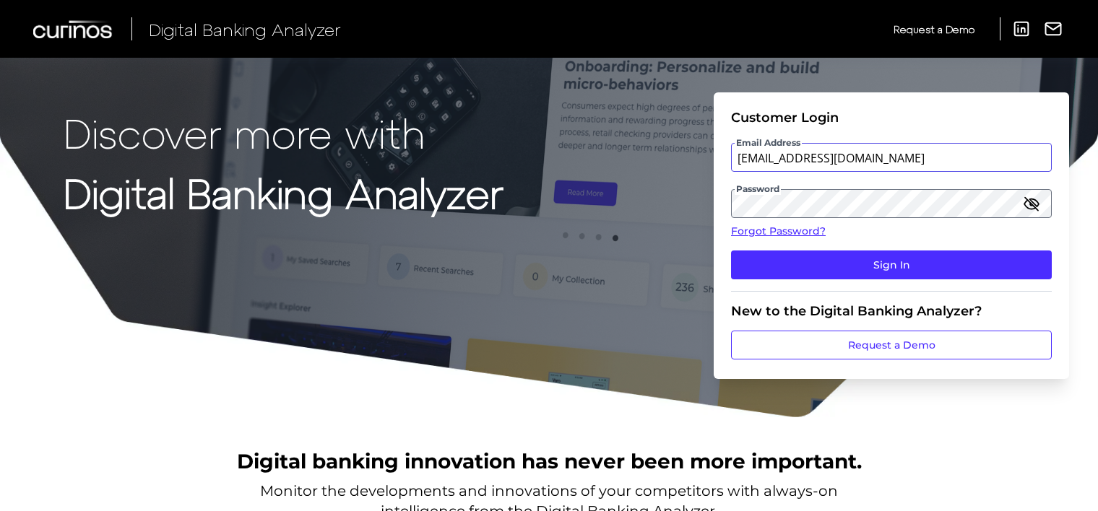
drag, startPoint x: 914, startPoint y: 156, endPoint x: 712, endPoint y: 152, distance: 201.6
click at [712, 152] on div "Discover more with Digital Banking Analyzer Customer Login Email Address [EMAIL…" at bounding box center [549, 209] width 1098 height 419
click at [801, 157] on input "a" at bounding box center [891, 157] width 321 height 29
paste input "[EMAIL_ADDRESS][DOMAIN_NAME]"
type input "[EMAIL_ADDRESS][DOMAIN_NAME]"
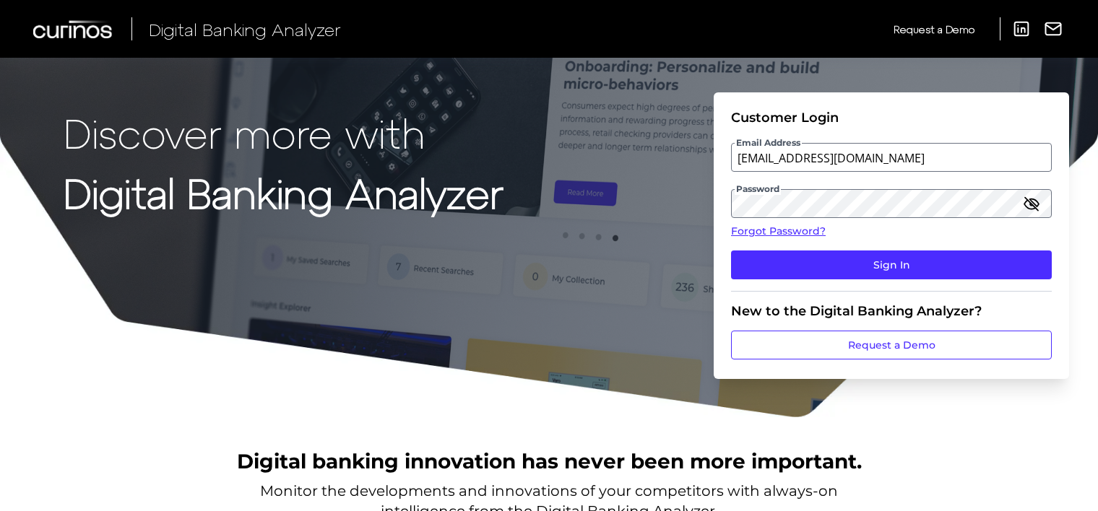
click at [1034, 206] on icon "button" at bounding box center [1031, 203] width 13 height 13
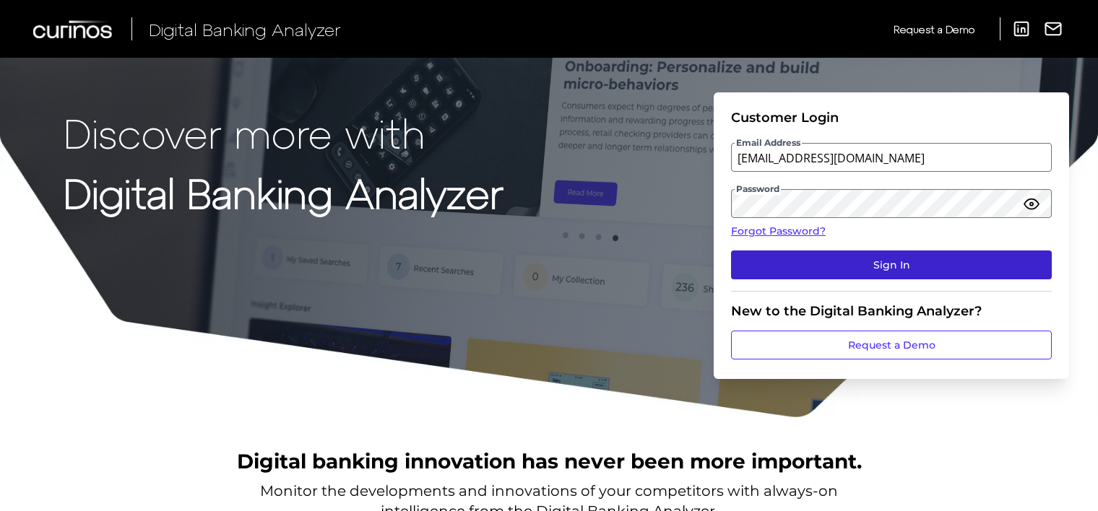
click at [902, 262] on button "Sign In" at bounding box center [891, 265] width 321 height 29
